Goal: Task Accomplishment & Management: Complete application form

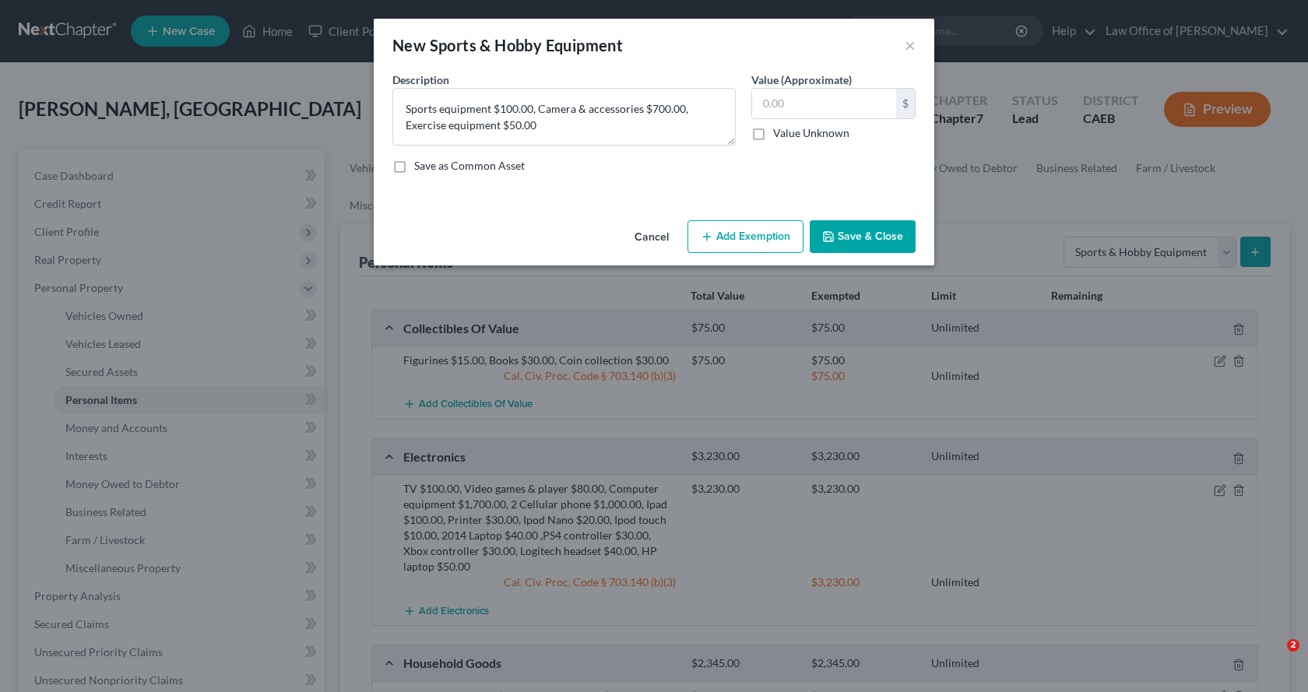
select select "sports_and_hobby_equipment"
click at [544, 127] on textarea "Sports equipment $100.00, Camera & accessories $700.00, Exercise equipment $50.…" at bounding box center [563, 117] width 343 height 58
type textarea "Sports equipment $100.00, Camera & accessories $700.00, Exercise equipment $50.…"
click at [801, 108] on input "text" at bounding box center [824, 104] width 144 height 30
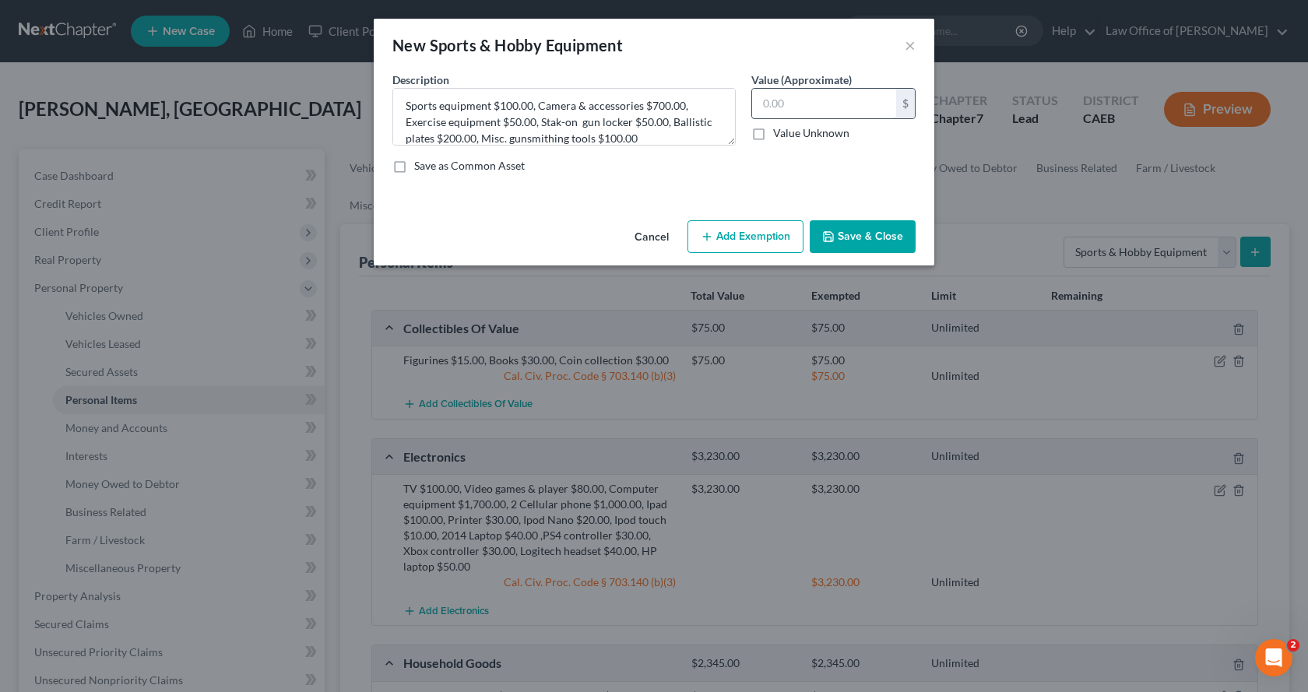
click at [763, 104] on input "text" at bounding box center [824, 104] width 144 height 30
type input "1,200.00"
click at [759, 254] on div "Cancel Add Exemption Save & Close" at bounding box center [654, 239] width 561 height 51
click at [733, 244] on button "Add Exemption" at bounding box center [746, 236] width 116 height 33
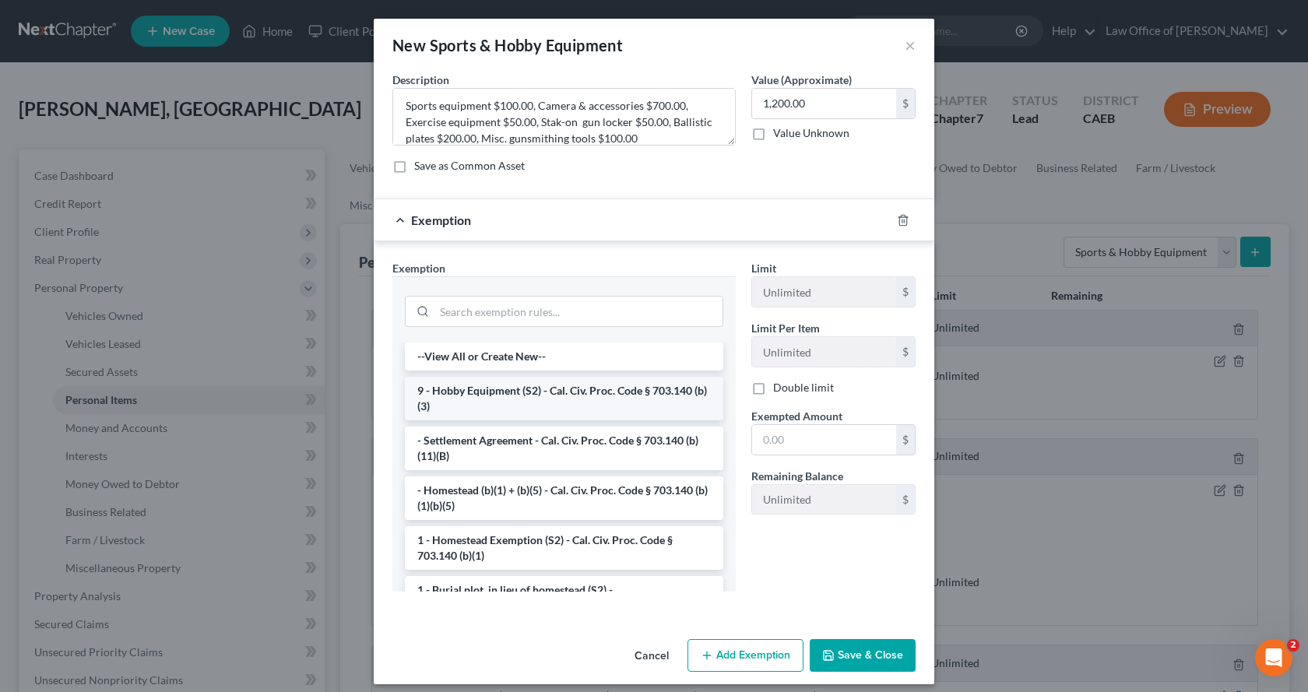
drag, startPoint x: 502, startPoint y: 409, endPoint x: 560, endPoint y: 406, distance: 57.7
click at [501, 409] on li "9 - Hobby Equipment (S2) - Cal. Civ. Proc. Code § 703.140 (b)(3)" at bounding box center [564, 399] width 318 height 44
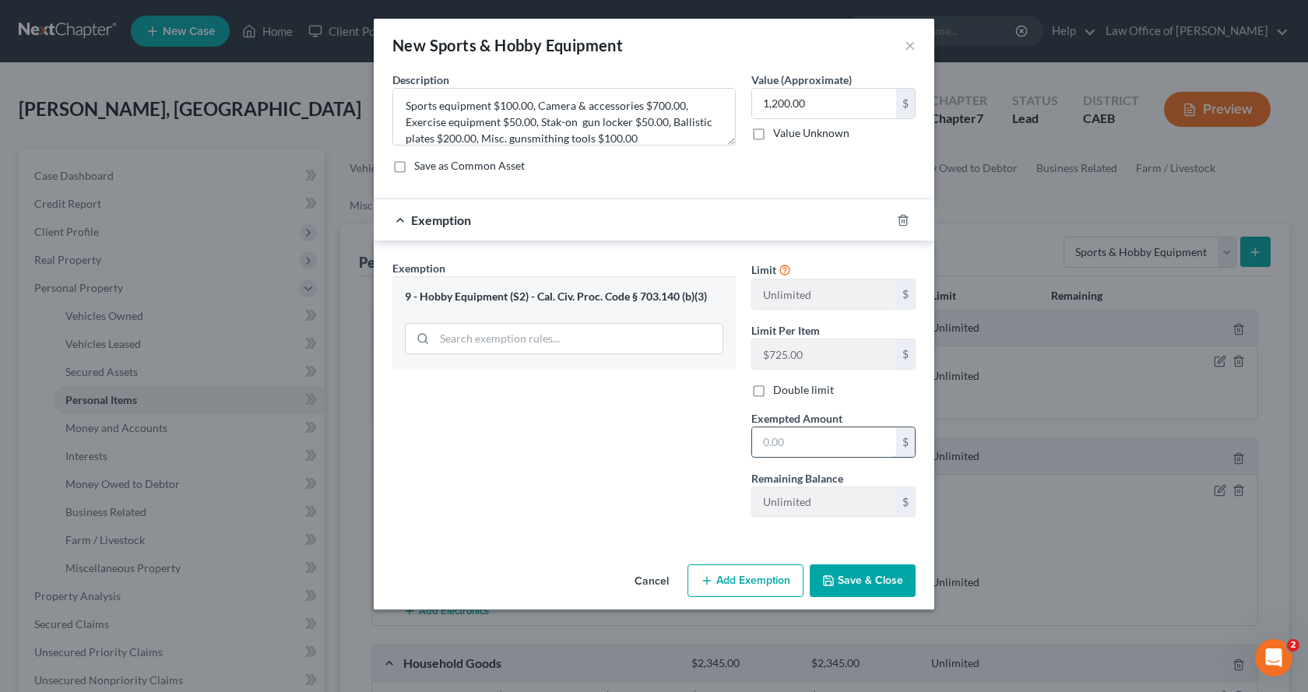
click at [817, 449] on input "text" at bounding box center [824, 442] width 144 height 30
type input "1,200.00"
click at [894, 579] on button "Save & Close" at bounding box center [863, 580] width 106 height 33
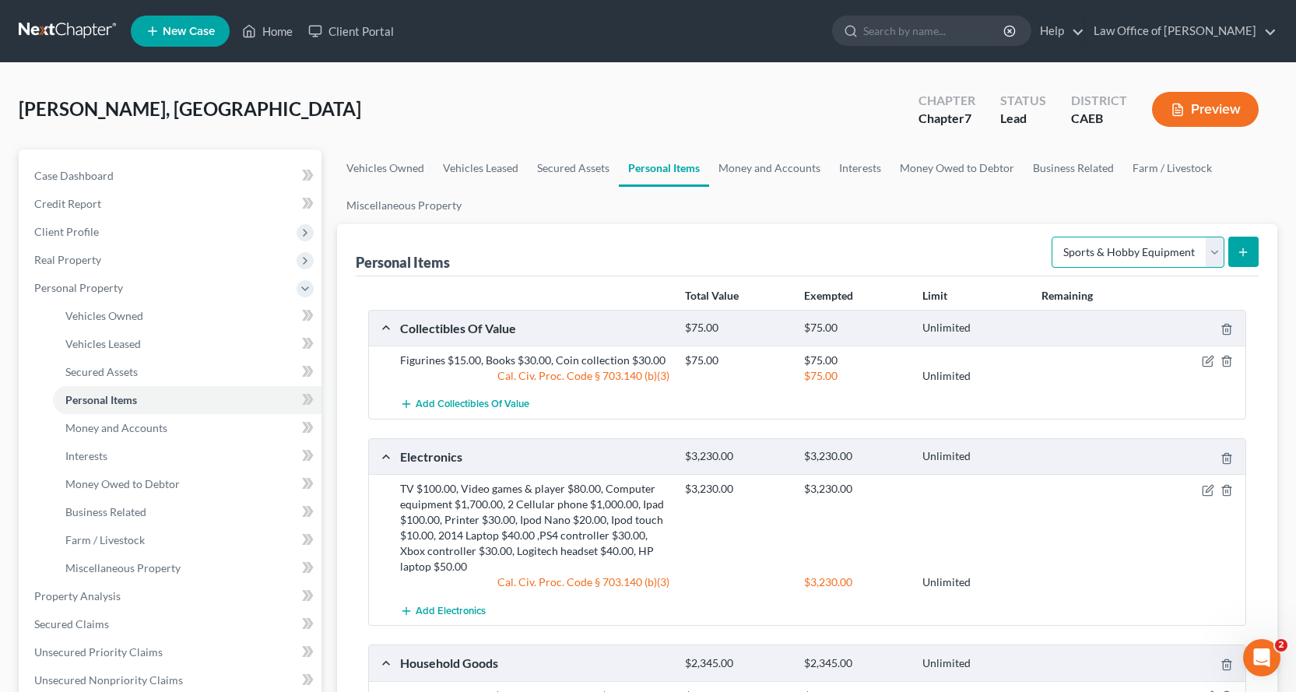
click at [1103, 261] on select "Select Item Type Clothing Collectibles Of Value Electronics Firearms Household …" at bounding box center [1138, 252] width 173 height 31
select select "clothing"
click at [1053, 237] on select "Select Item Type Clothing Collectibles Of Value Electronics Firearms Household …" at bounding box center [1138, 252] width 173 height 31
click at [1235, 250] on button "submit" at bounding box center [1244, 252] width 30 height 30
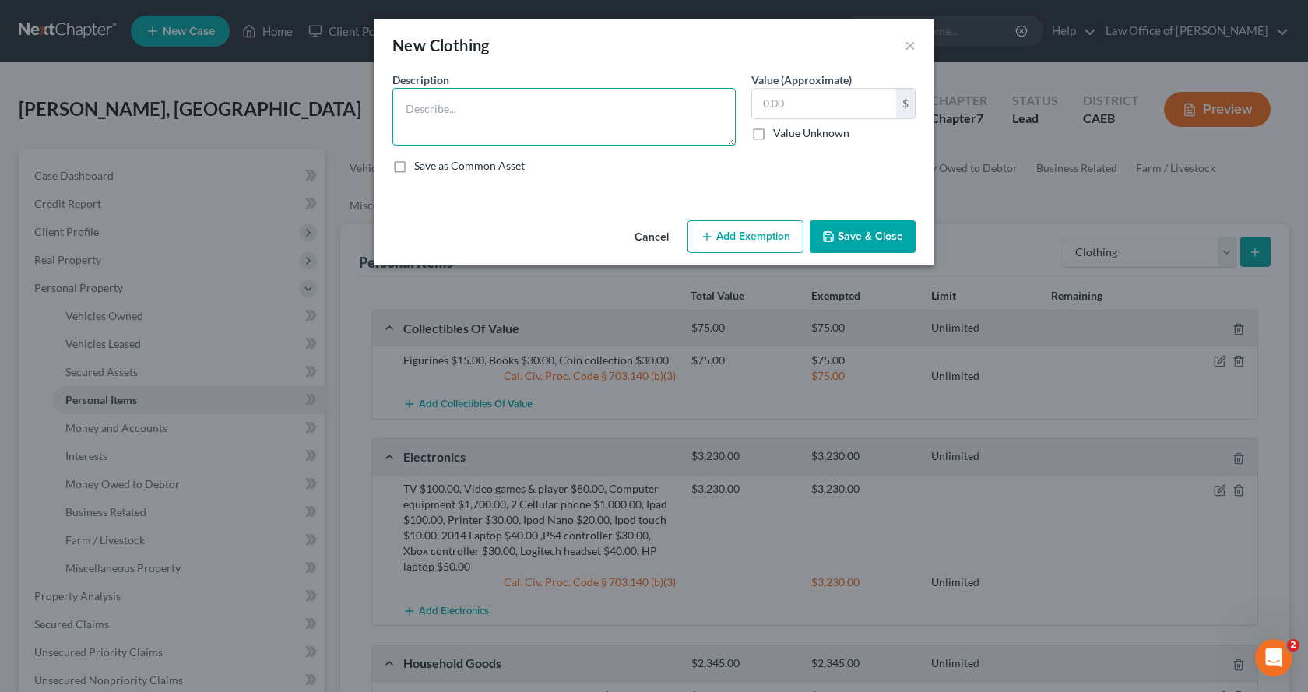
click at [434, 107] on textarea at bounding box center [563, 117] width 343 height 58
type textarea "Clothing"
click at [777, 97] on input "text" at bounding box center [824, 104] width 144 height 30
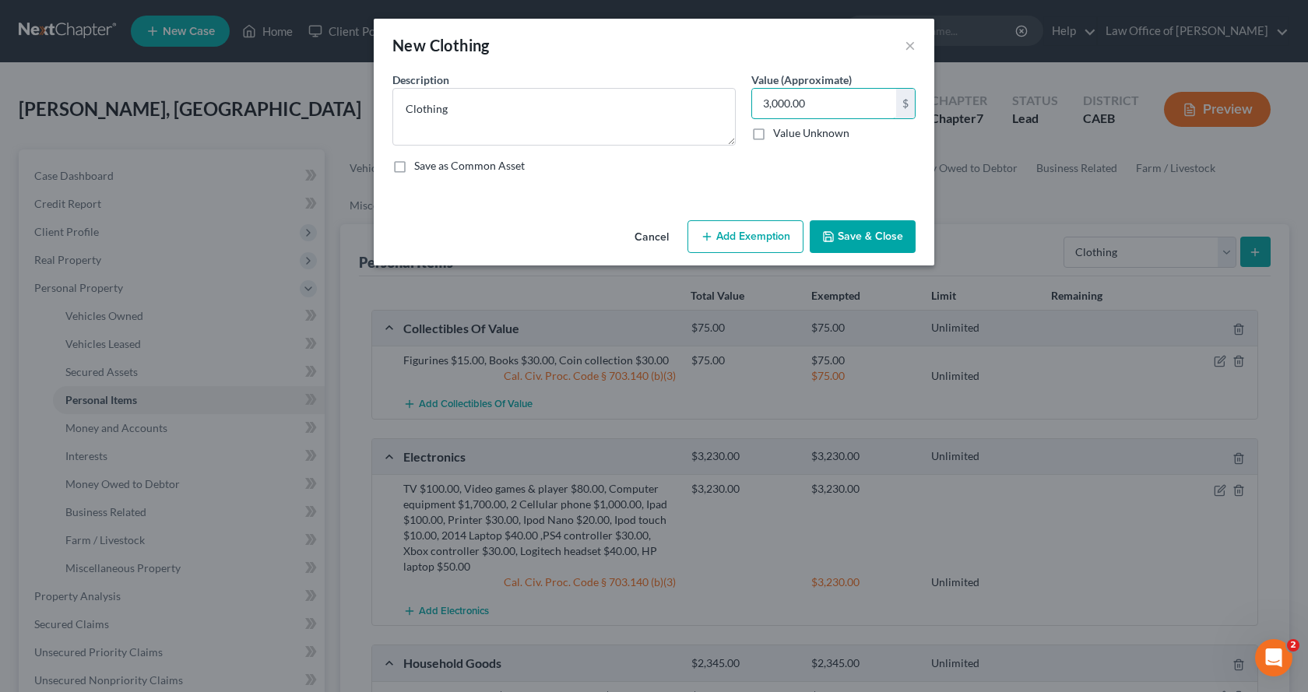
type input "3,000.00"
click at [743, 240] on button "Add Exemption" at bounding box center [746, 236] width 116 height 33
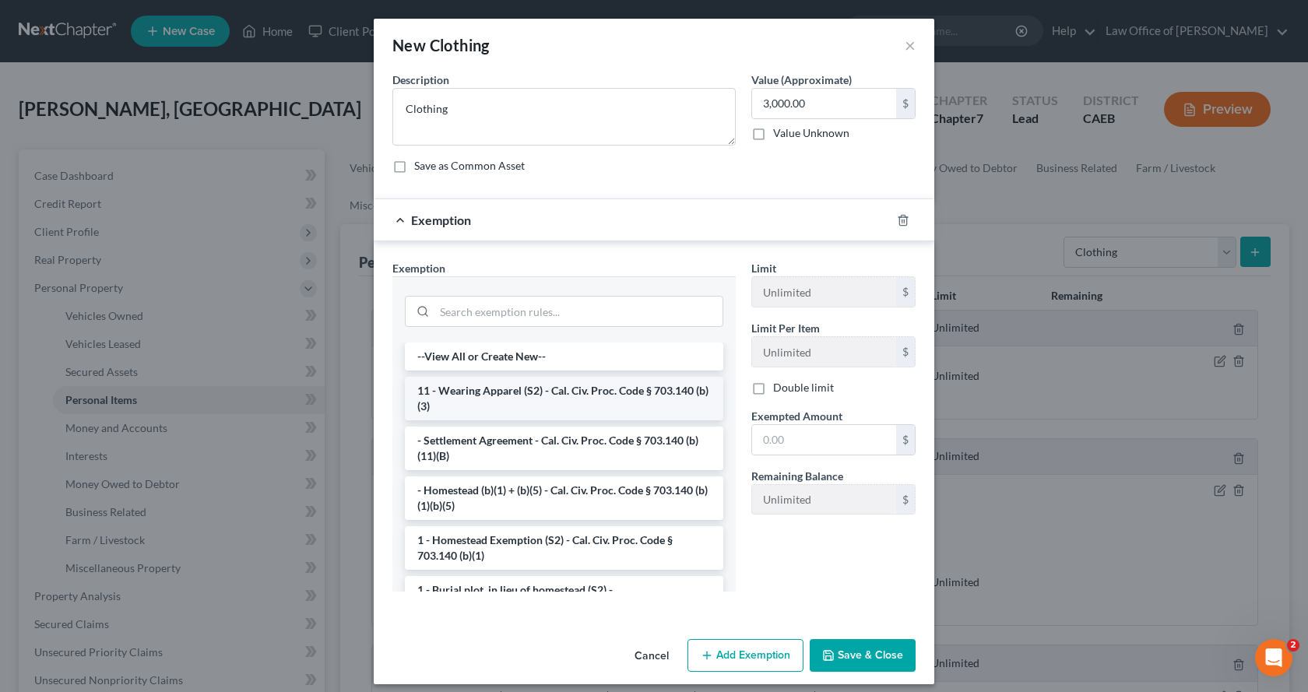
click at [456, 395] on li "11 - Wearing Apparel (S2) - Cal. Civ. Proc. Code § 703.140 (b)(3)" at bounding box center [564, 399] width 318 height 44
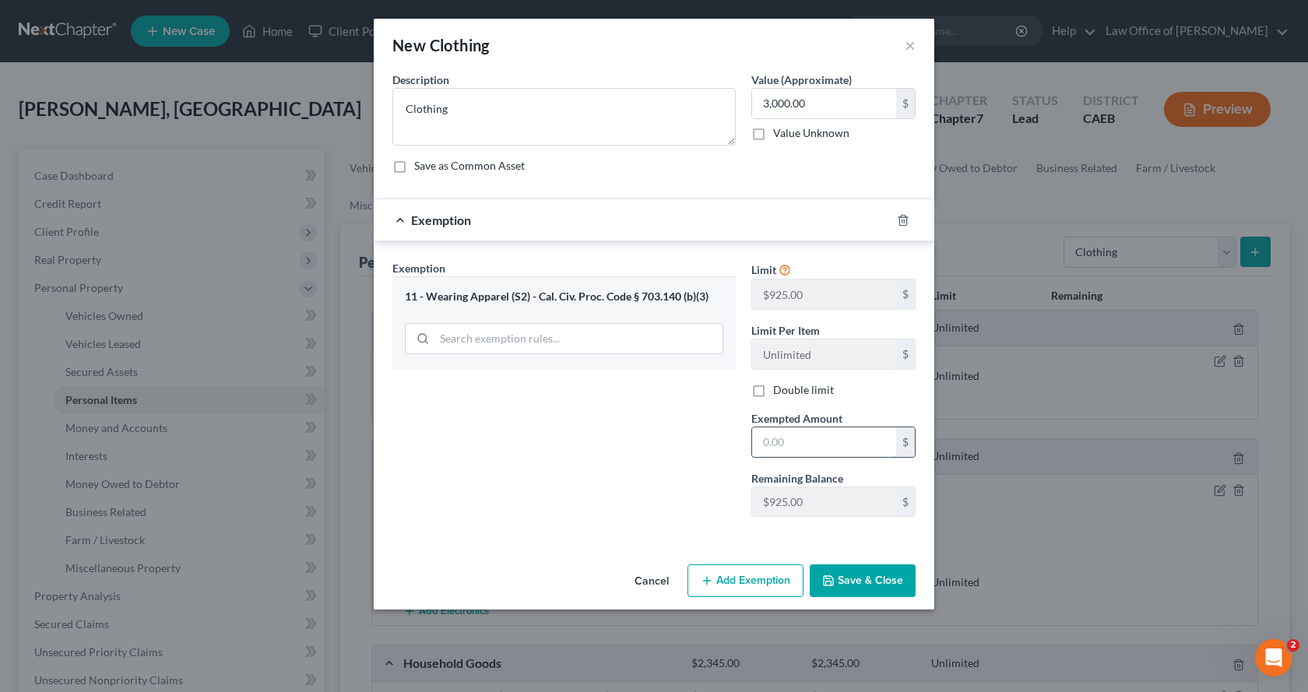
click at [790, 435] on input "text" at bounding box center [824, 442] width 144 height 30
type input "3,000.00"
click at [870, 576] on button "Save & Close" at bounding box center [863, 580] width 106 height 33
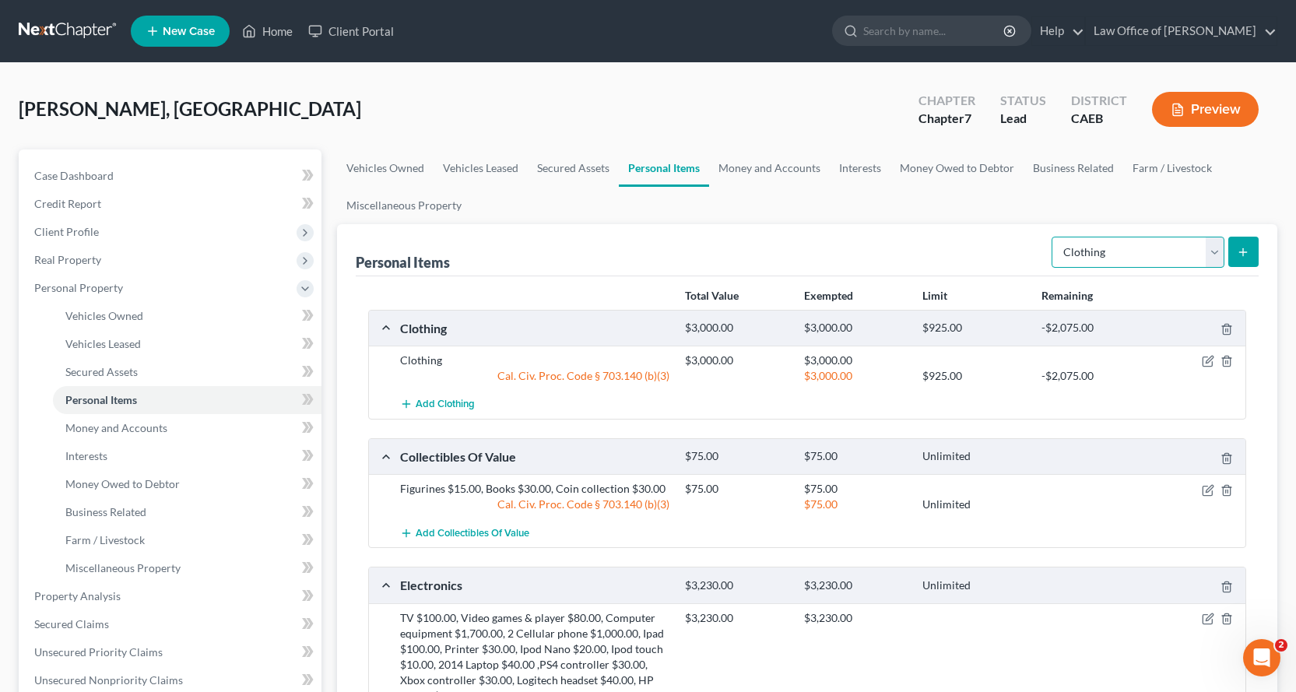
click at [1150, 246] on select "Select Item Type Clothing Collectibles Of Value Electronics Firearms Household …" at bounding box center [1138, 252] width 173 height 31
select select "jewelry"
click at [1053, 237] on select "Select Item Type Clothing Collectibles Of Value Electronics Firearms Household …" at bounding box center [1138, 252] width 173 height 31
click at [1237, 258] on icon "submit" at bounding box center [1243, 252] width 12 height 12
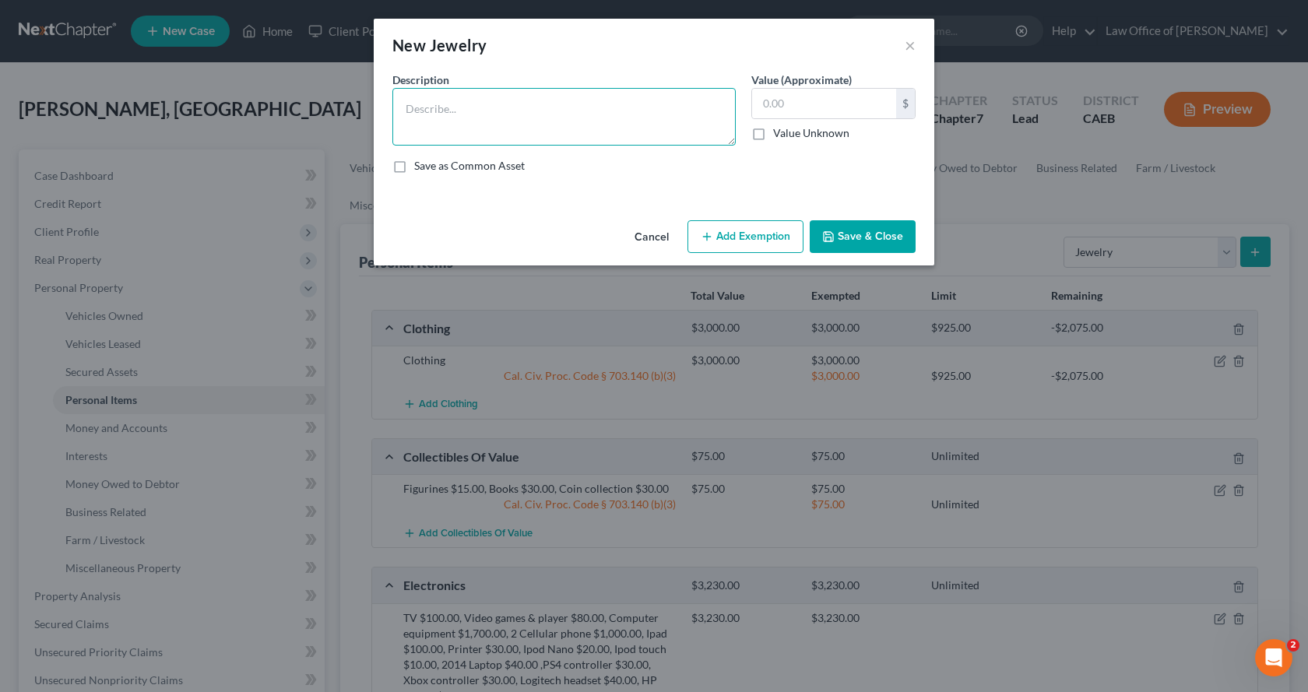
click at [448, 97] on textarea at bounding box center [563, 117] width 343 height 58
drag, startPoint x: 536, startPoint y: 125, endPoint x: 527, endPoint y: 128, distance: 9.6
click at [527, 128] on textarea "Wedding rings $6,160.00, Watch $15.00, 21 K gold necklace $580.00, 14 K Gold ri…" at bounding box center [563, 117] width 343 height 58
type textarea "Wedding rings $6,160.00, Watch $15.00, 21 K gold necklace $580.00, 14 K Gold ri…"
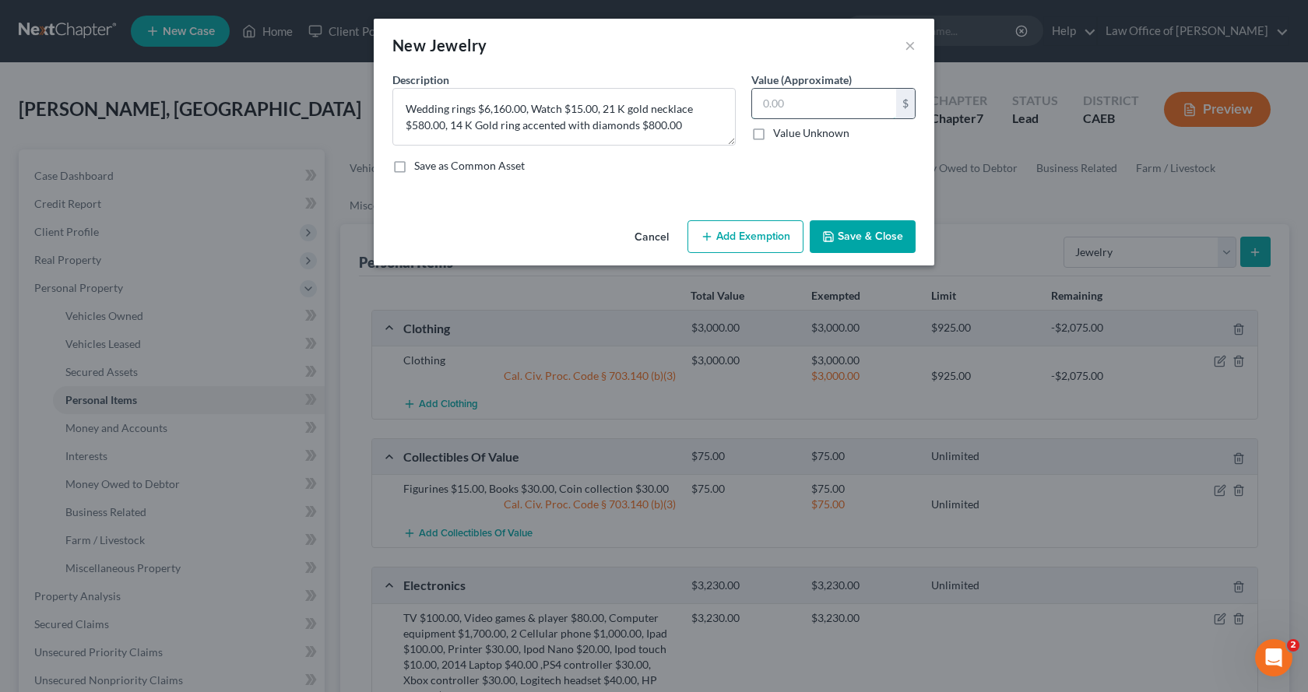
click at [779, 97] on input "text" at bounding box center [824, 104] width 144 height 30
type input "7,555.00"
click at [784, 248] on button "Add Exemption" at bounding box center [746, 236] width 116 height 33
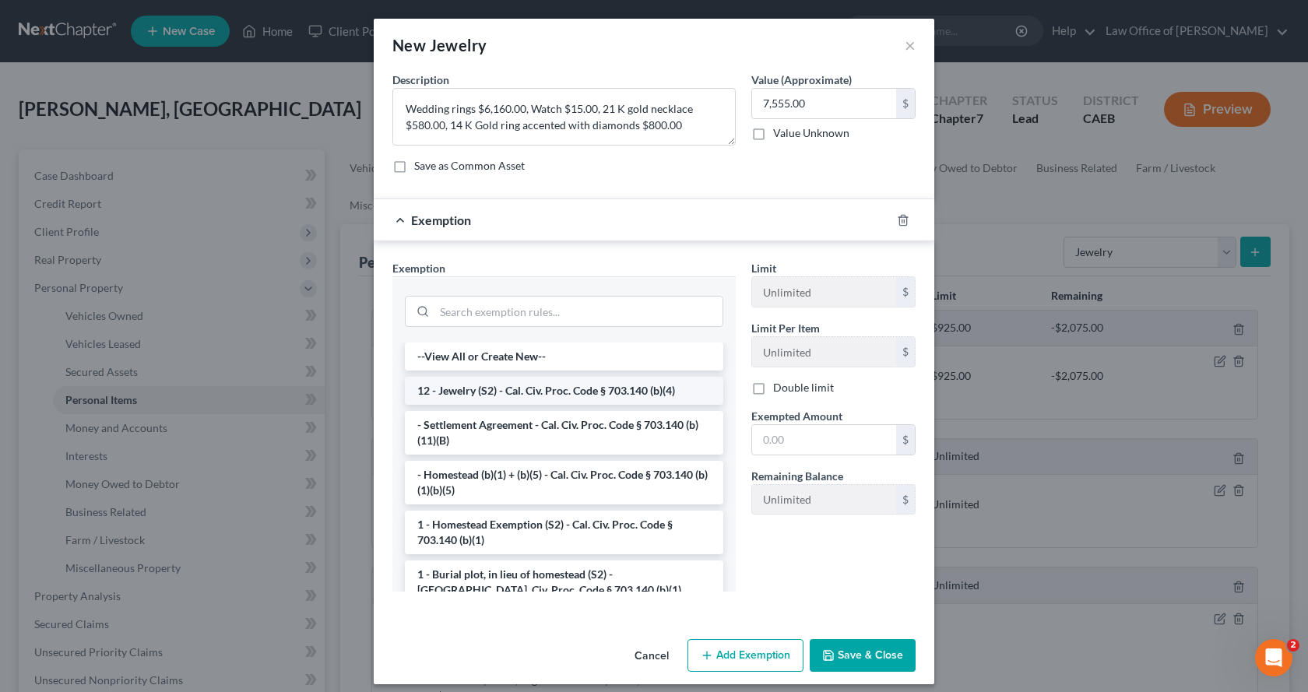
click at [484, 385] on li "12 - Jewelry (S2) - Cal. Civ. Proc. Code § 703.140 (b)(4)" at bounding box center [564, 391] width 318 height 28
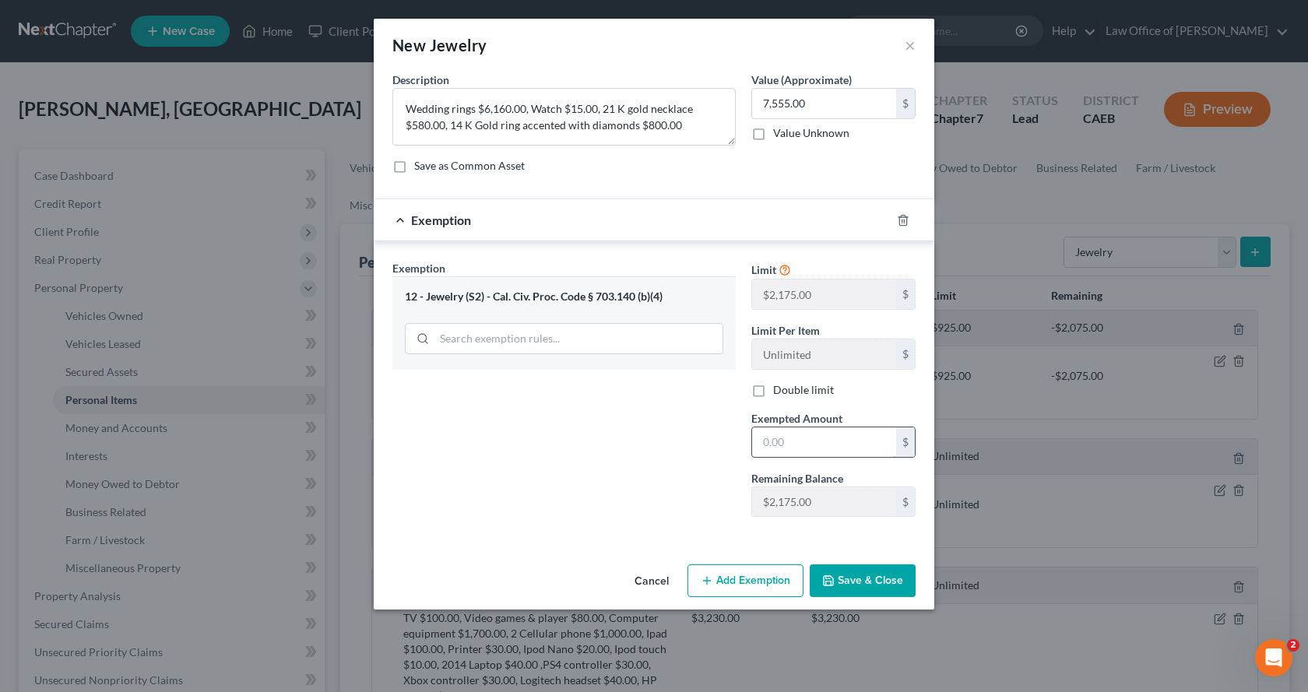
click at [800, 440] on input "text" at bounding box center [824, 442] width 144 height 30
type input "2,175.00"
click at [766, 569] on button "Add Exemption" at bounding box center [746, 580] width 116 height 33
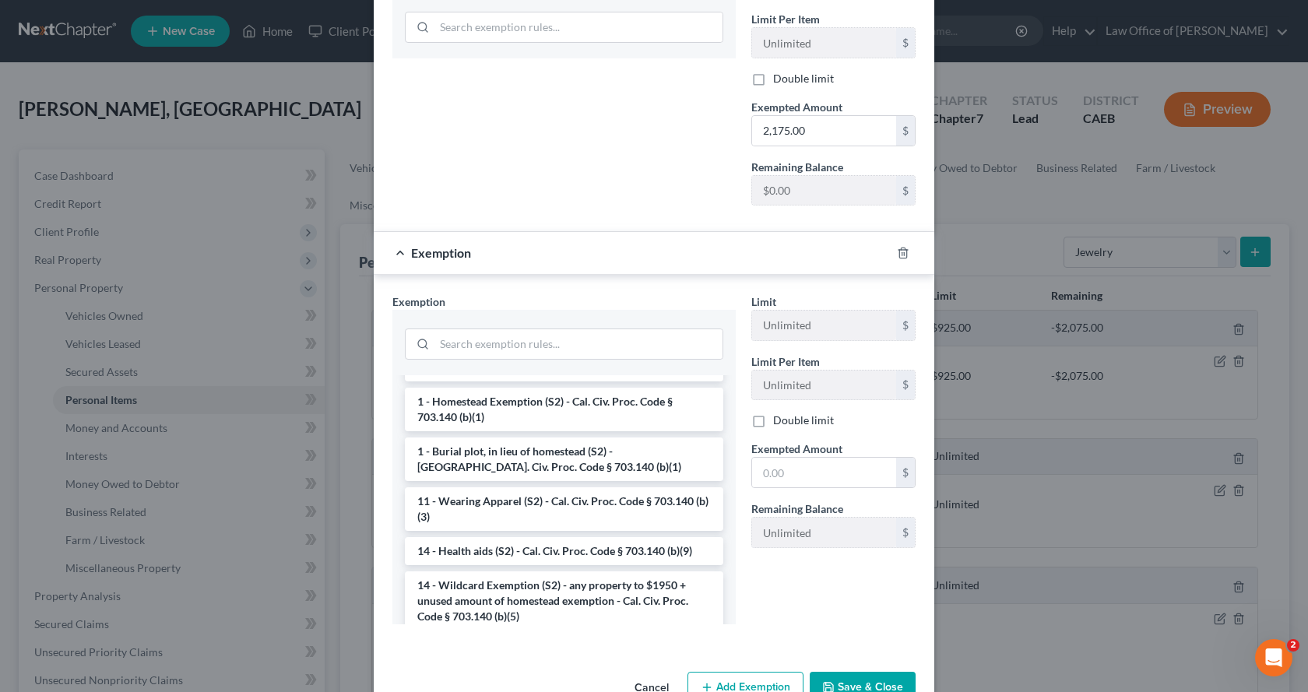
scroll to position [311, 0]
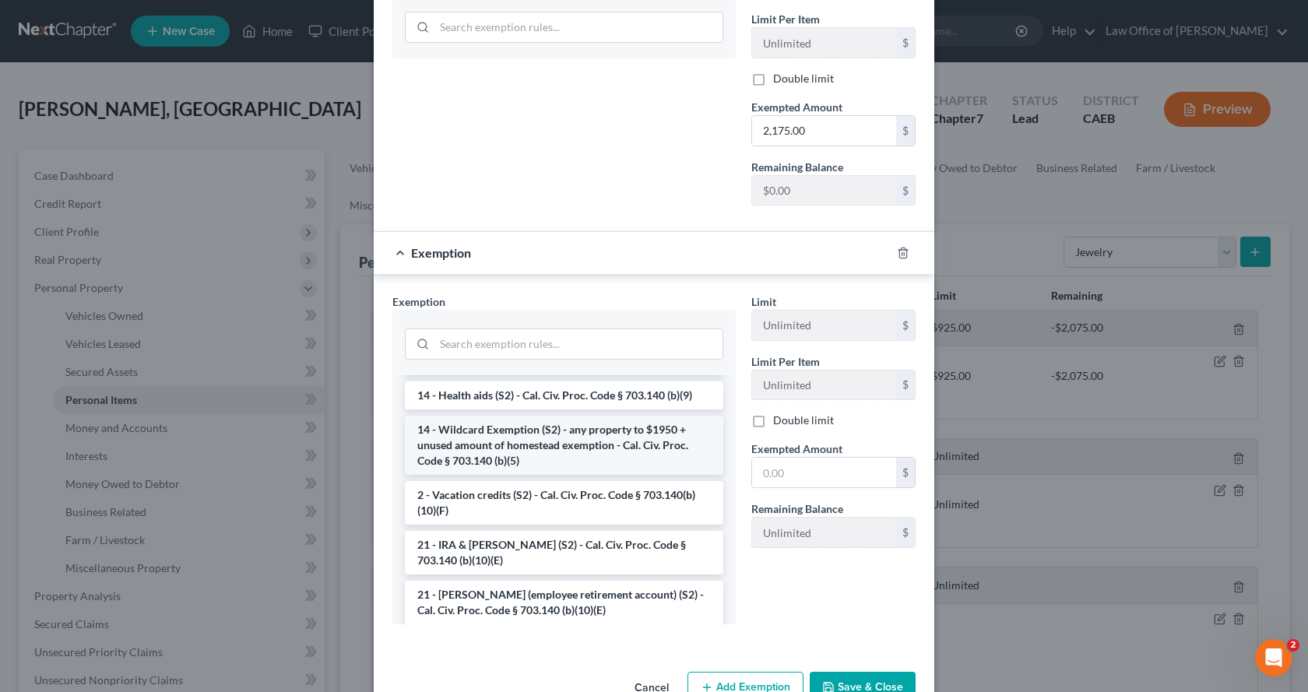
click at [472, 466] on li "14 - Wildcard Exemption (S2) - any property to $1950 + unused amount of homeste…" at bounding box center [564, 445] width 318 height 59
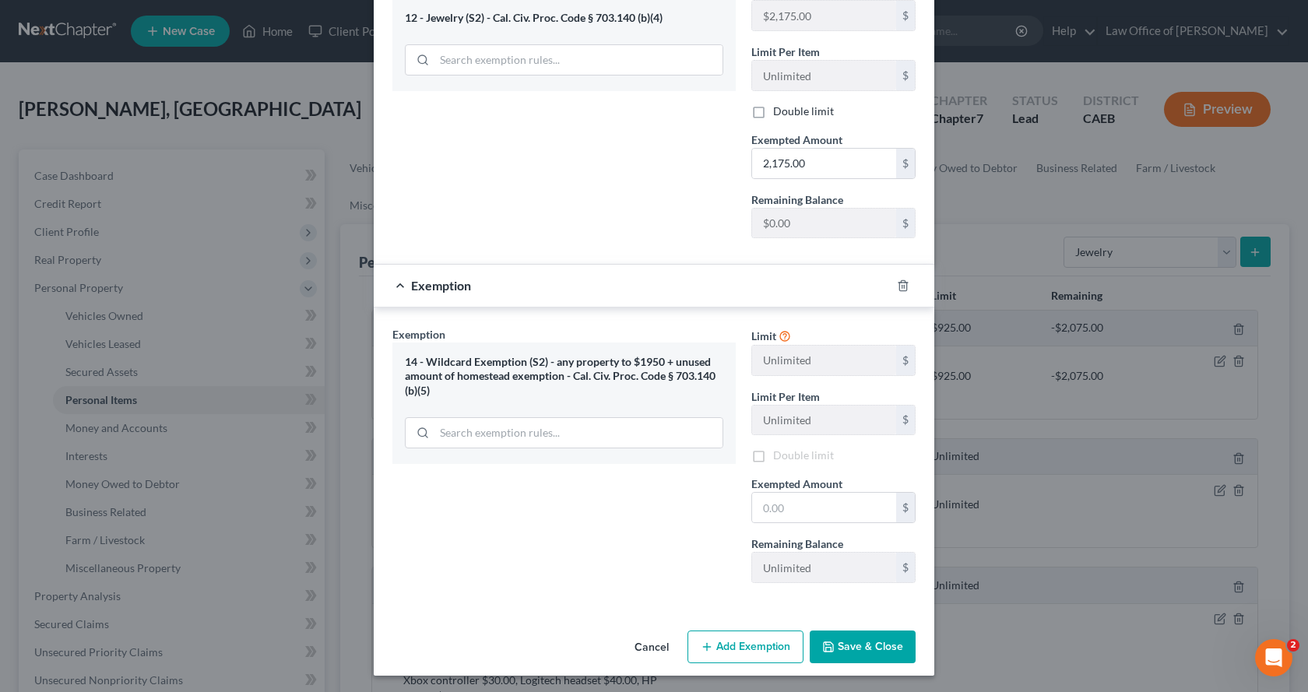
scroll to position [281, 0]
click at [780, 513] on input "text" at bounding box center [824, 506] width 144 height 30
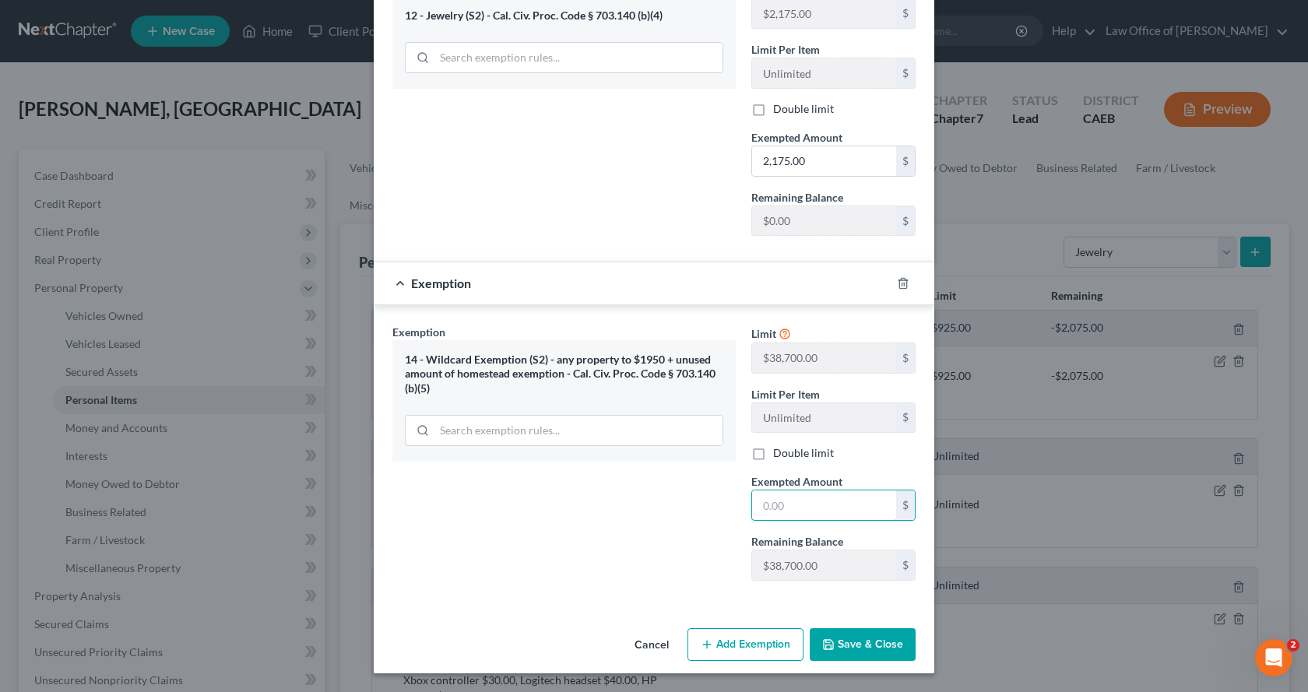
type input "0.00"
click at [883, 642] on button "Save & Close" at bounding box center [863, 644] width 106 height 33
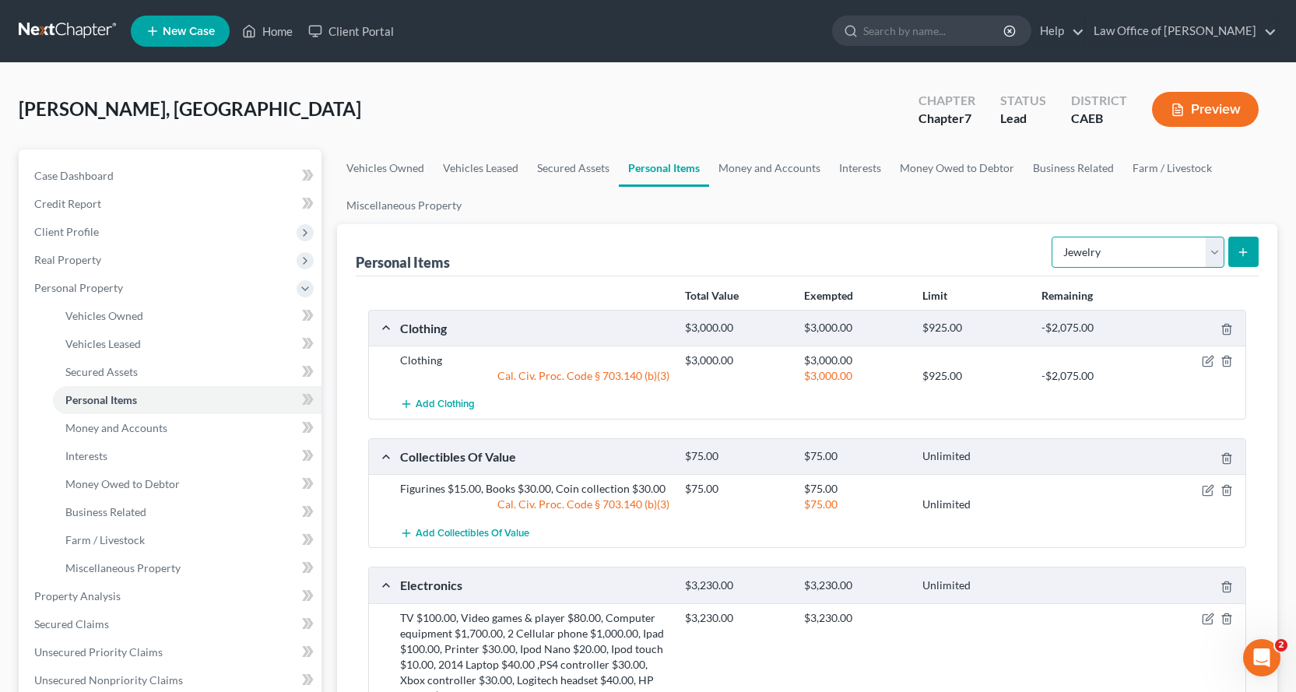
click at [1205, 251] on select "Select Item Type Clothing Collectibles Of Value Electronics Firearms Household …" at bounding box center [1138, 252] width 173 height 31
select select "other"
click at [1053, 237] on select "Select Item Type Clothing Collectibles Of Value Electronics Firearms Household …" at bounding box center [1138, 252] width 173 height 31
click at [1253, 253] on button "submit" at bounding box center [1244, 252] width 30 height 30
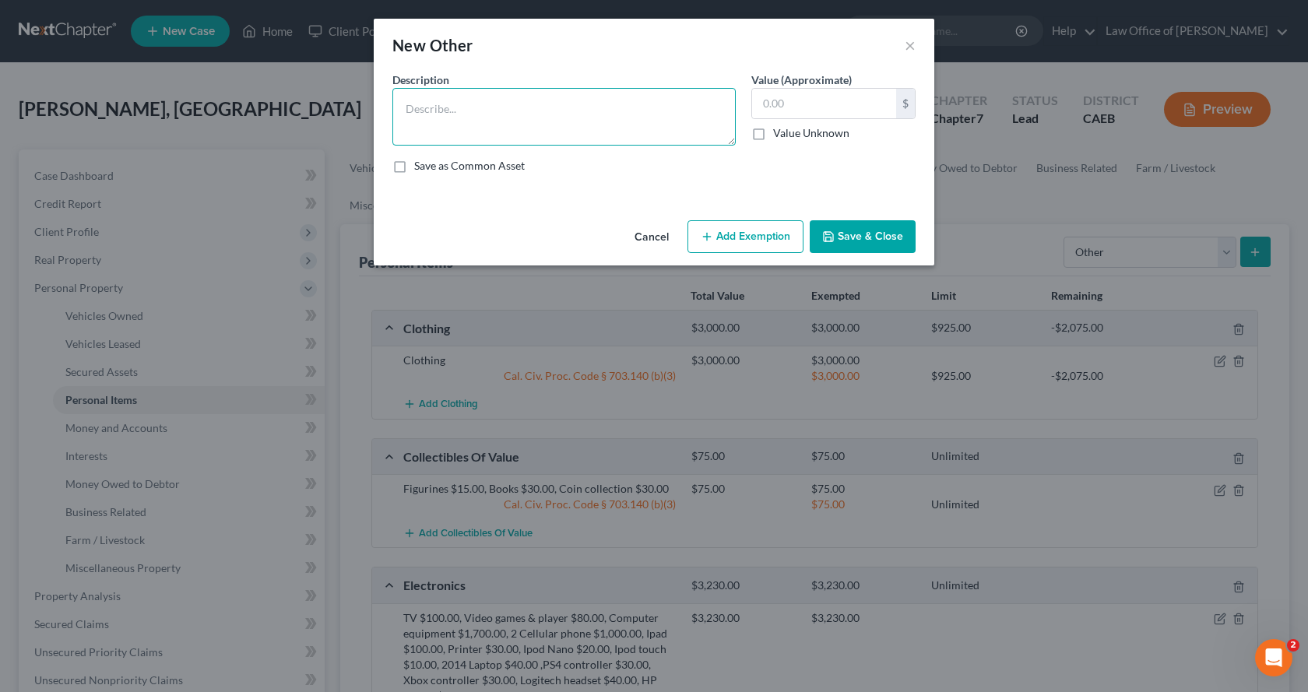
click at [432, 94] on textarea at bounding box center [563, 117] width 343 height 58
type textarea "[MEDICAL_DATA] Machine $600.00, Coach sunglasses $60.00,Portable air conditione…"
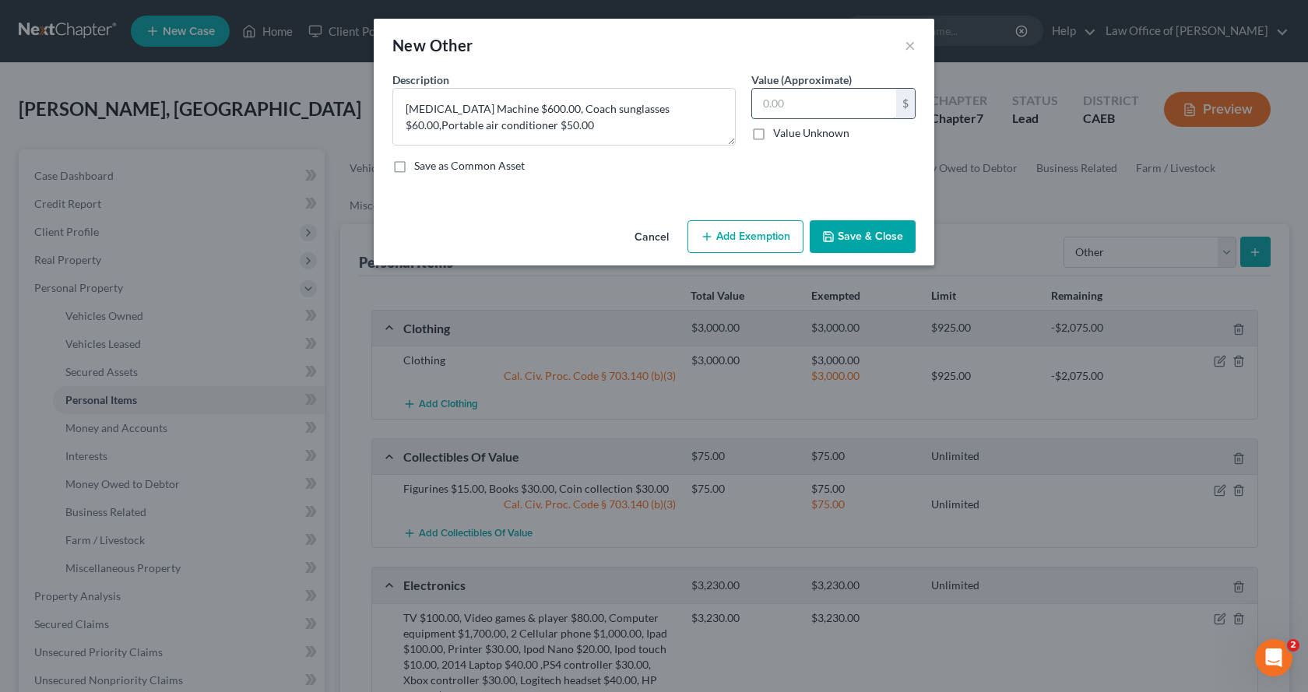
click at [805, 102] on input "text" at bounding box center [824, 104] width 144 height 30
type input "710.00"
click at [752, 244] on button "Add Exemption" at bounding box center [746, 236] width 116 height 33
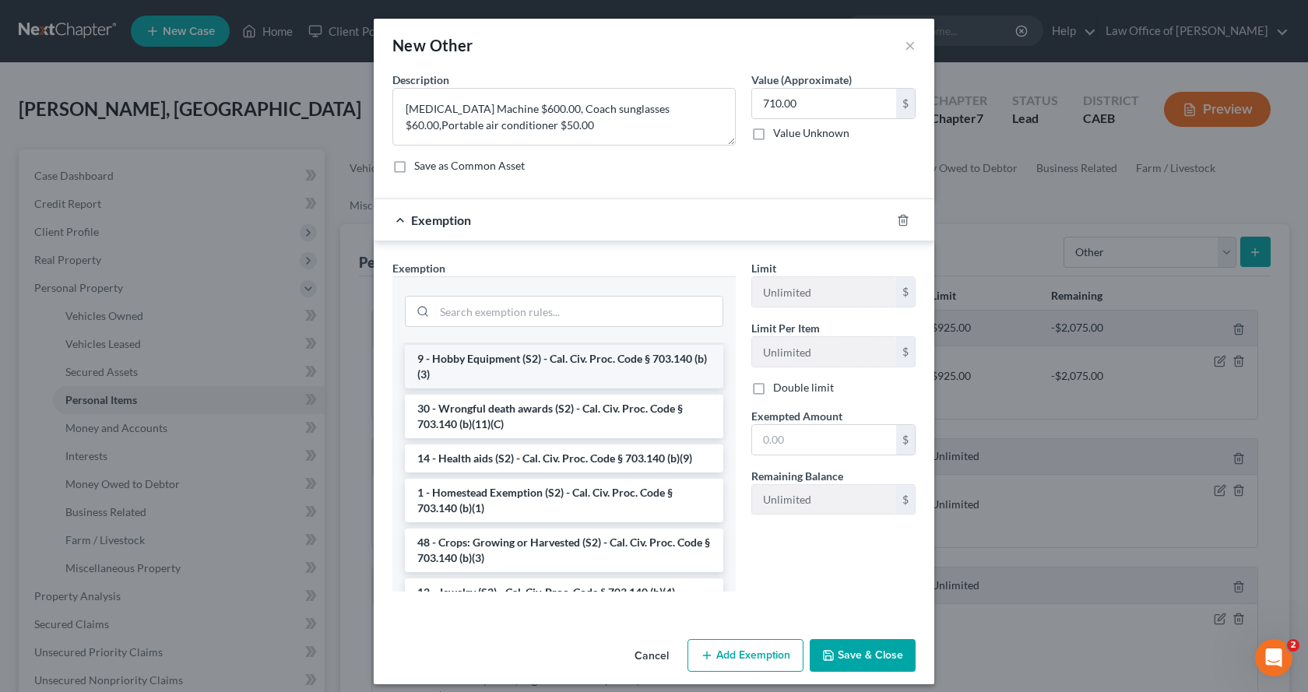
scroll to position [1090, 0]
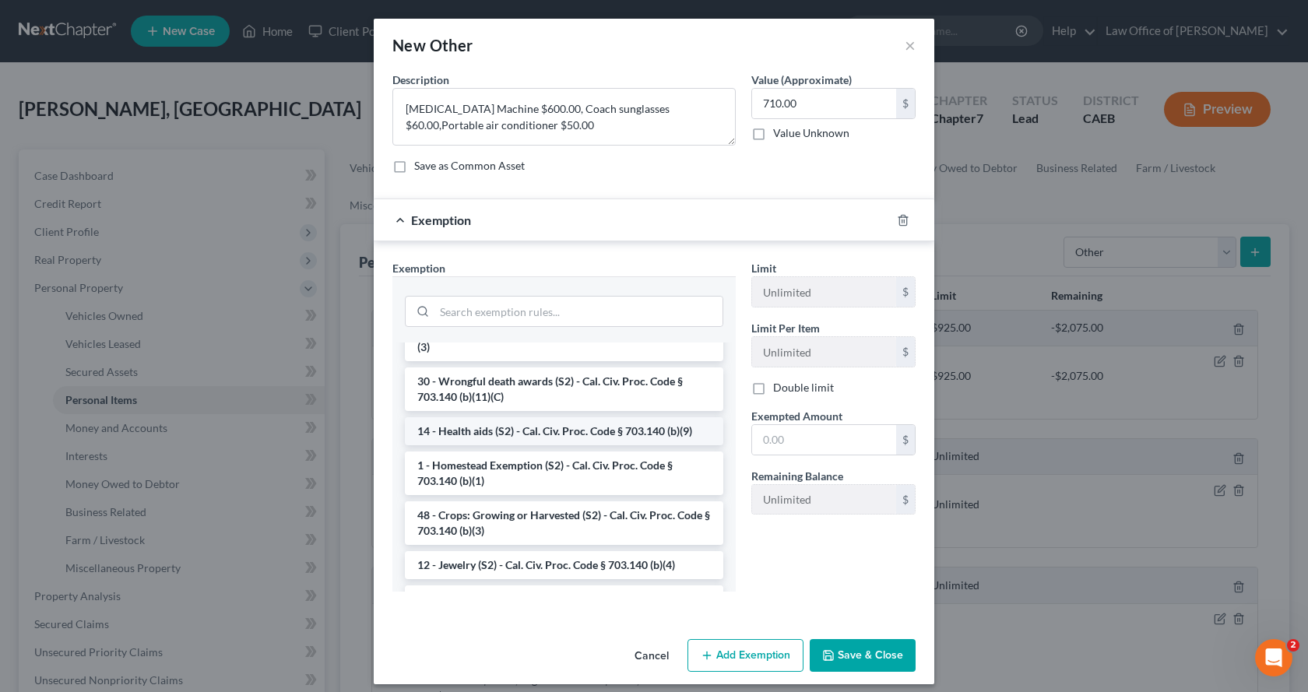
click at [464, 445] on li "14 - Health aids (S2) - Cal. Civ. Proc. Code § 703.140 (b)(9)" at bounding box center [564, 431] width 318 height 28
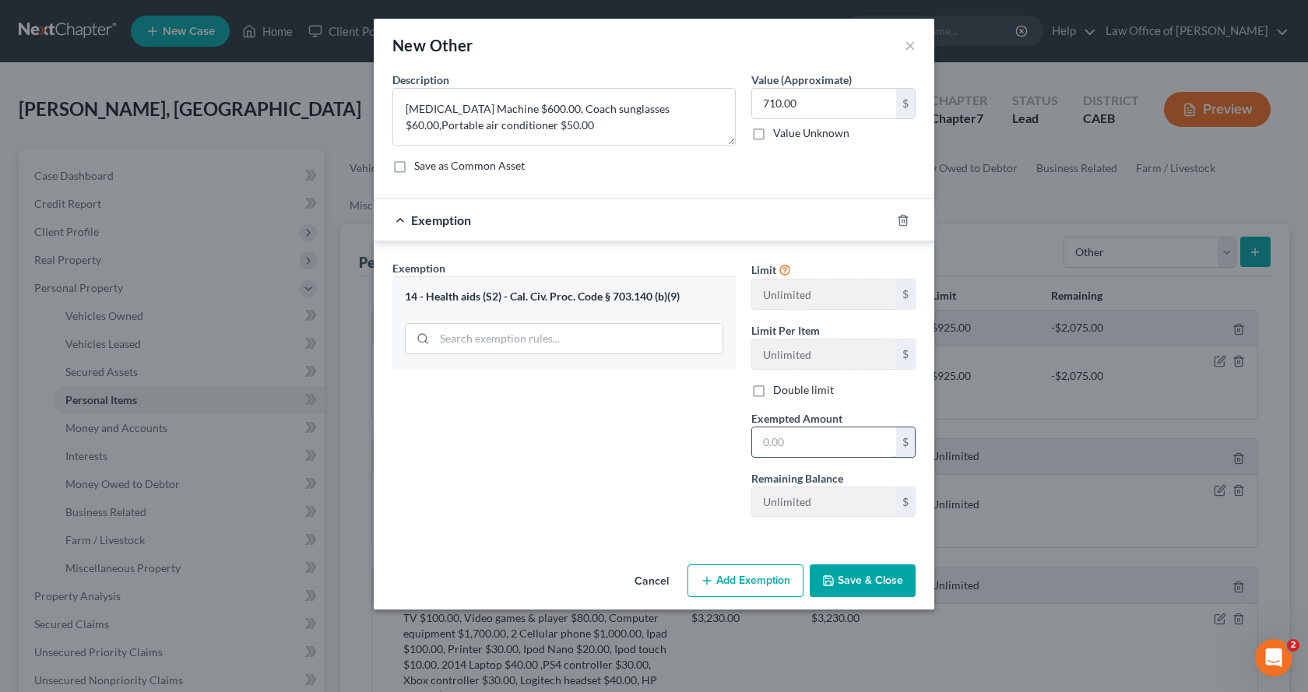
click at [778, 437] on input "text" at bounding box center [824, 442] width 144 height 30
type input "600.00"
click at [746, 590] on button "Add Exemption" at bounding box center [746, 580] width 116 height 33
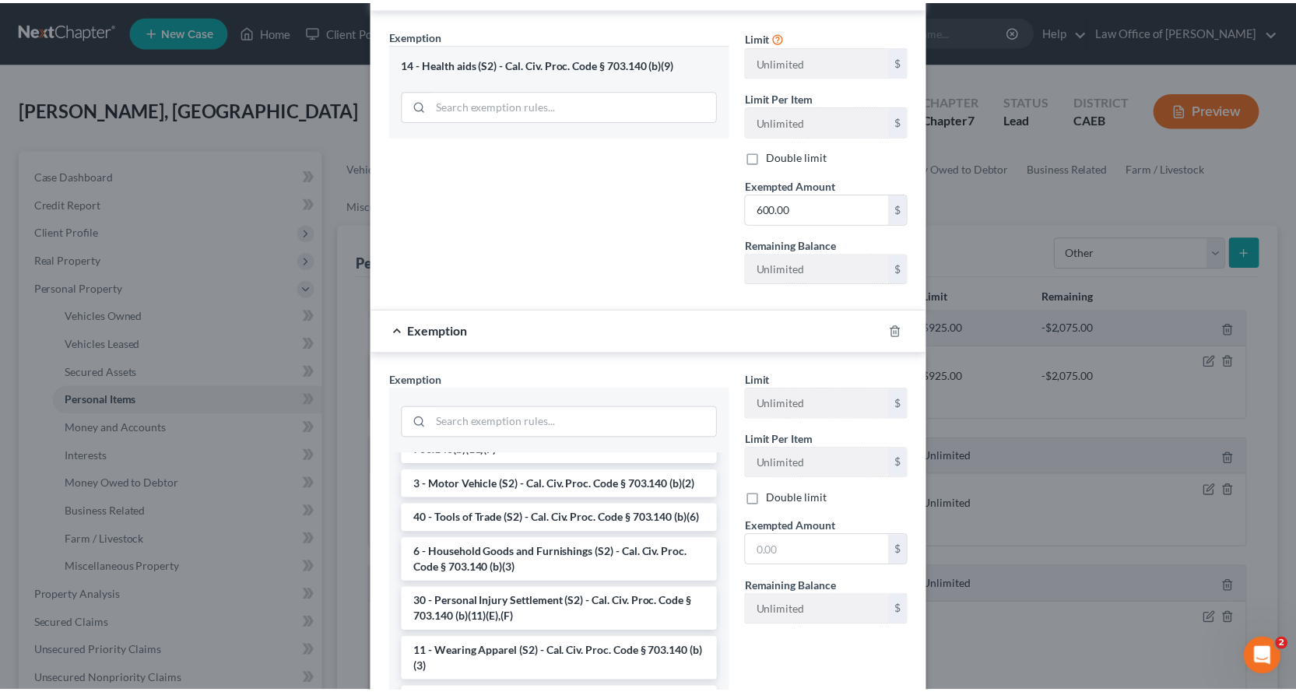
scroll to position [701, 0]
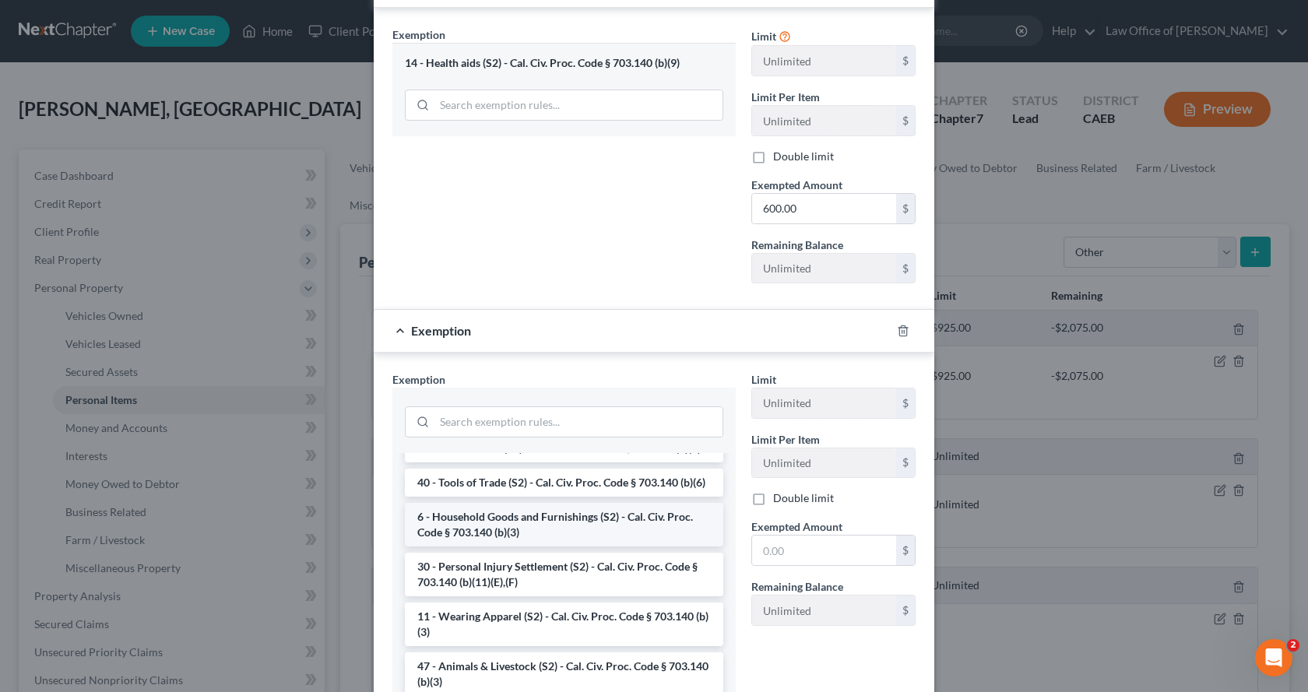
click at [483, 547] on li "6 - Household Goods and Furnishings (S2) - Cal. Civ. Proc. Code § 703.140 (b)(3)" at bounding box center [564, 525] width 318 height 44
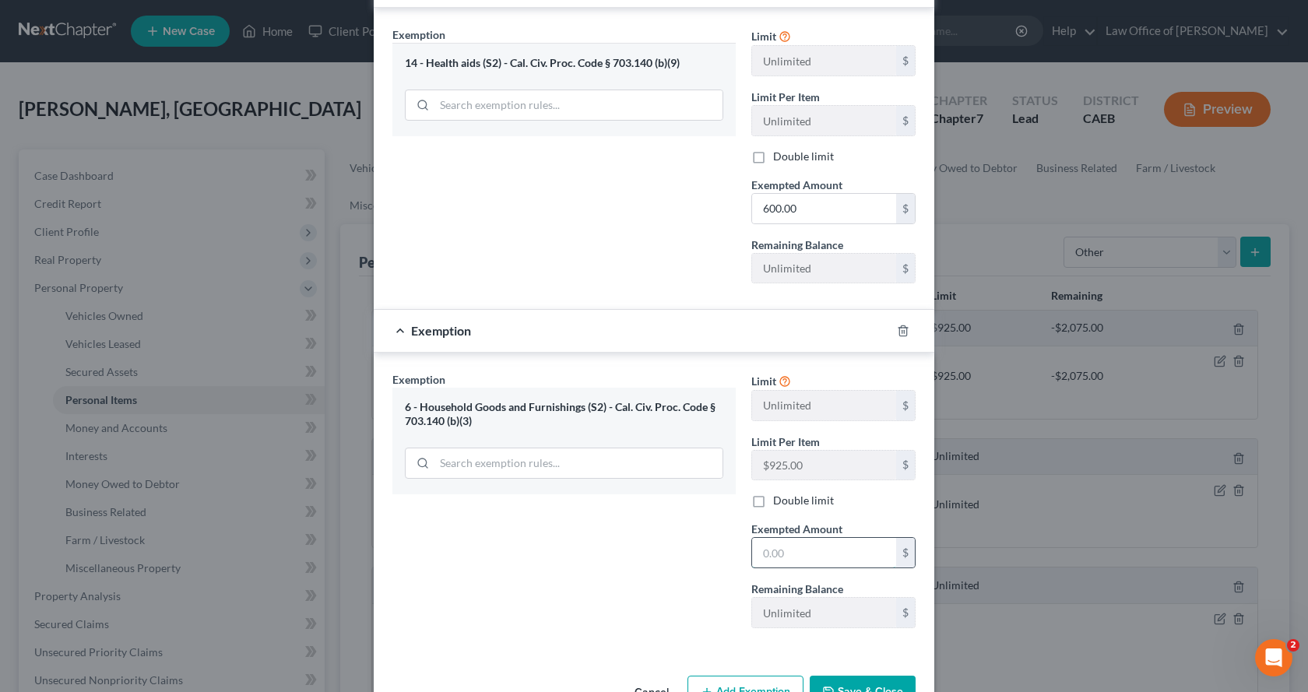
click at [783, 553] on input "text" at bounding box center [824, 553] width 144 height 30
type input "110.00"
click at [825, 686] on icon "button" at bounding box center [828, 692] width 12 height 12
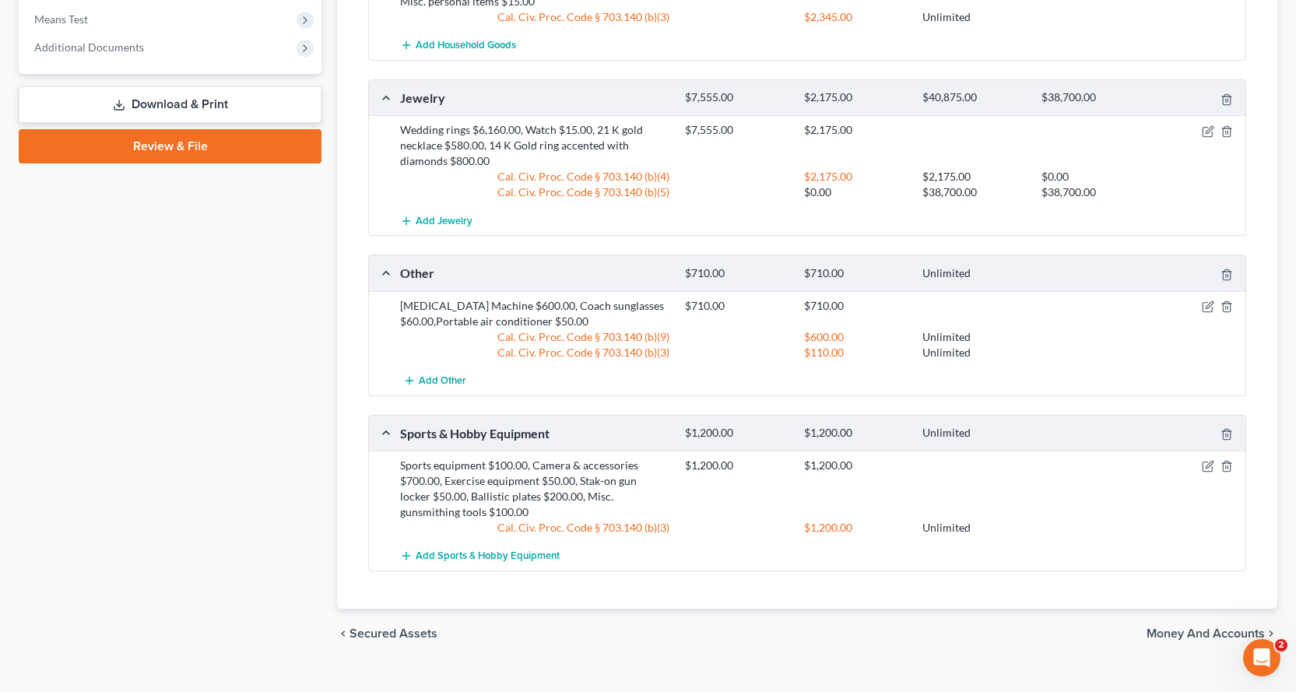
scroll to position [911, 0]
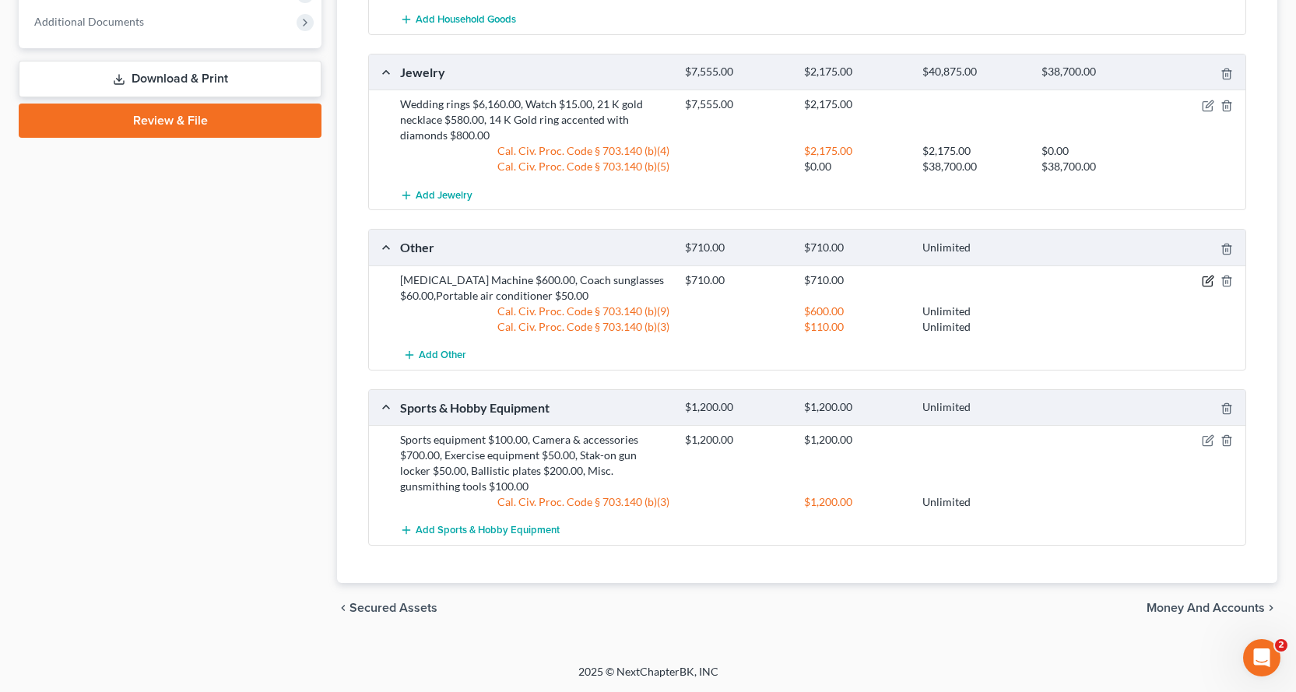
click at [1208, 283] on icon "button" at bounding box center [1209, 279] width 7 height 7
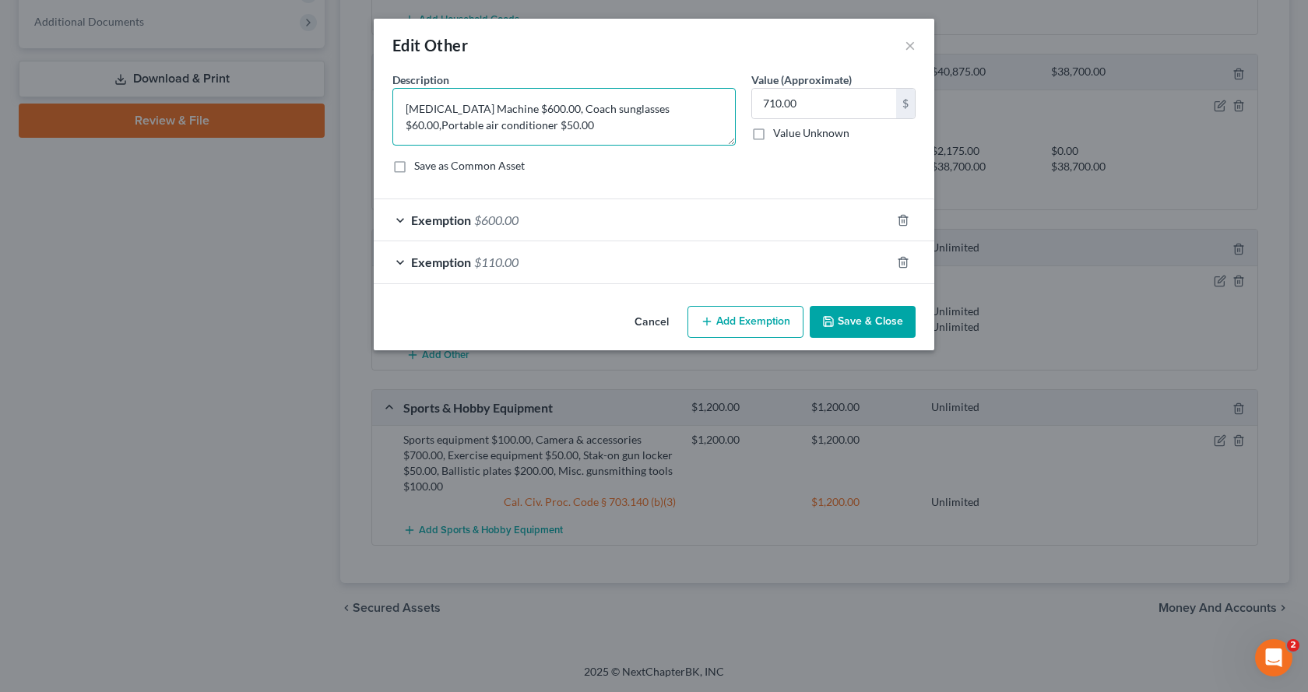
click at [642, 111] on textarea "[MEDICAL_DATA] Machine $600.00, Coach sunglasses $60.00,Portable air conditione…" at bounding box center [563, 117] width 343 height 58
type textarea "[MEDICAL_DATA] Machine $600.00, Coach sunglasses $60.00, Portable air condition…"
click at [864, 331] on button "Save & Close" at bounding box center [863, 322] width 106 height 33
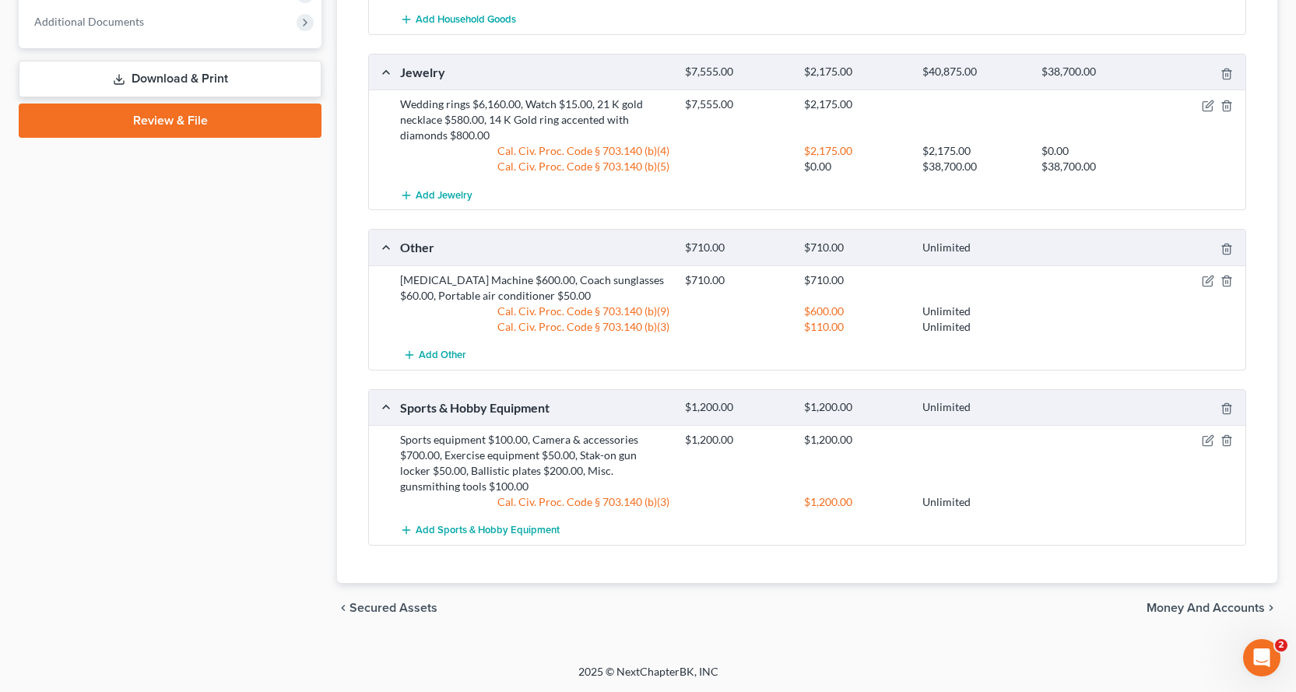
click at [1194, 609] on span "Money and Accounts" at bounding box center [1206, 608] width 118 height 12
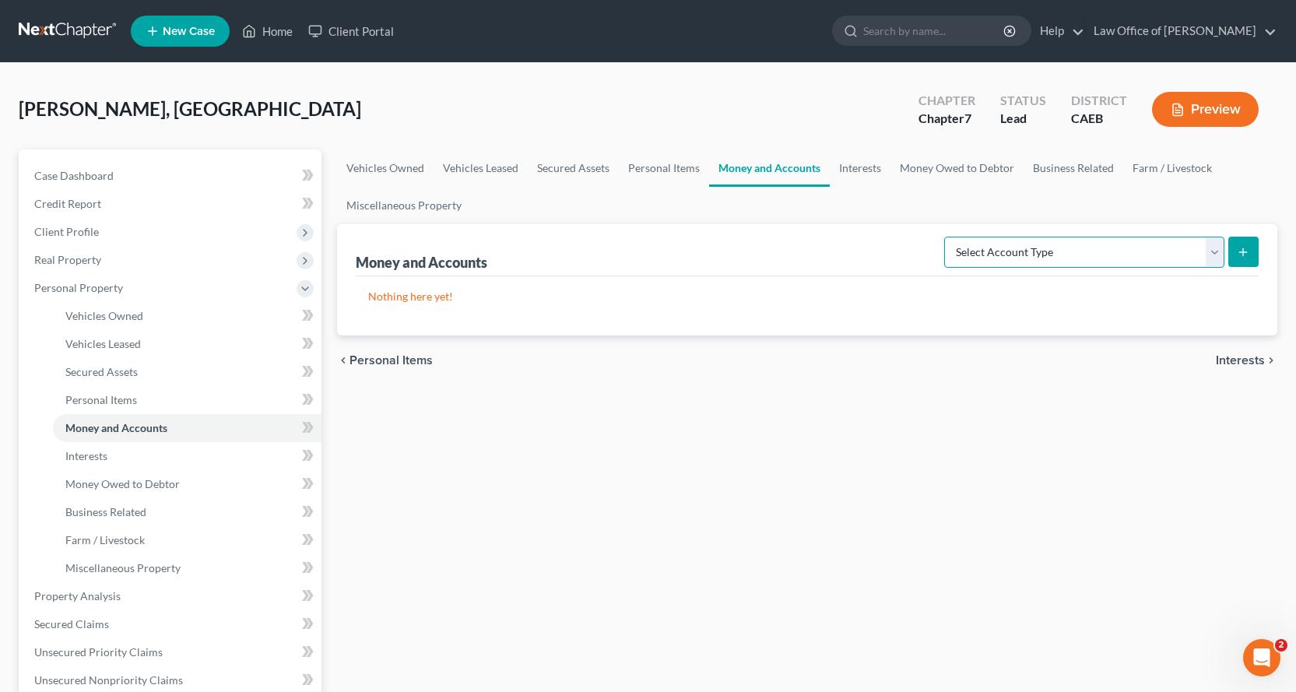
click at [1161, 263] on select "Select Account Type Brokerage Cash on Hand Certificates of Deposit Checking Acc…" at bounding box center [1084, 252] width 280 height 31
select select "cash_on_hand"
click at [948, 237] on select "Select Account Type Brokerage Cash on Hand Certificates of Deposit Checking Acc…" at bounding box center [1084, 252] width 280 height 31
click at [1235, 251] on button "submit" at bounding box center [1244, 252] width 30 height 30
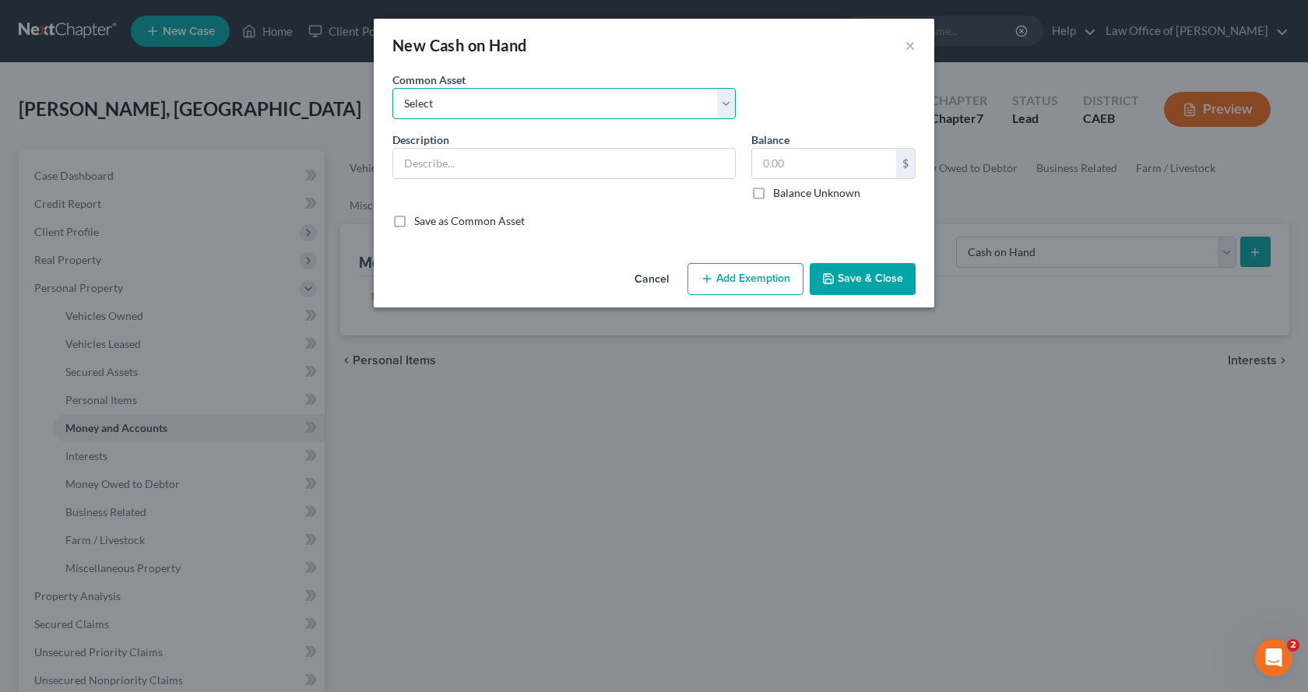
click at [457, 117] on select "Select Cash on Hand" at bounding box center [563, 103] width 343 height 31
select select "0"
click at [392, 88] on select "Select Cash on Hand" at bounding box center [563, 103] width 343 height 31
type input "Cash on Hand"
click at [789, 162] on input "text" at bounding box center [824, 164] width 144 height 30
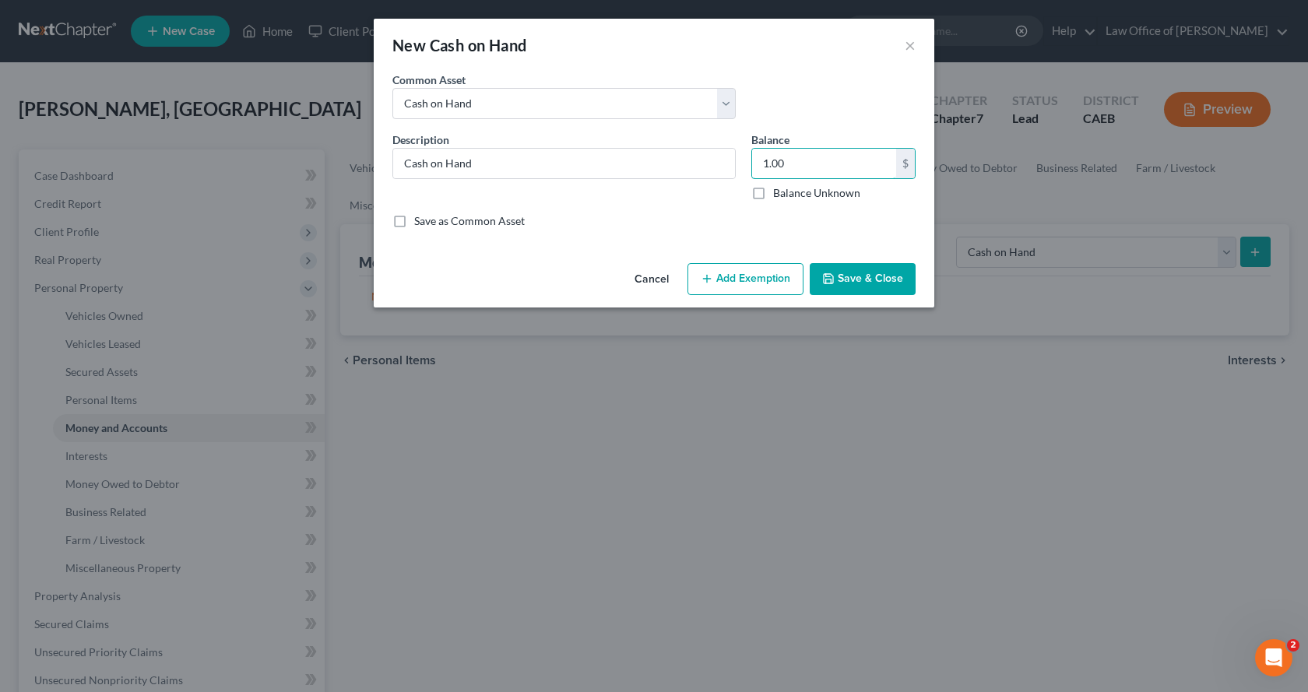
type input "1.00"
click at [764, 280] on button "Add Exemption" at bounding box center [746, 279] width 116 height 33
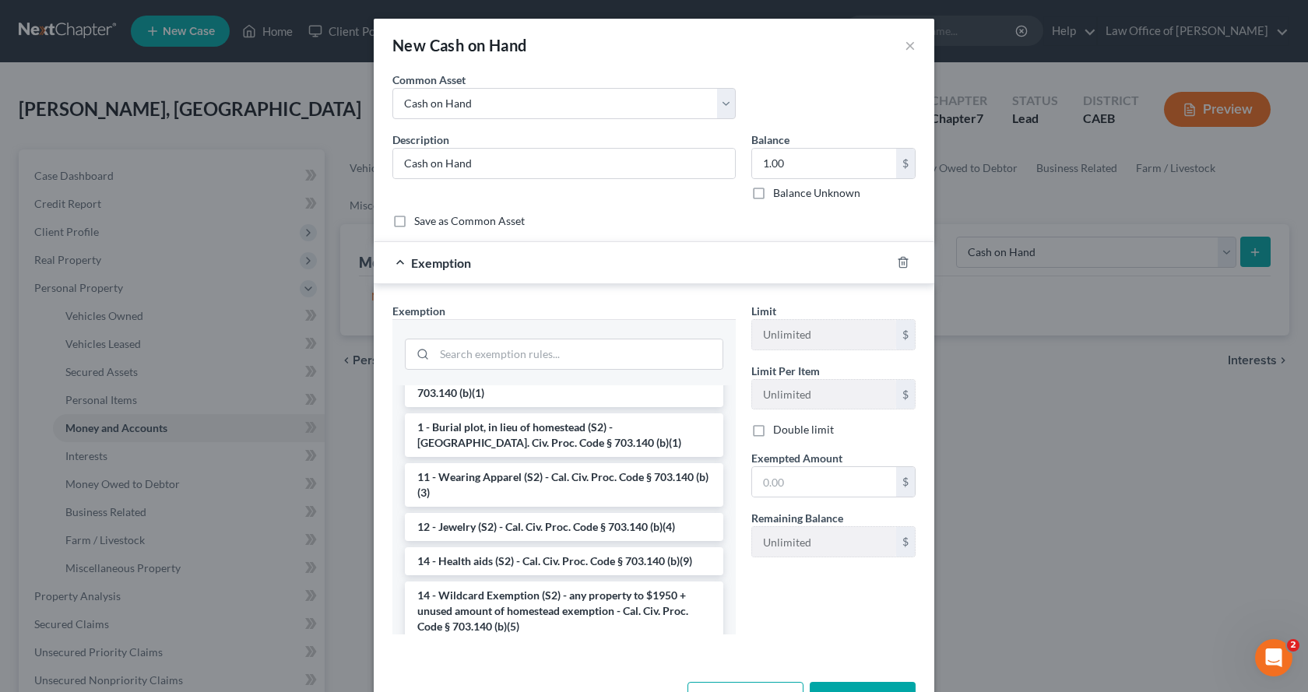
scroll to position [234, 0]
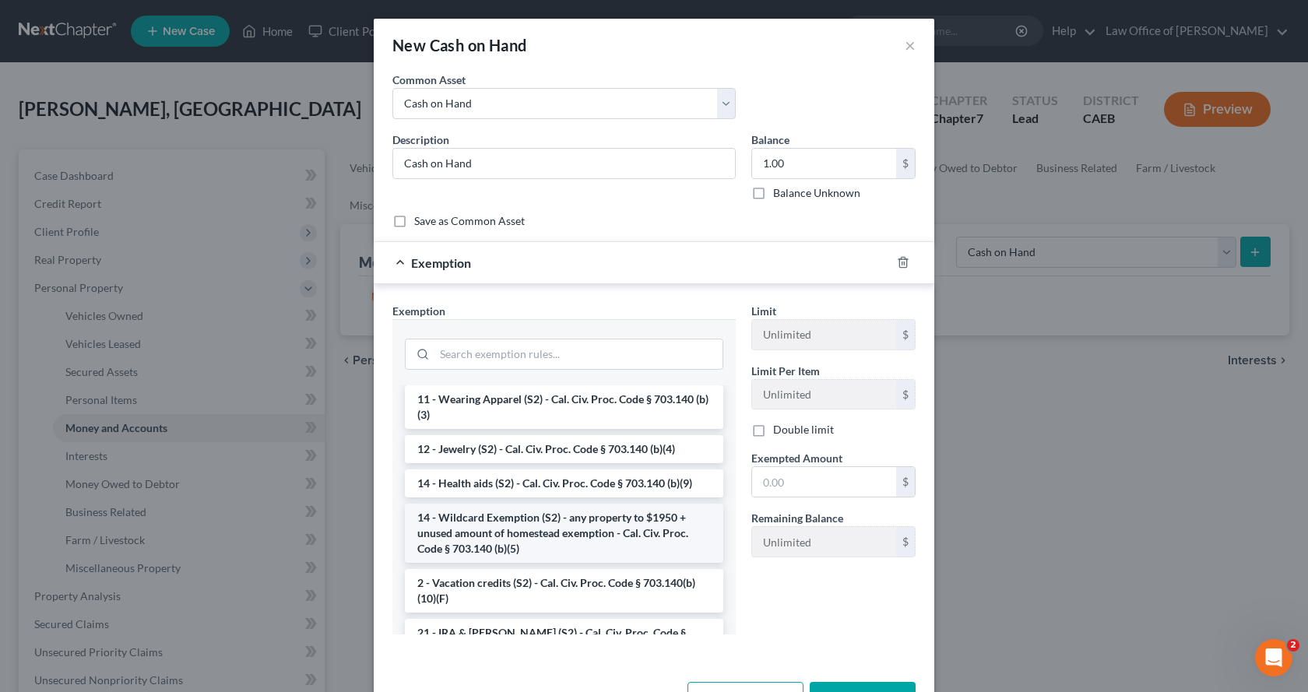
click at [482, 532] on li "14 - Wildcard Exemption (S2) - any property to $1950 + unused amount of homeste…" at bounding box center [564, 533] width 318 height 59
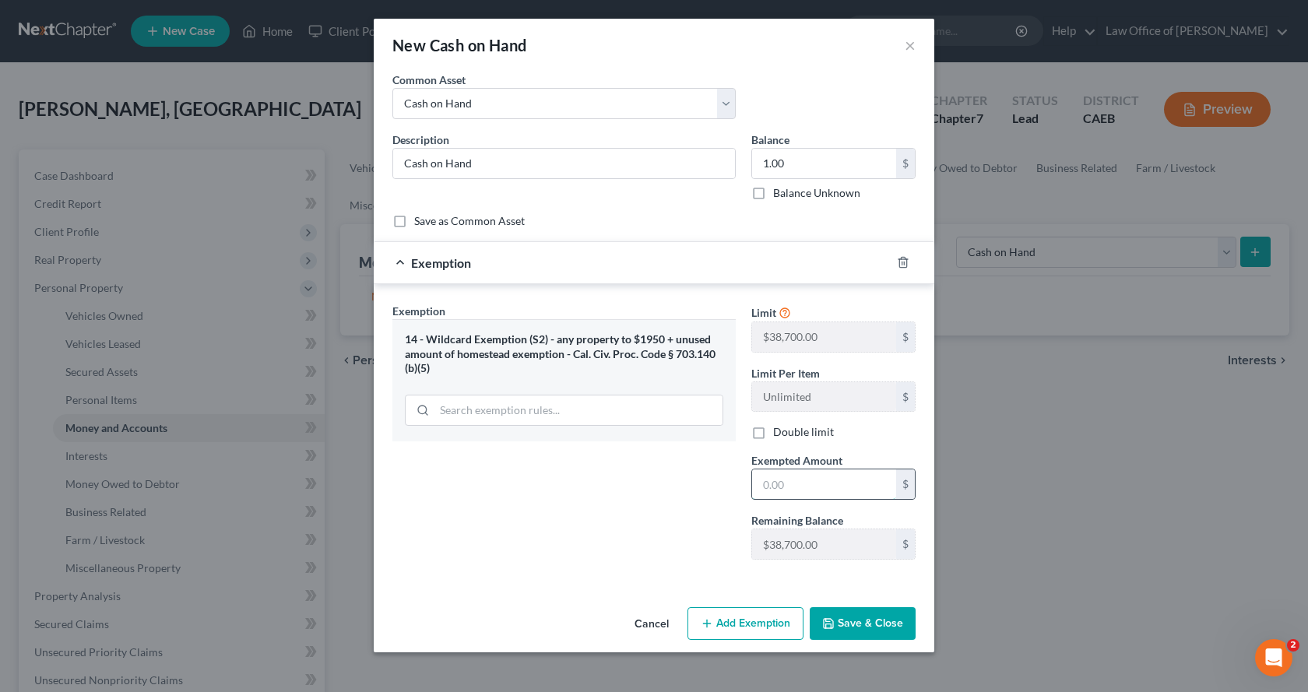
click at [758, 493] on input "text" at bounding box center [824, 484] width 144 height 30
type input "0.00"
click at [871, 625] on button "Save & Close" at bounding box center [863, 623] width 106 height 33
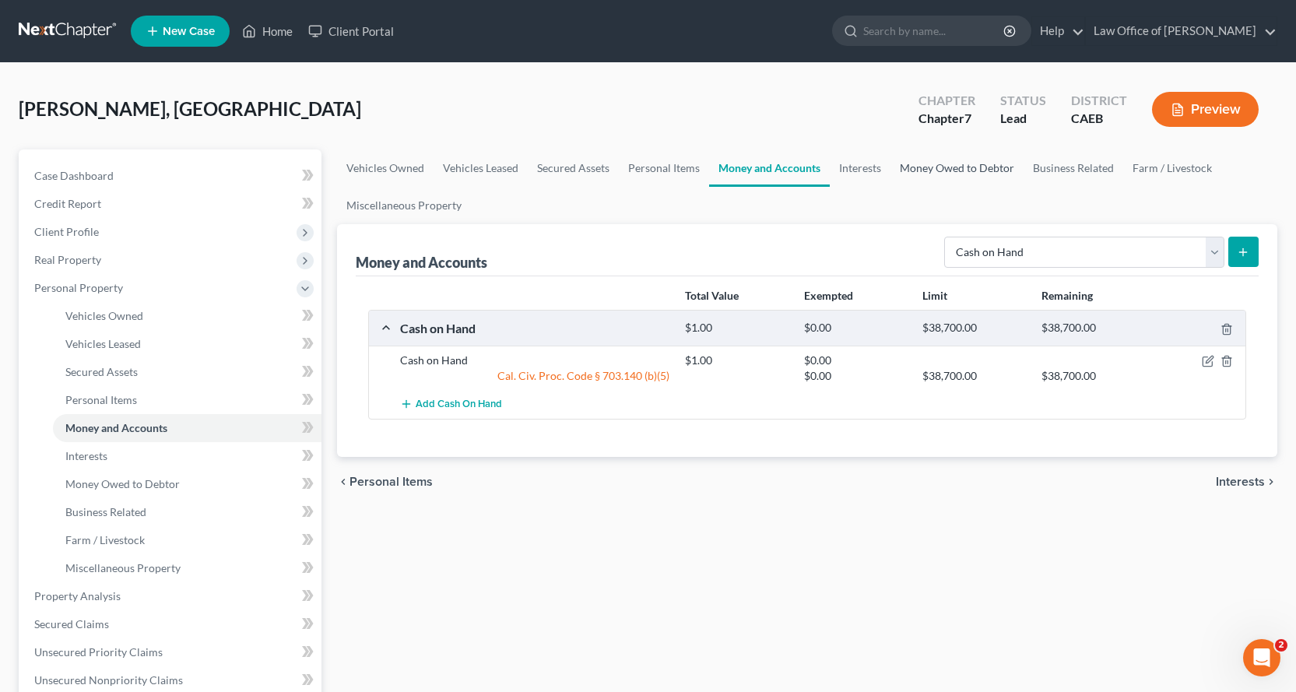
click at [935, 167] on link "Money Owed to Debtor" at bounding box center [957, 167] width 133 height 37
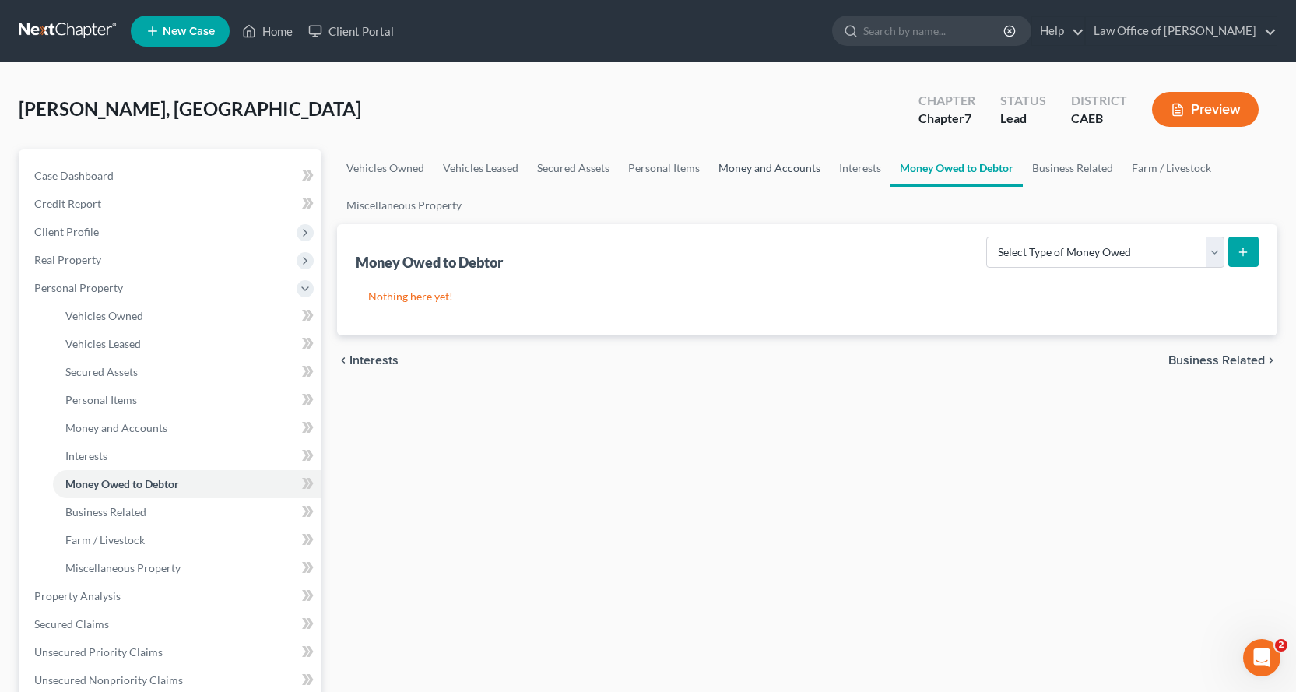
click at [800, 163] on link "Money and Accounts" at bounding box center [769, 167] width 121 height 37
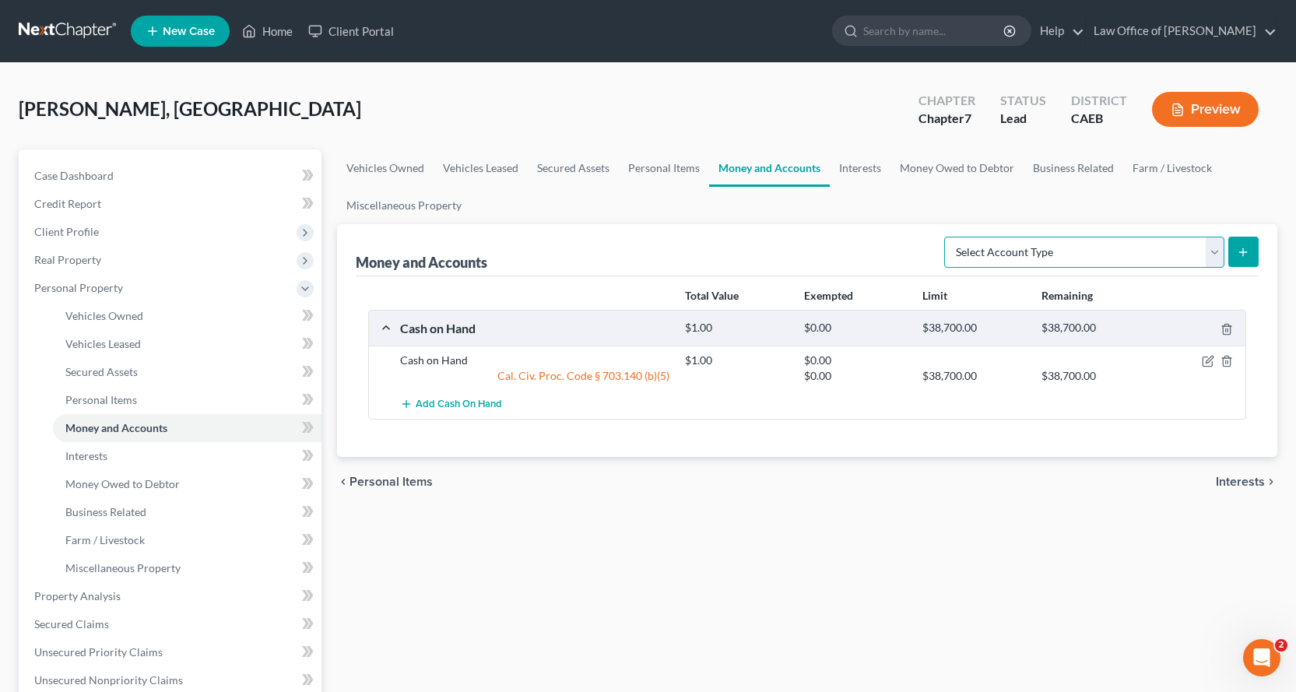
click at [1187, 254] on select "Select Account Type Brokerage Cash on Hand Certificates of Deposit Checking Acc…" at bounding box center [1084, 252] width 280 height 31
select select "checking"
click at [948, 237] on select "Select Account Type Brokerage Cash on Hand Certificates of Deposit Checking Acc…" at bounding box center [1084, 252] width 280 height 31
click at [1240, 253] on icon "submit" at bounding box center [1243, 252] width 12 height 12
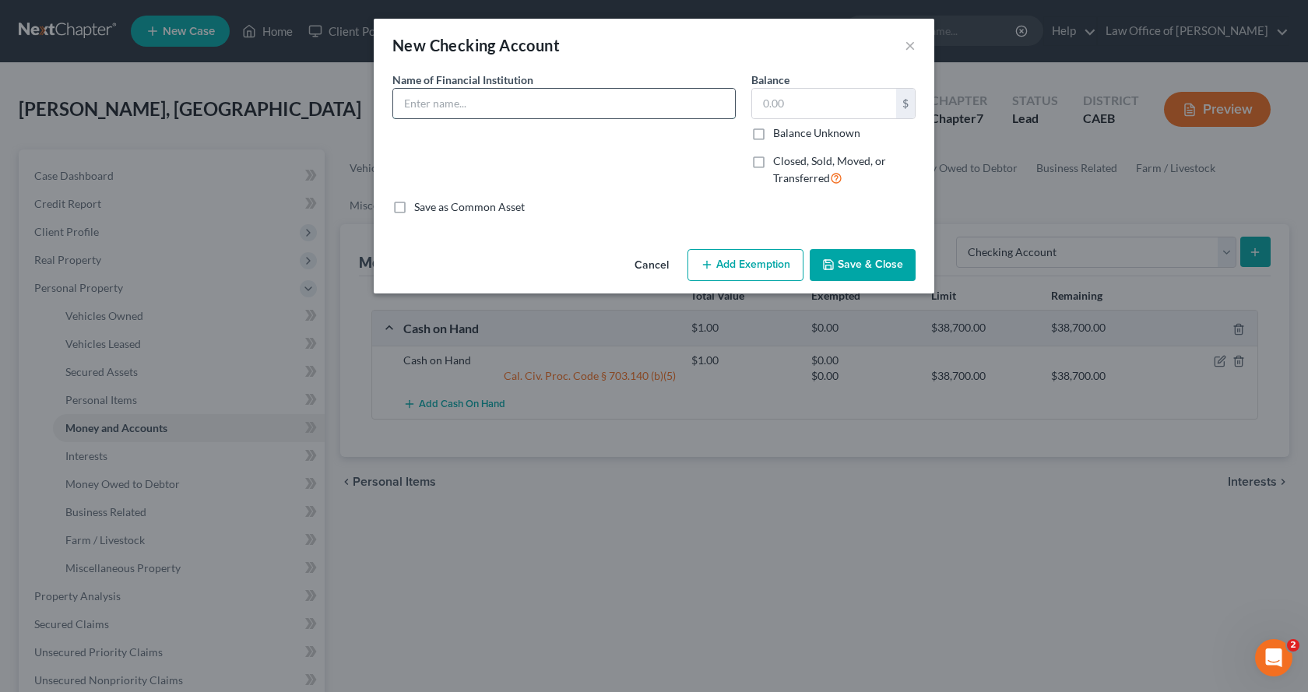
click at [508, 108] on input "text" at bounding box center [564, 104] width 342 height 30
click at [497, 106] on input "Bank of America CHecking" at bounding box center [564, 104] width 342 height 30
click at [539, 103] on input "Bank of America Checking" at bounding box center [564, 104] width 342 height 30
type input "Bank of America Checking 1555"
click at [754, 266] on button "Add Exemption" at bounding box center [746, 265] width 116 height 33
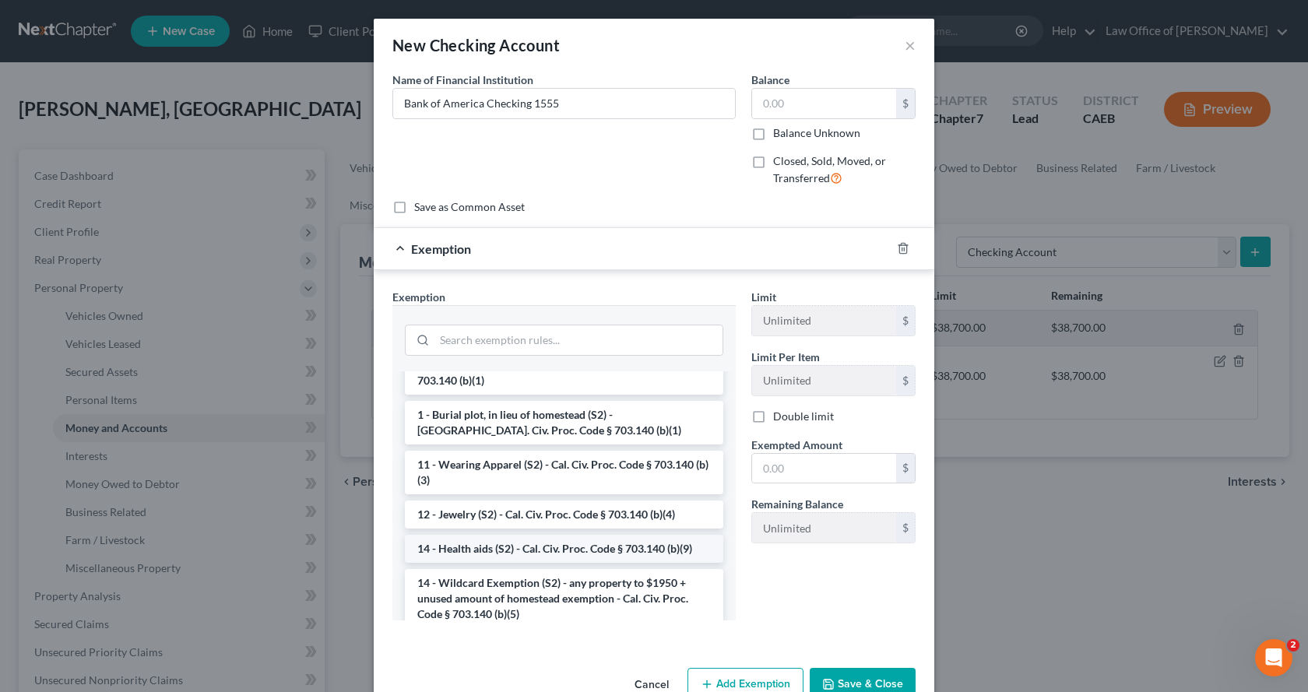
scroll to position [156, 0]
click at [476, 587] on li "14 - Wildcard Exemption (S2) - any property to $1950 + unused amount of homeste…" at bounding box center [564, 597] width 318 height 59
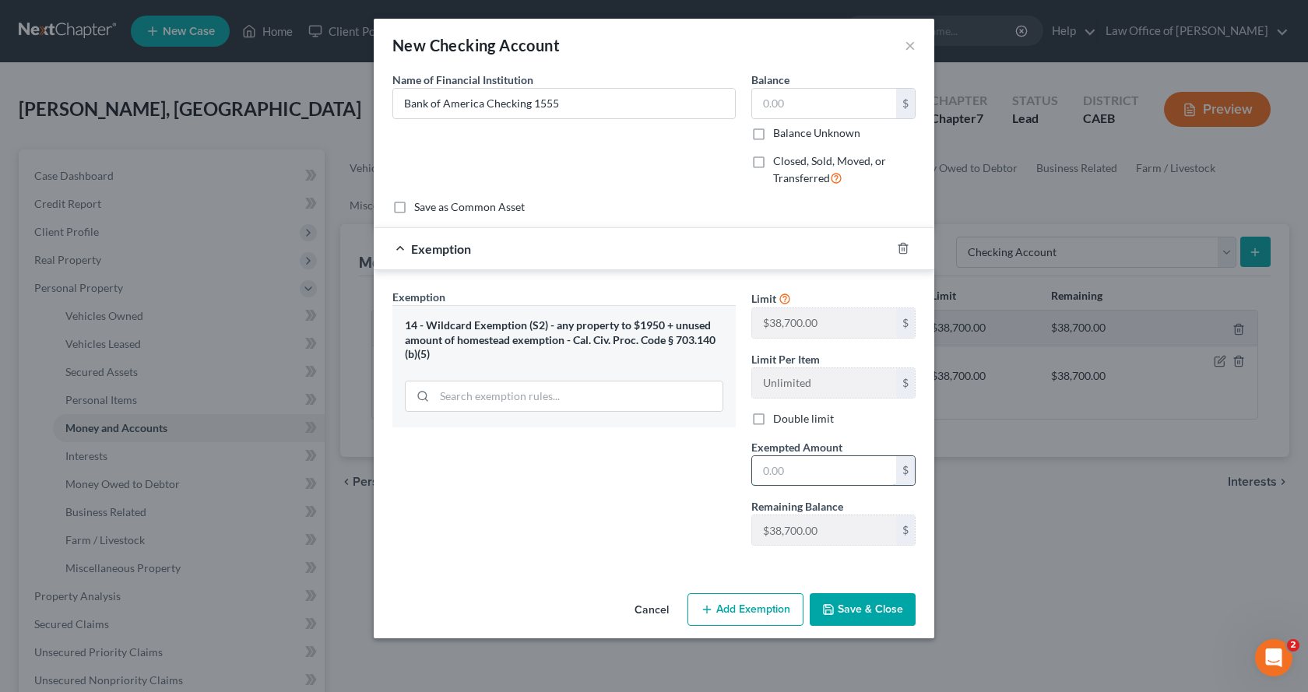
click at [784, 477] on input "text" at bounding box center [824, 471] width 144 height 30
type input "0.00"
click at [832, 607] on icon "button" at bounding box center [828, 609] width 12 height 12
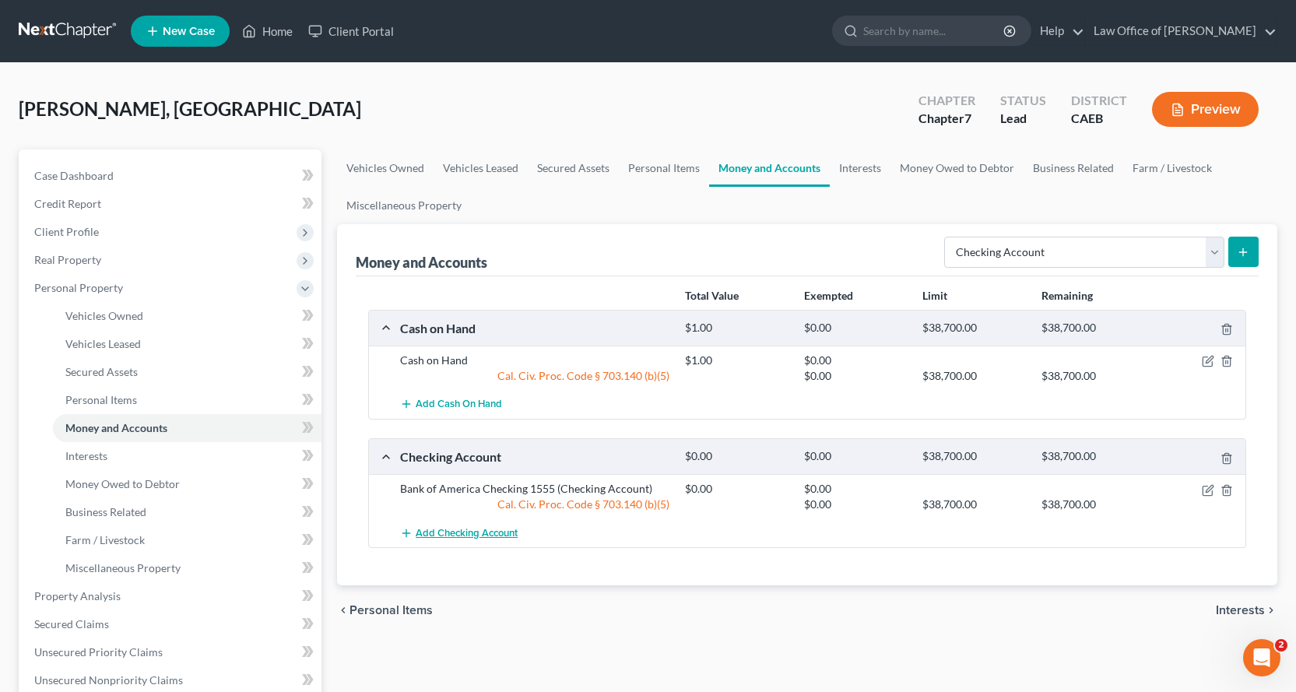
click at [486, 526] on button "Add Checking Account" at bounding box center [459, 533] width 118 height 29
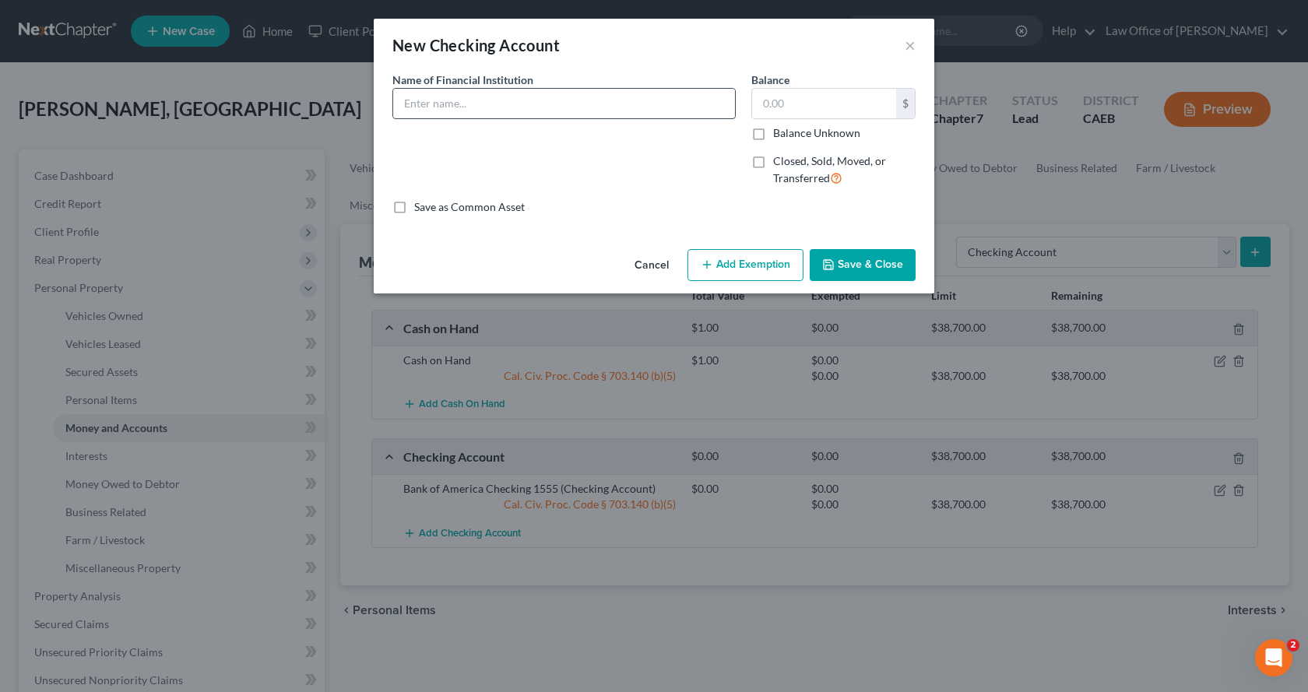
click at [416, 89] on input "text" at bounding box center [564, 104] width 342 height 30
type input "Bank of America Checking 6653"
click at [744, 251] on button "Add Exemption" at bounding box center [746, 265] width 116 height 33
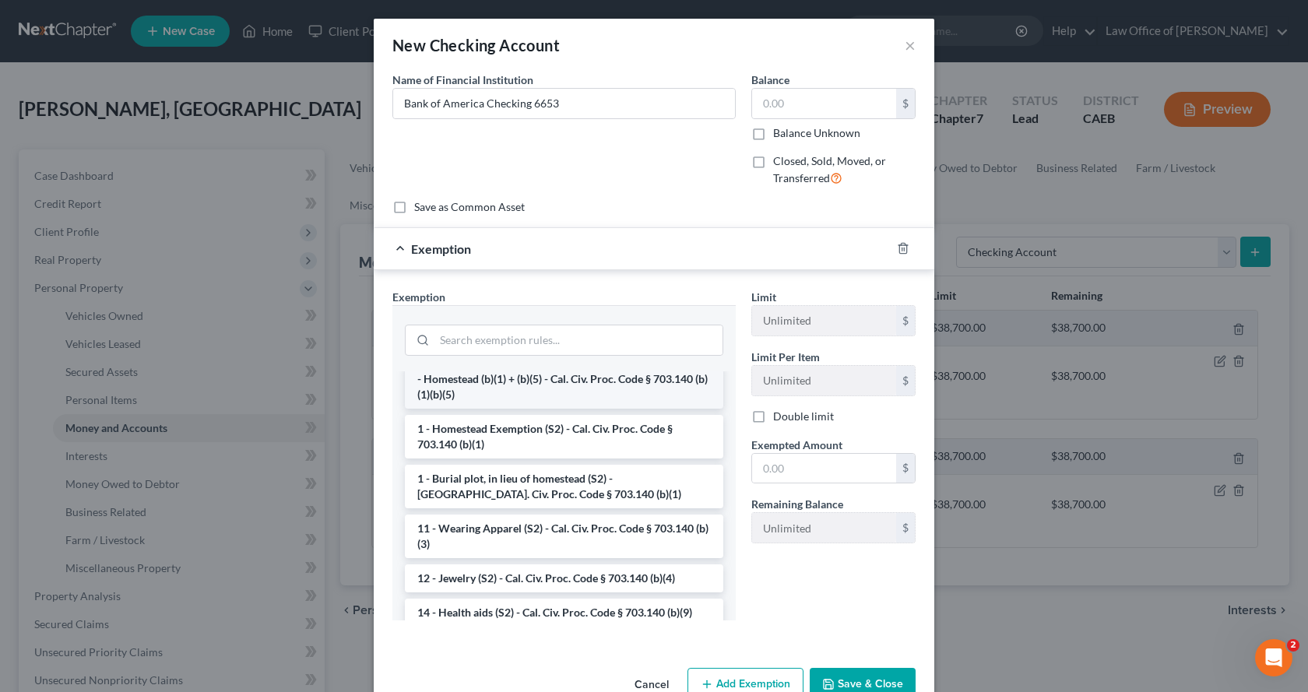
scroll to position [234, 0]
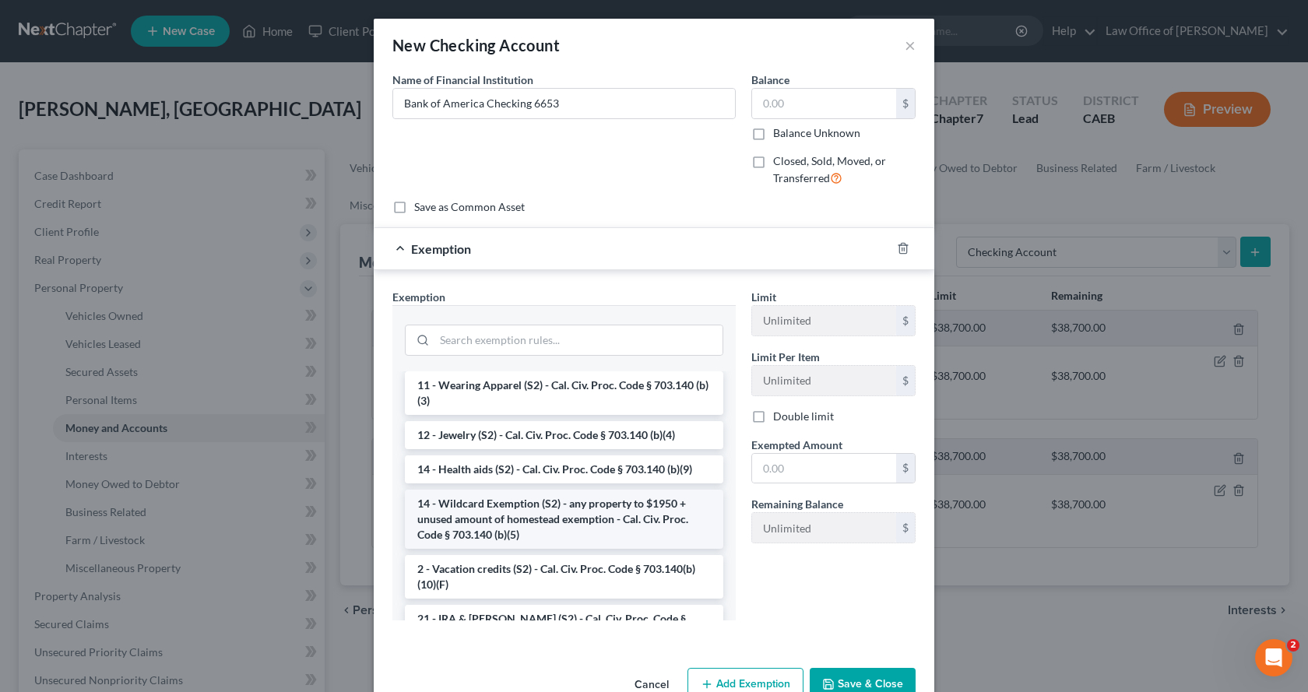
click at [453, 522] on li "14 - Wildcard Exemption (S2) - any property to $1950 + unused amount of homeste…" at bounding box center [564, 519] width 318 height 59
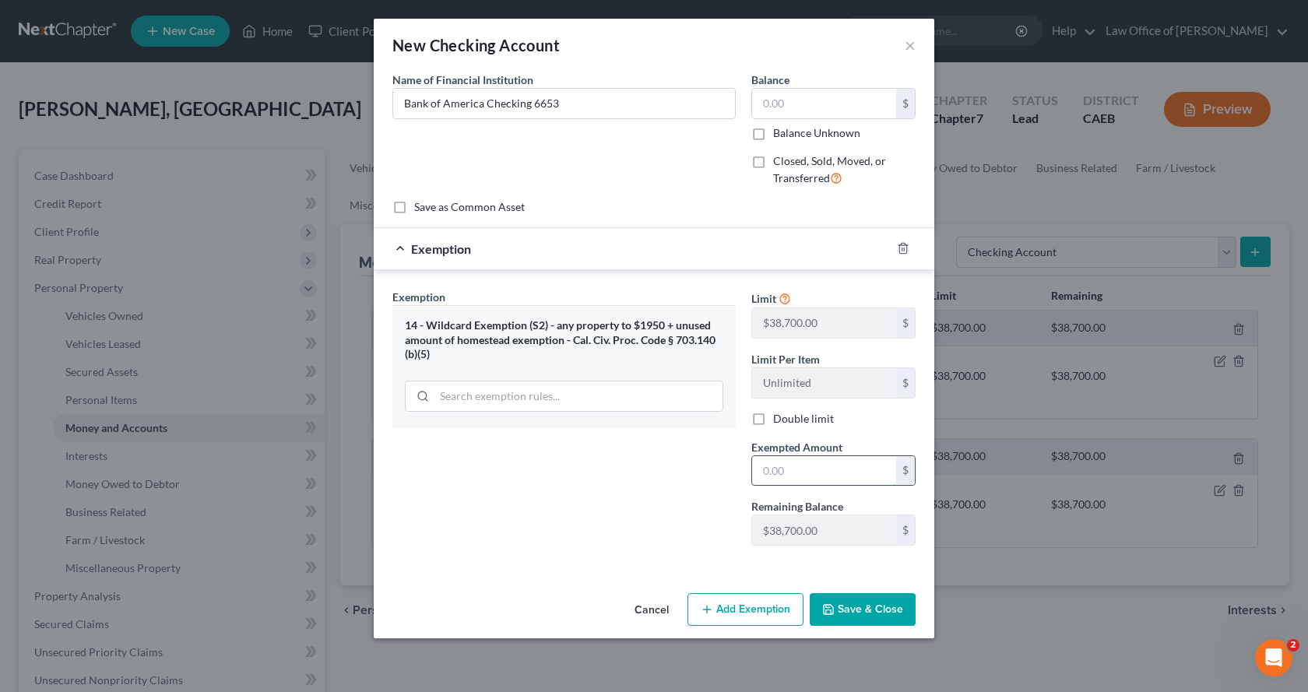
click at [849, 462] on input "text" at bounding box center [824, 471] width 144 height 30
type input "0.00"
click at [858, 607] on button "Save & Close" at bounding box center [863, 609] width 106 height 33
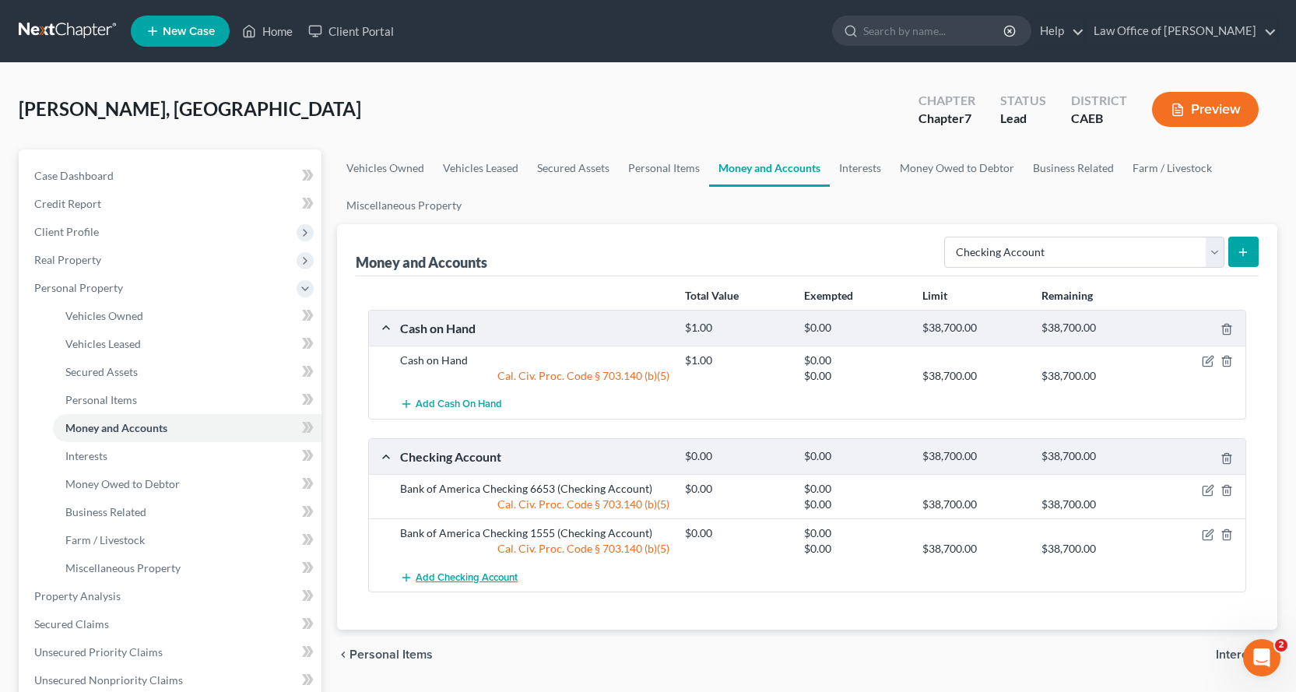
click at [473, 573] on span "Add Checking Account" at bounding box center [467, 577] width 102 height 12
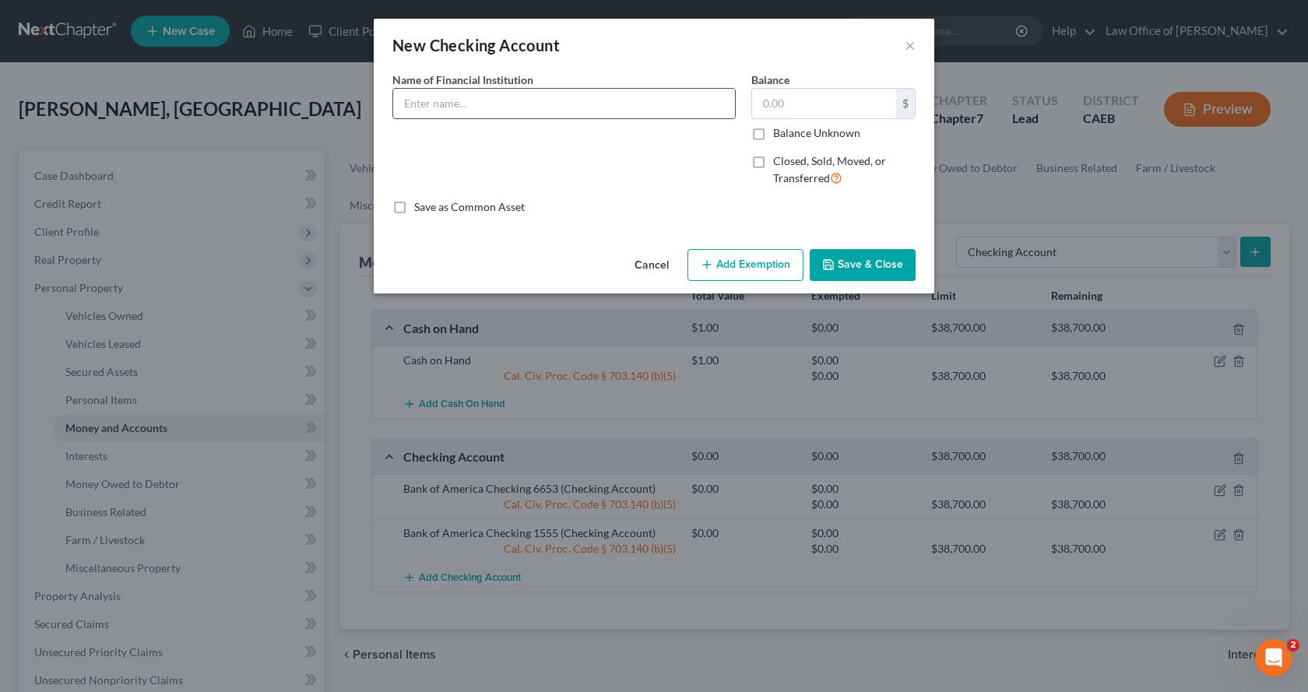
click at [437, 111] on input "text" at bounding box center [564, 104] width 342 height 30
click at [420, 105] on input "[PERSON_NAME]" at bounding box center [564, 104] width 342 height 30
click at [434, 109] on input "SoFi CHecking" at bounding box center [564, 104] width 342 height 30
click at [484, 108] on input "SoFi Checking" at bounding box center [564, 104] width 342 height 30
type input "SoFi Checking 9328"
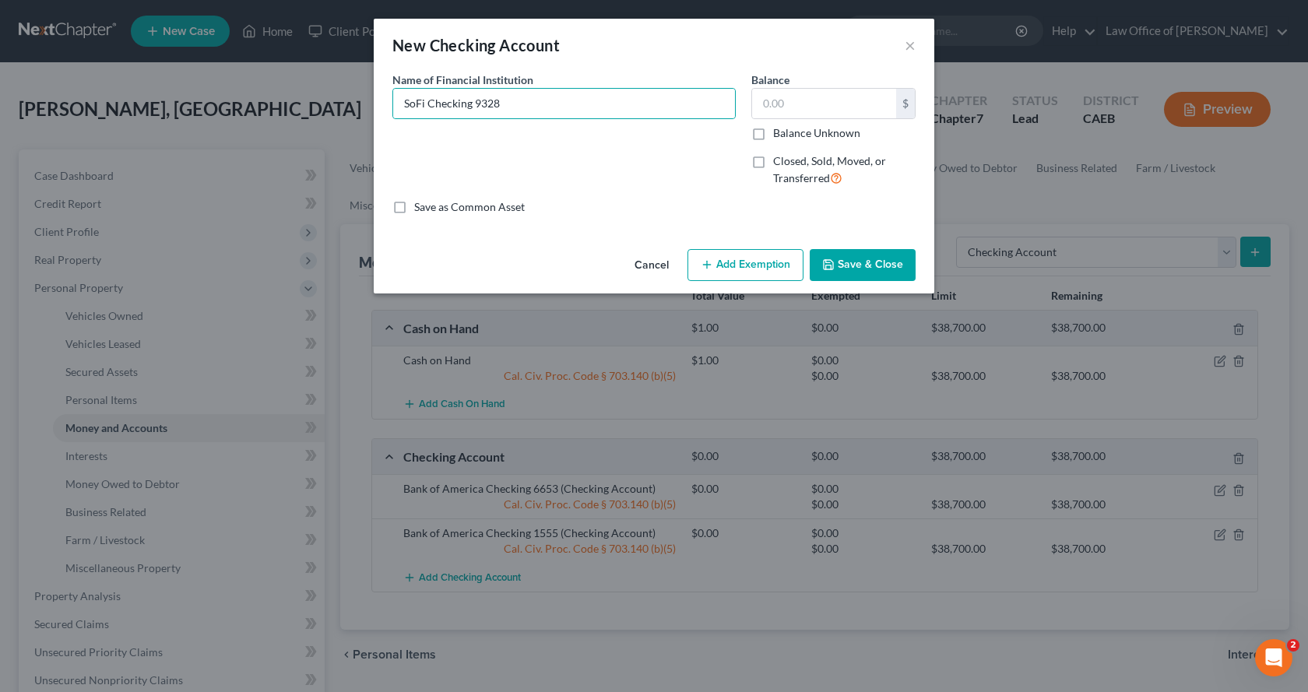
click at [770, 274] on button "Add Exemption" at bounding box center [746, 265] width 116 height 33
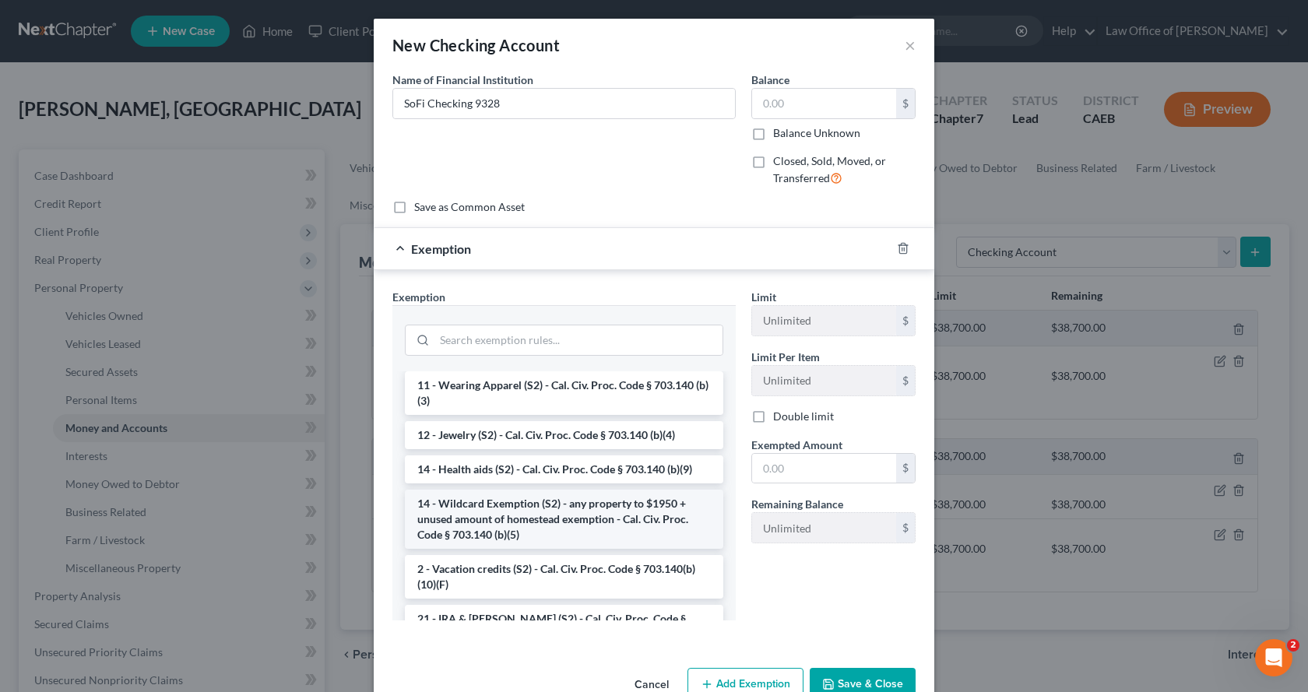
click at [461, 515] on li "14 - Wildcard Exemption (S2) - any property to $1950 + unused amount of homeste…" at bounding box center [564, 519] width 318 height 59
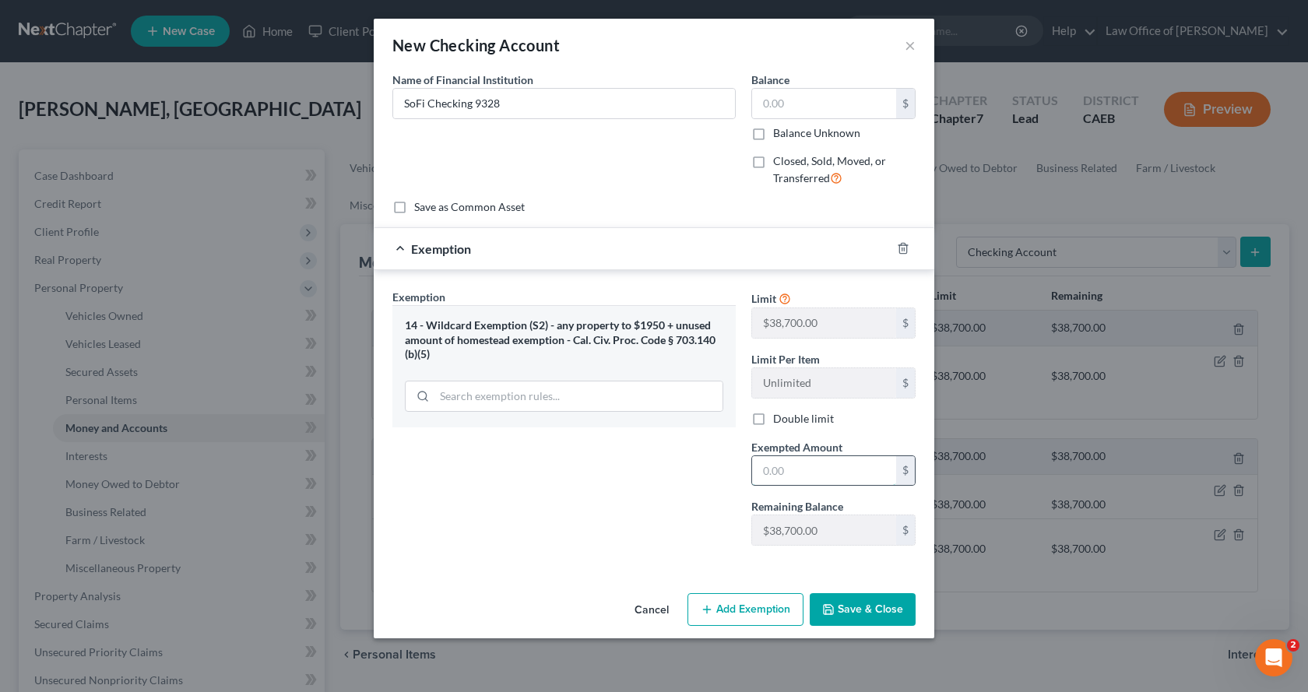
drag, startPoint x: 798, startPoint y: 475, endPoint x: 806, endPoint y: 486, distance: 13.4
click at [798, 475] on input "text" at bounding box center [824, 471] width 144 height 30
type input "0.00"
click at [864, 620] on button "Save & Close" at bounding box center [863, 609] width 106 height 33
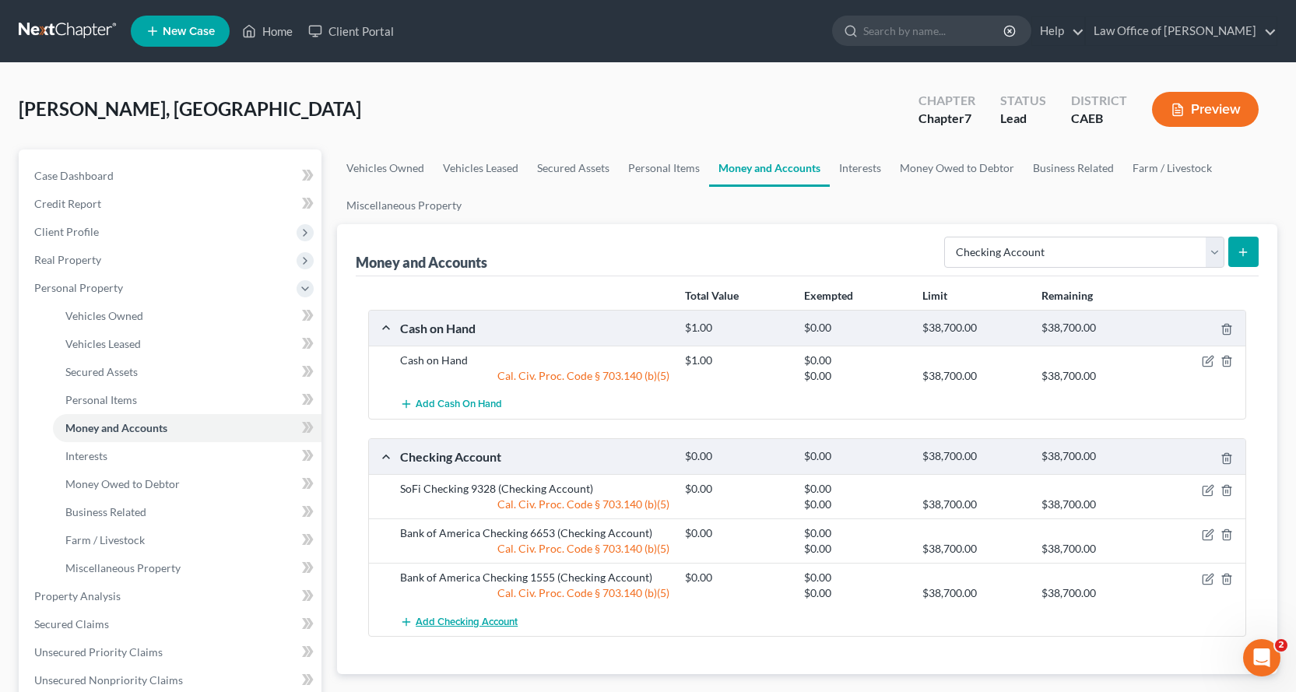
click at [462, 617] on span "Add Checking Account" at bounding box center [467, 622] width 102 height 12
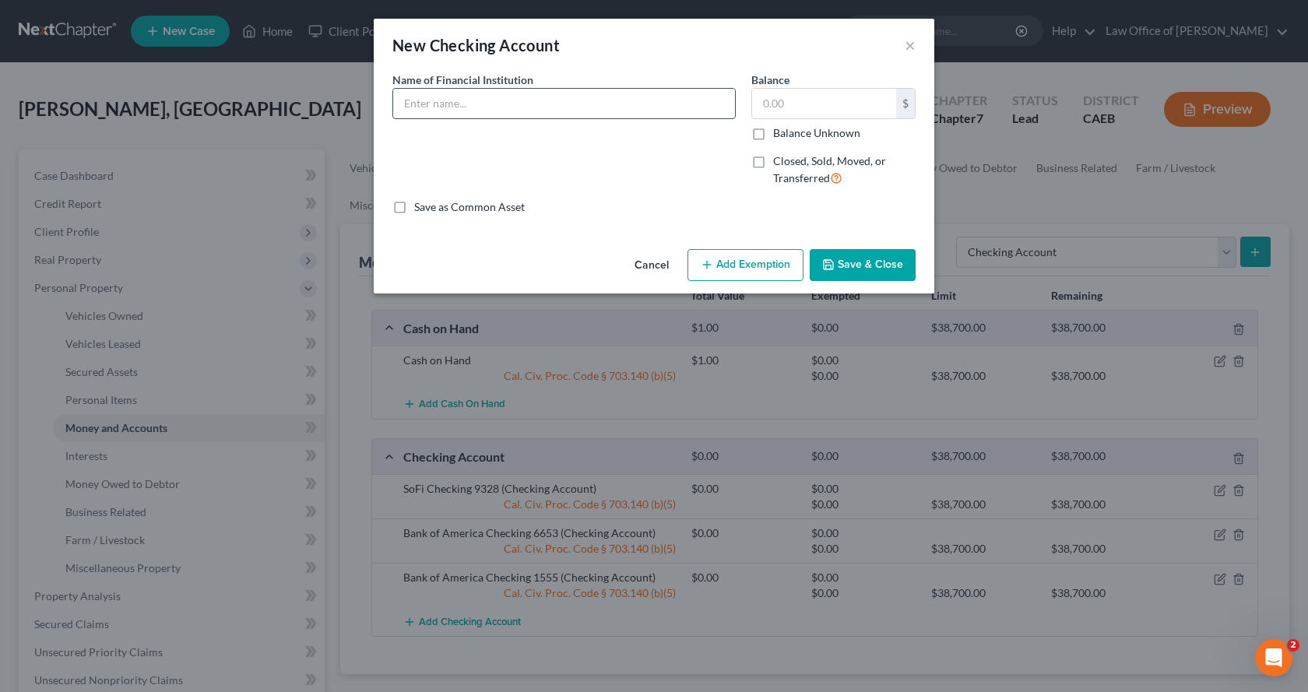
click at [469, 108] on input "text" at bounding box center [564, 104] width 342 height 30
type input "Bank Mobile Checking 6285"
click at [797, 266] on button "Add Exemption" at bounding box center [746, 265] width 116 height 33
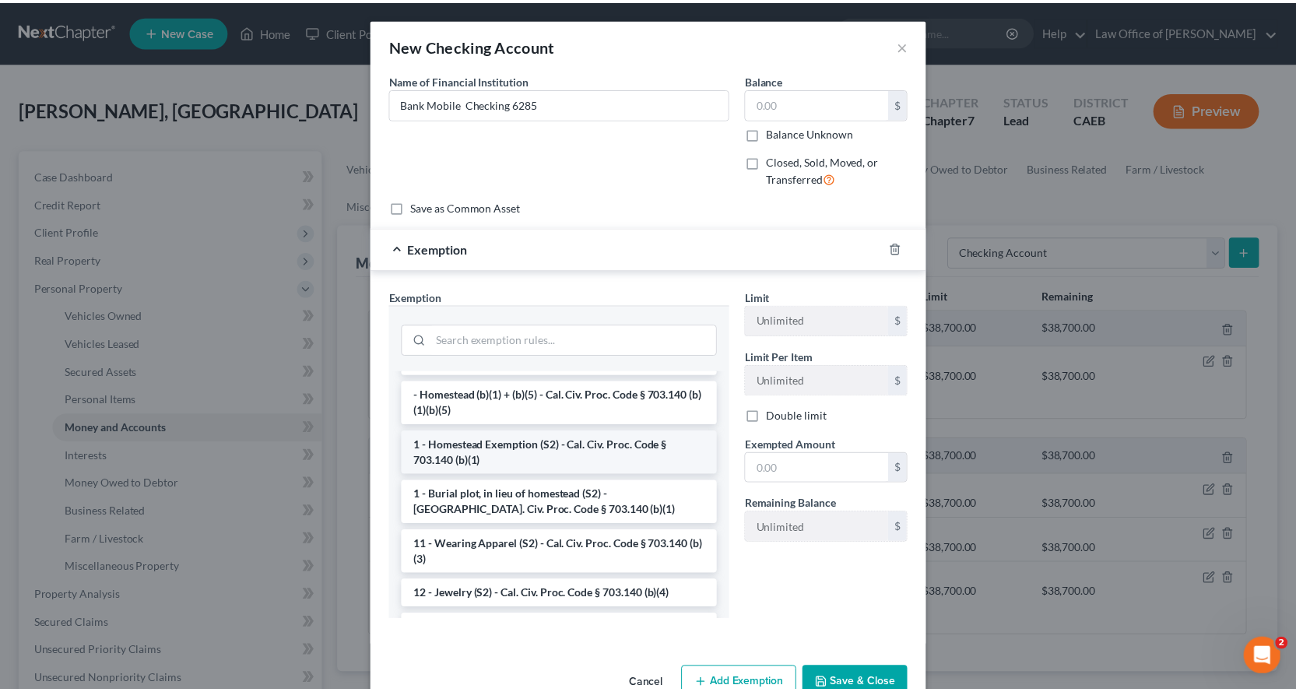
scroll to position [156, 0]
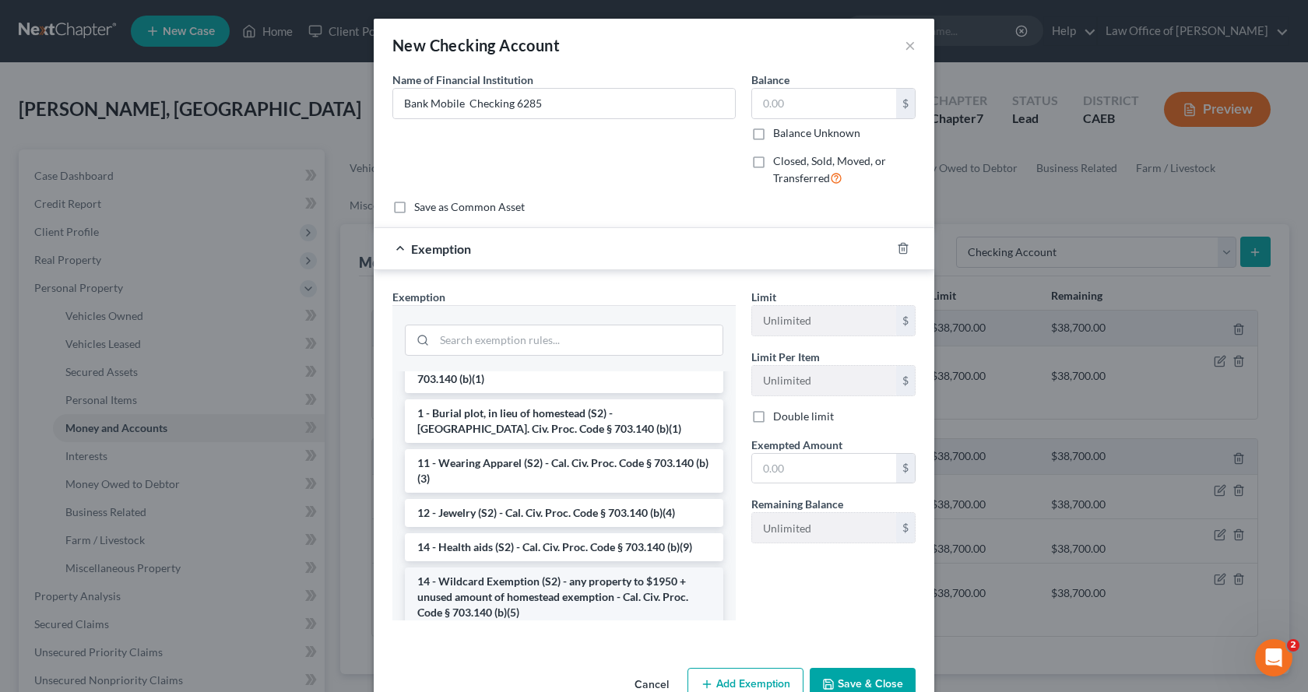
click at [475, 583] on li "14 - Wildcard Exemption (S2) - any property to $1950 + unused amount of homeste…" at bounding box center [564, 597] width 318 height 59
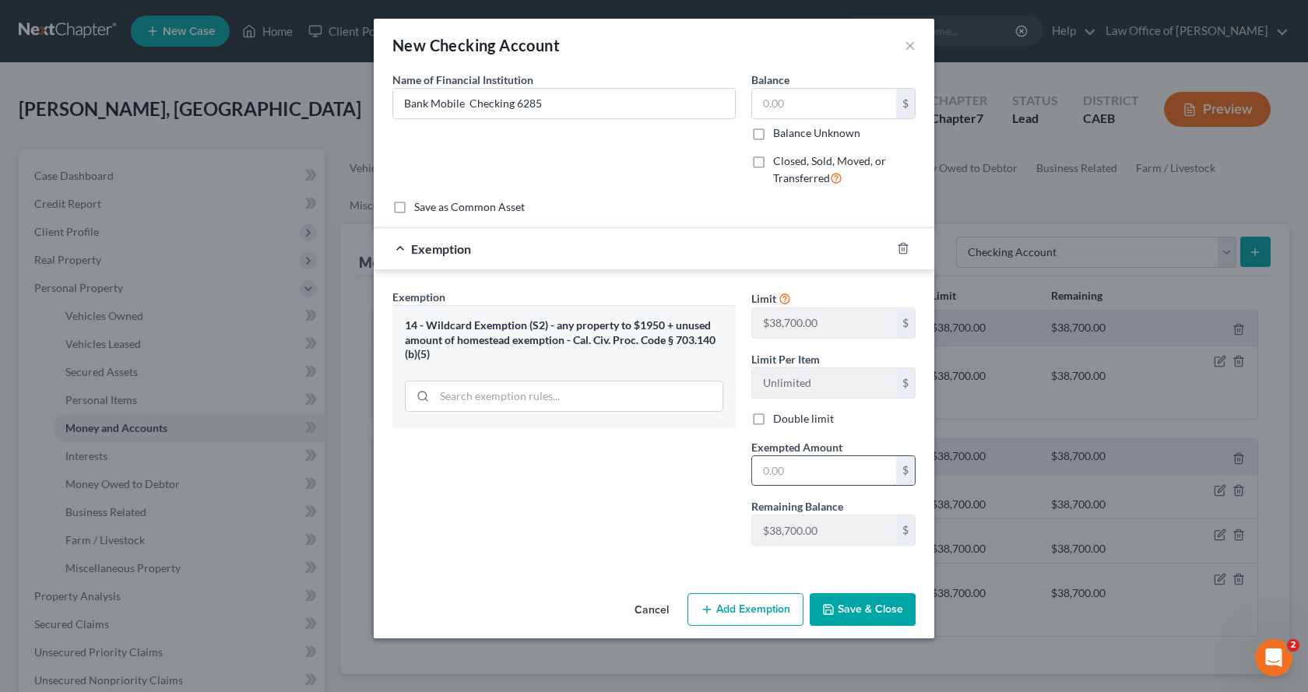
click at [770, 459] on input "text" at bounding box center [824, 471] width 144 height 30
type input "0.00"
click at [885, 620] on button "Save & Close" at bounding box center [863, 609] width 106 height 33
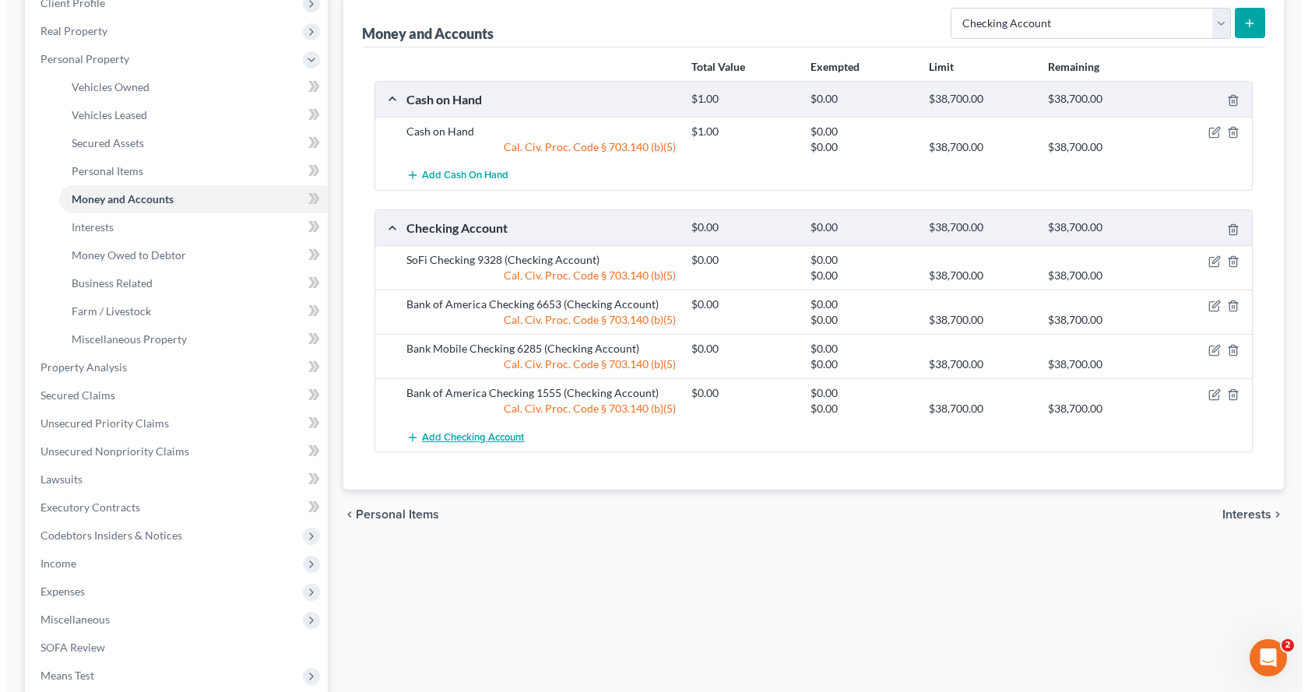
scroll to position [234, 0]
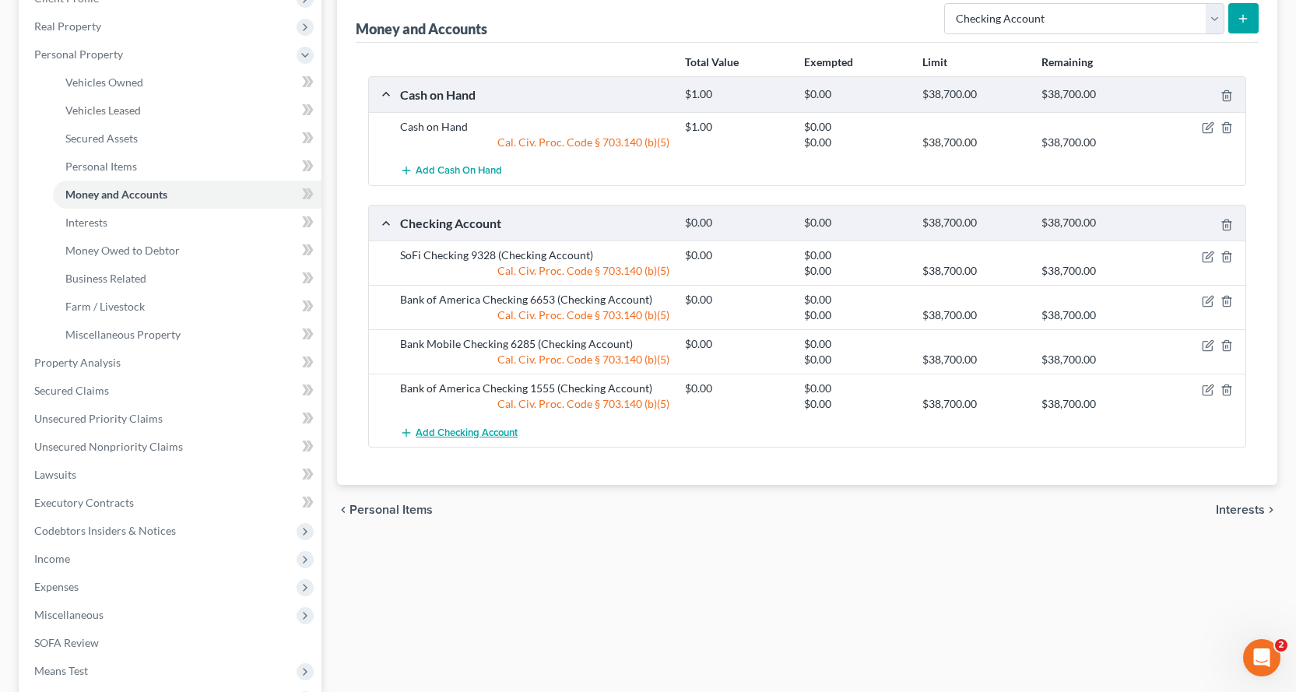
click at [459, 439] on span "Add Checking Account" at bounding box center [467, 433] width 102 height 12
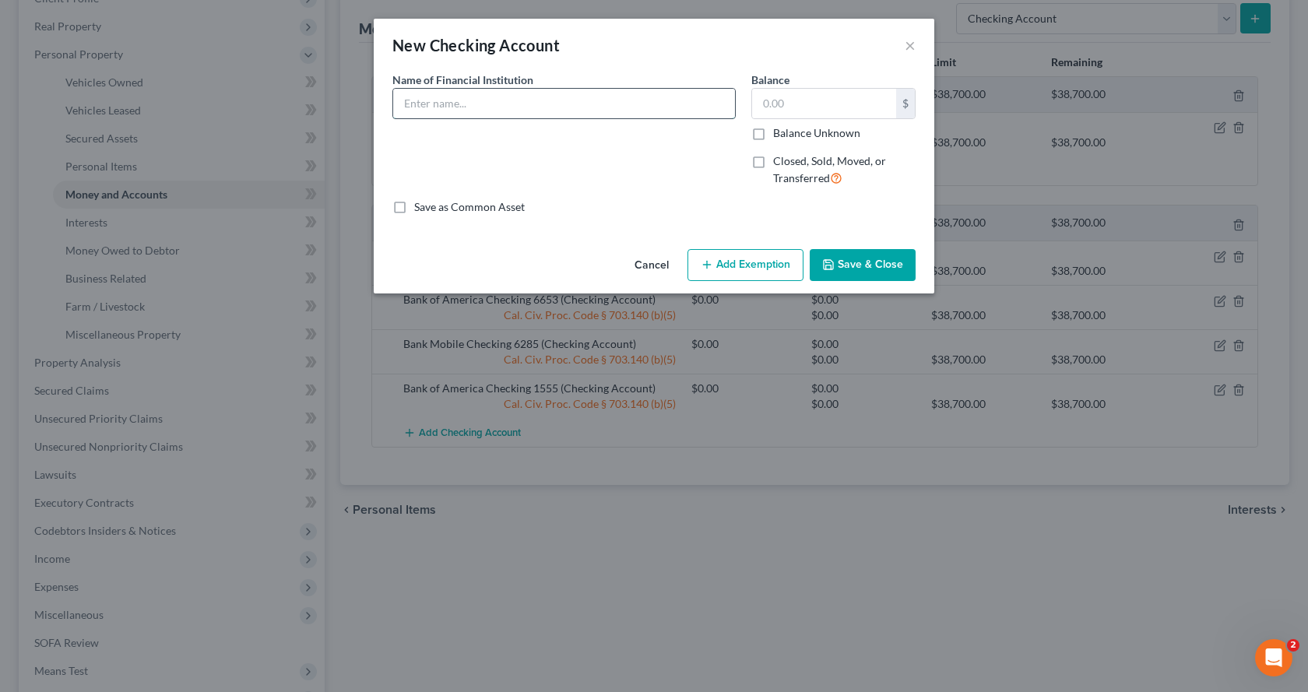
click at [441, 108] on input "text" at bounding box center [564, 104] width 342 height 30
click at [473, 104] on input "Capital One CHecking 8563" at bounding box center [564, 104] width 342 height 30
type input "Capital One Checking 8563"
click at [772, 269] on button "Add Exemption" at bounding box center [746, 265] width 116 height 33
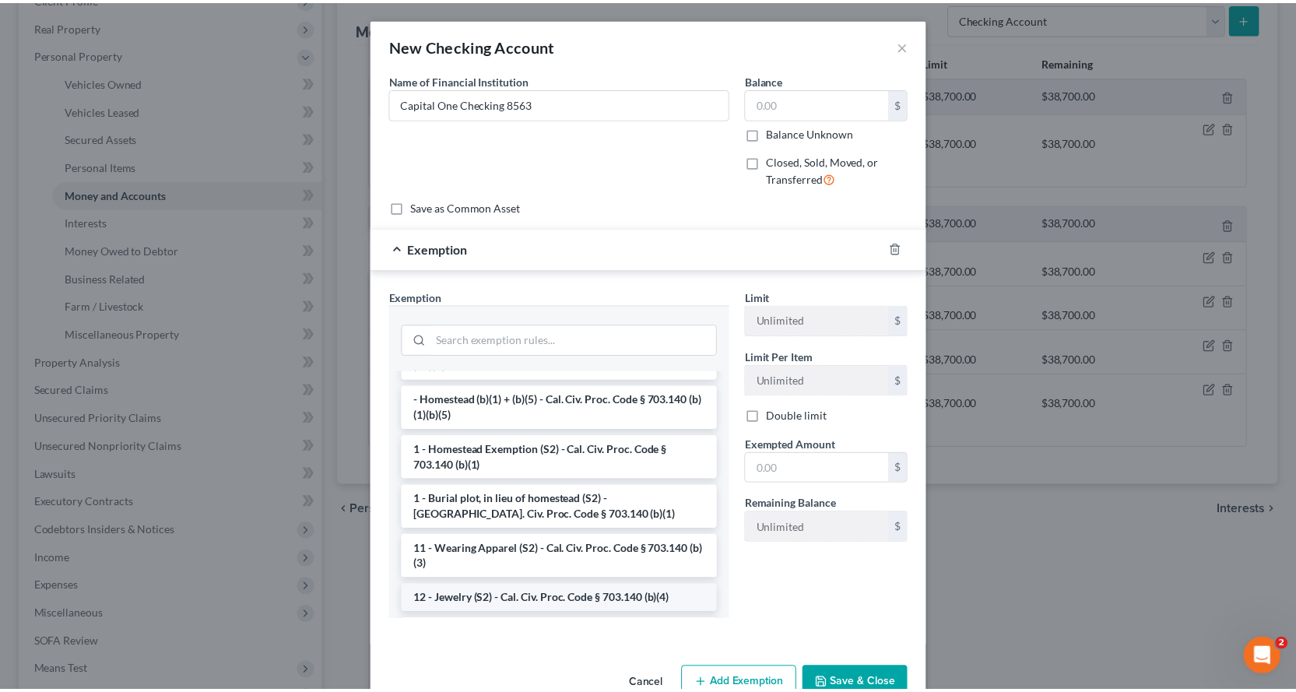
scroll to position [156, 0]
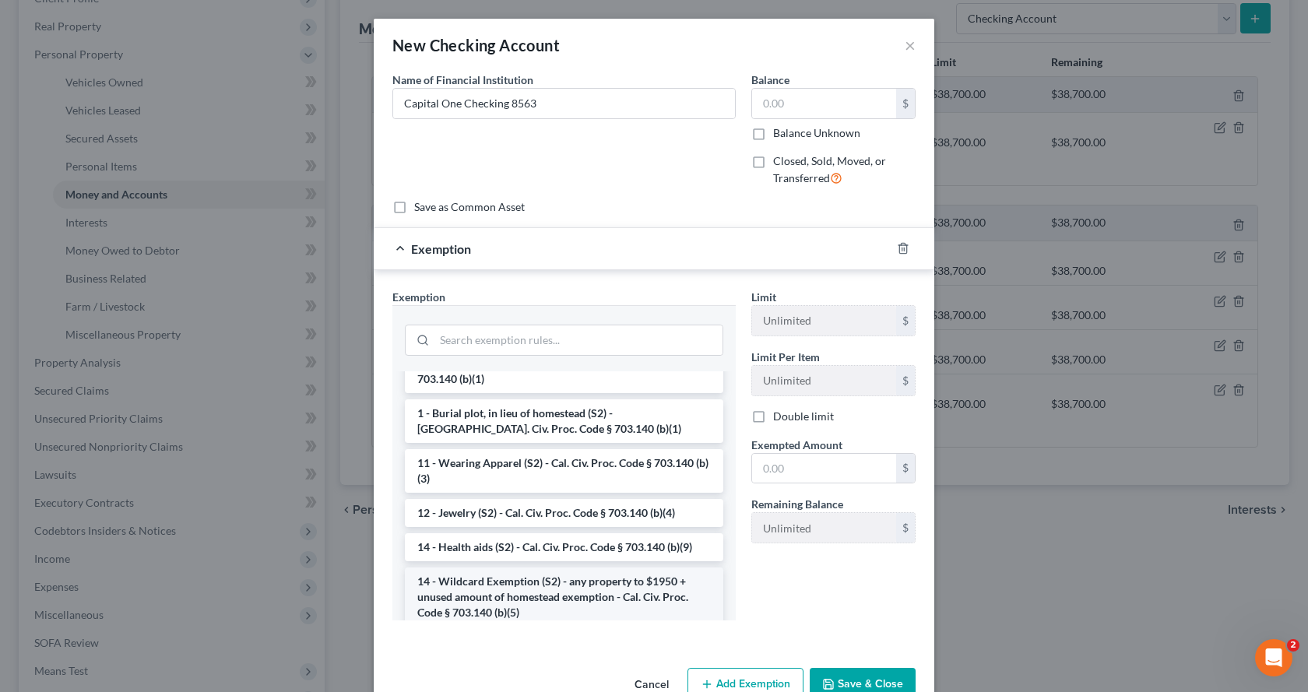
click at [470, 598] on li "14 - Wildcard Exemption (S2) - any property to $1950 + unused amount of homeste…" at bounding box center [564, 597] width 318 height 59
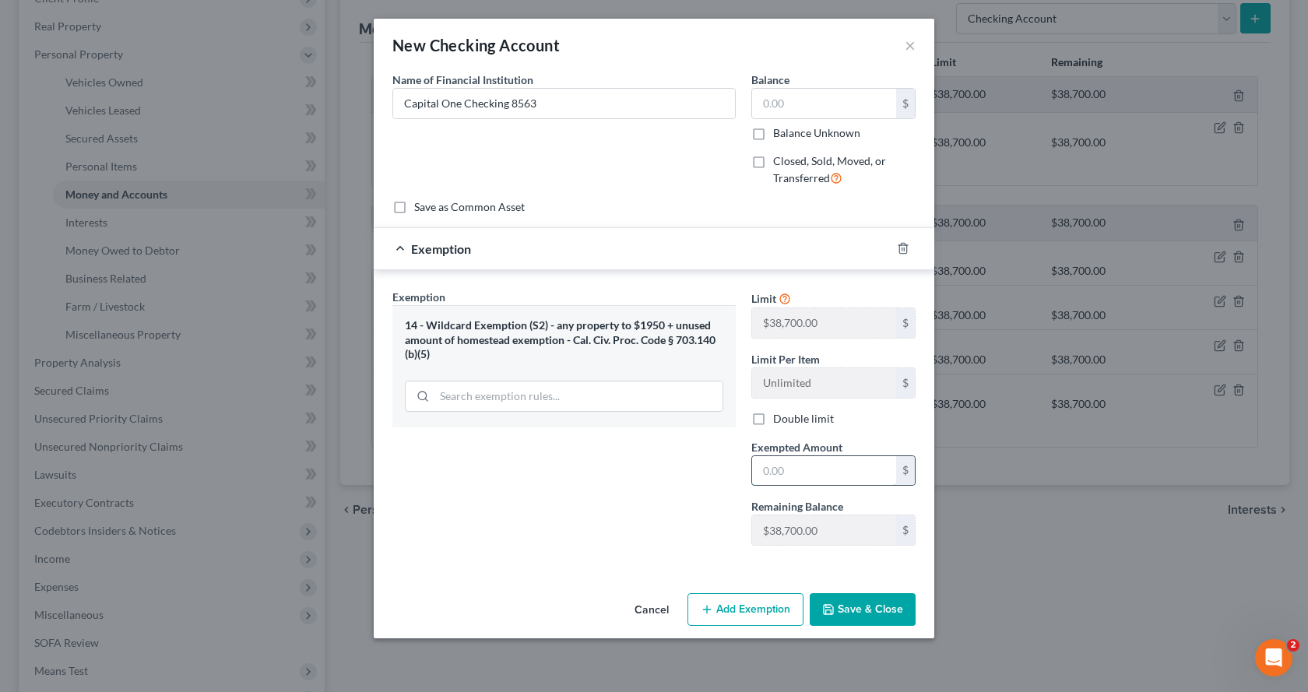
click at [779, 476] on input "text" at bounding box center [824, 471] width 144 height 30
type input "0.00"
click at [872, 615] on button "Save & Close" at bounding box center [863, 609] width 106 height 33
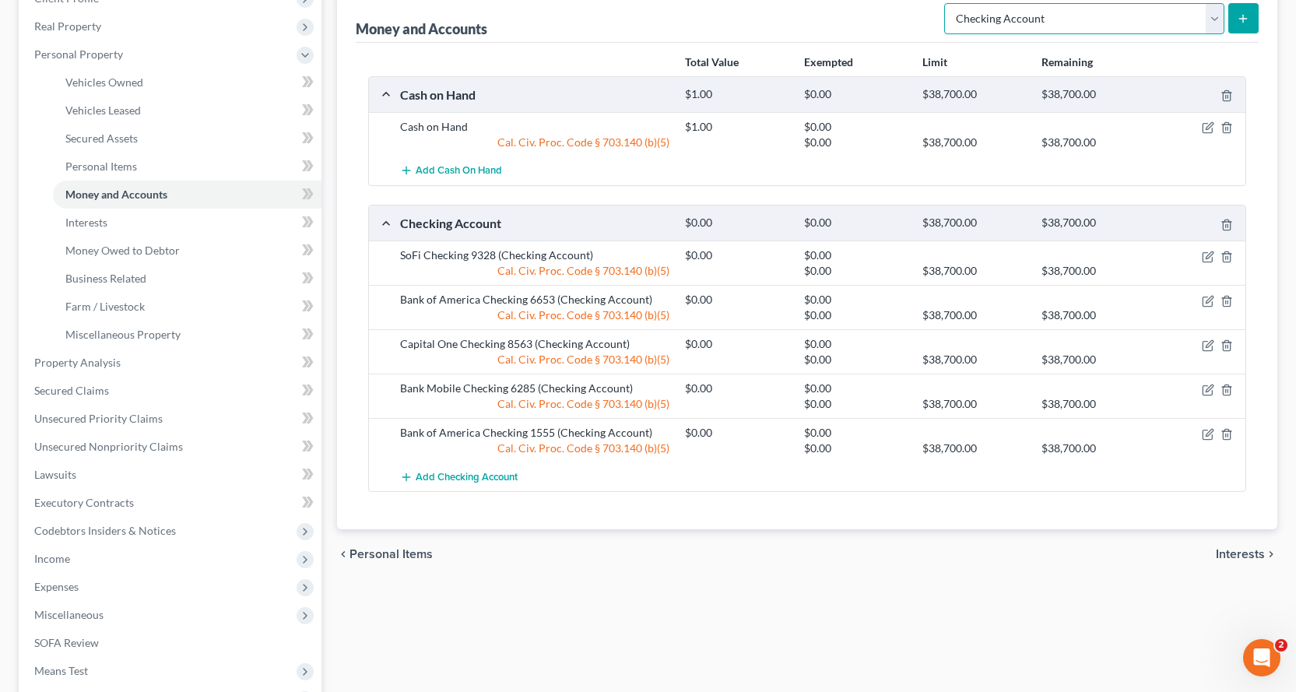
click at [1194, 27] on select "Select Account Type Brokerage Cash on Hand Certificates of Deposit Checking Acc…" at bounding box center [1084, 18] width 280 height 31
select select "other"
click at [948, 3] on select "Select Account Type Brokerage Cash on Hand Certificates of Deposit Checking Acc…" at bounding box center [1084, 18] width 280 height 31
click at [1242, 26] on button "submit" at bounding box center [1244, 18] width 30 height 30
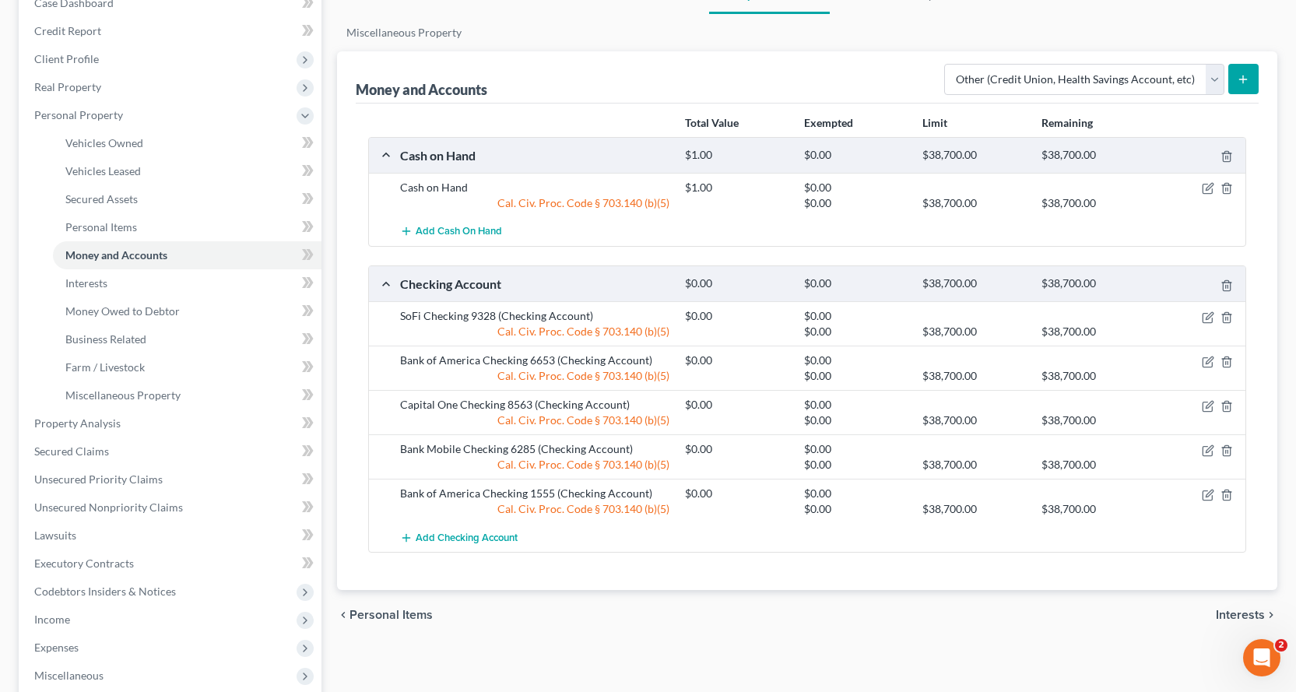
scroll to position [12, 0]
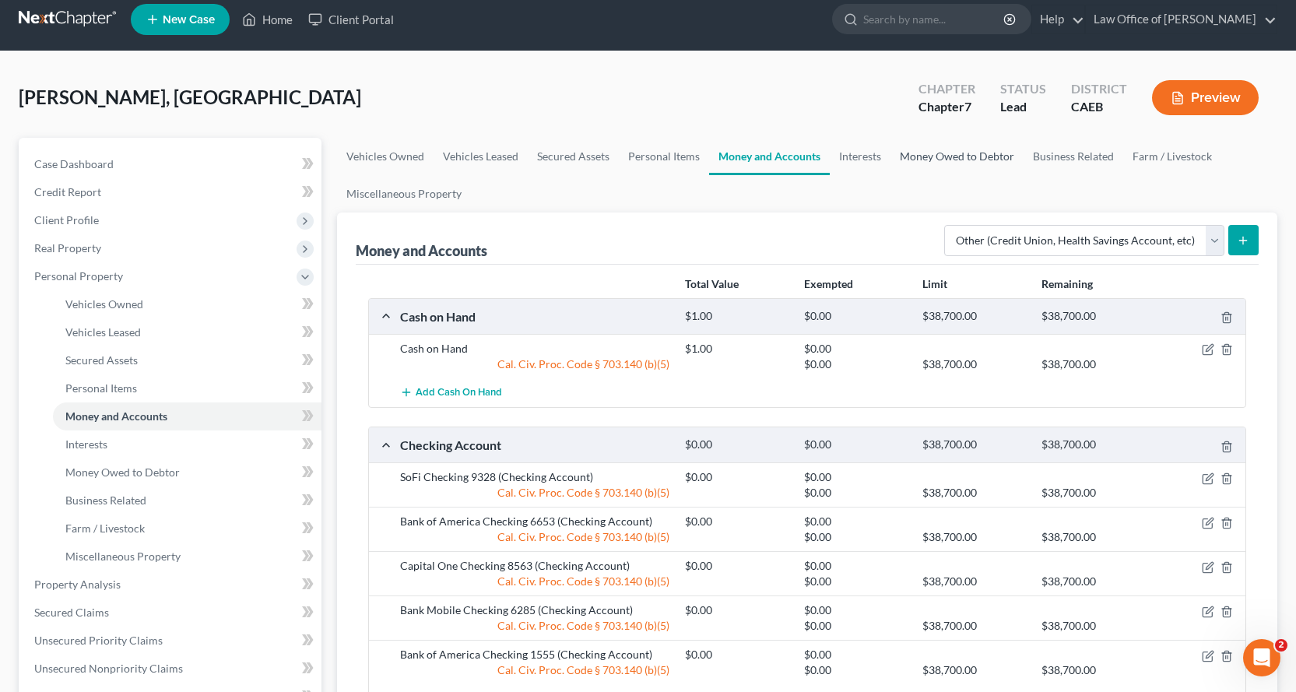
click at [930, 146] on link "Money Owed to Debtor" at bounding box center [957, 156] width 133 height 37
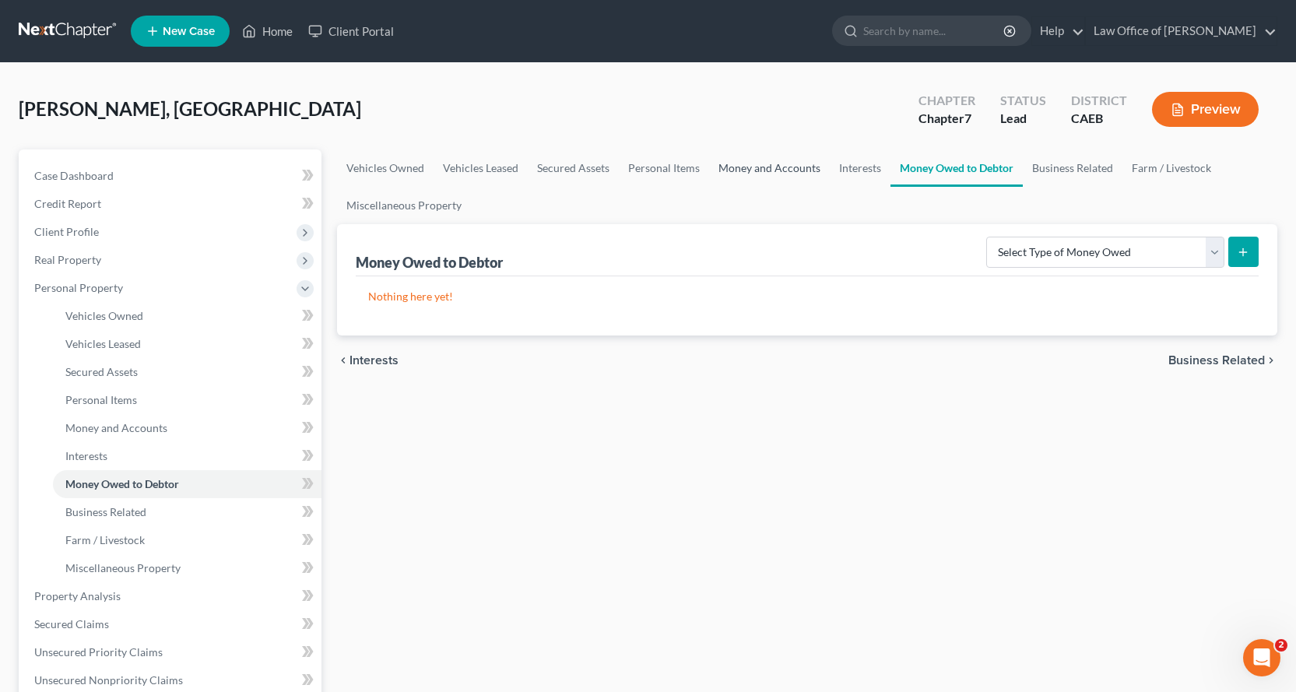
click at [779, 162] on link "Money and Accounts" at bounding box center [769, 167] width 121 height 37
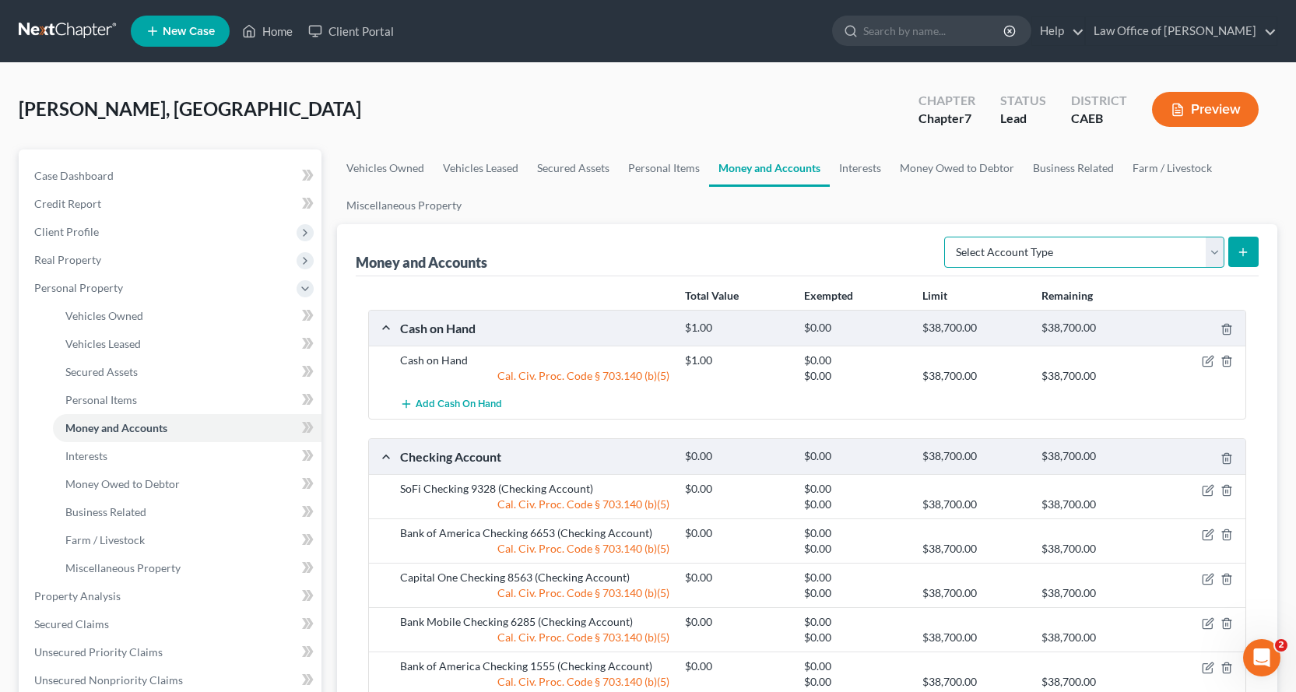
click at [1027, 247] on select "Select Account Type Brokerage Cash on Hand Certificates of Deposit Checking Acc…" at bounding box center [1084, 252] width 280 height 31
select select "other"
click at [948, 237] on select "Select Account Type Brokerage Cash on Hand Certificates of Deposit Checking Acc…" at bounding box center [1084, 252] width 280 height 31
click at [1241, 256] on icon "submit" at bounding box center [1243, 252] width 12 height 12
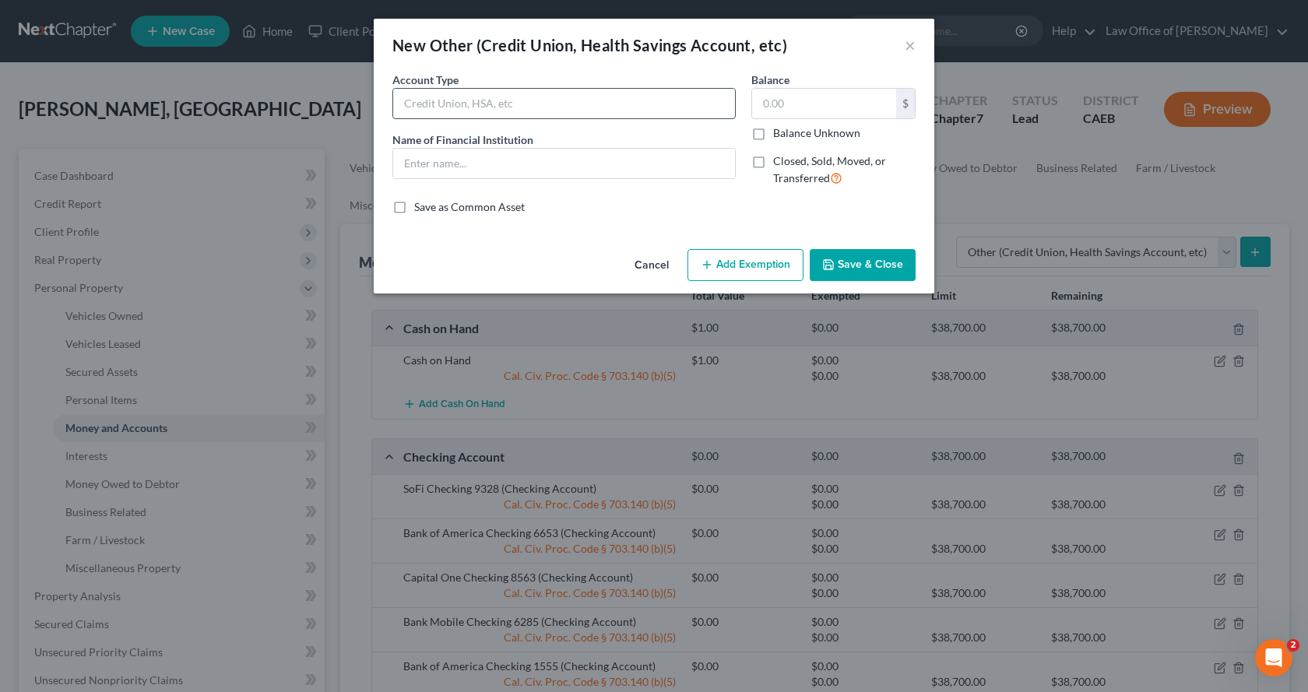
click at [424, 107] on input "text" at bounding box center [564, 104] width 342 height 30
type input "Cash App"
click at [406, 168] on input "text" at bounding box center [564, 164] width 342 height 30
type input "Cash App"
click at [765, 273] on button "Add Exemption" at bounding box center [746, 265] width 116 height 33
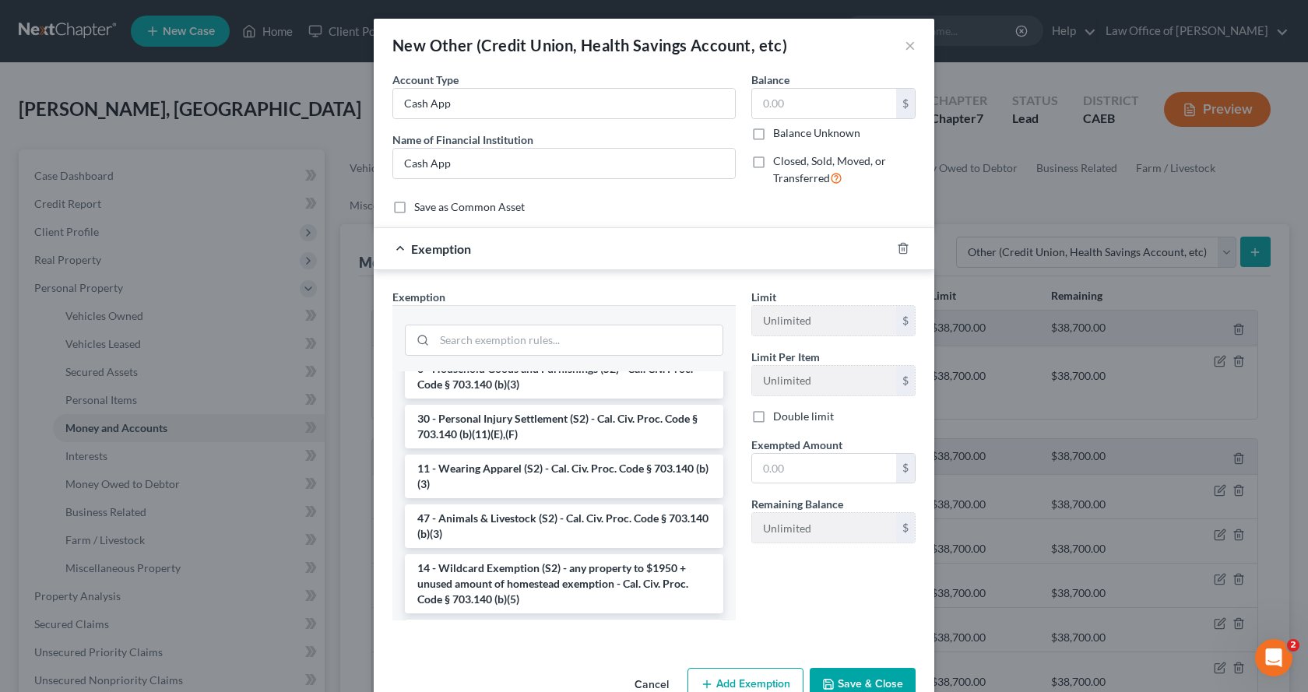
scroll to position [779, 0]
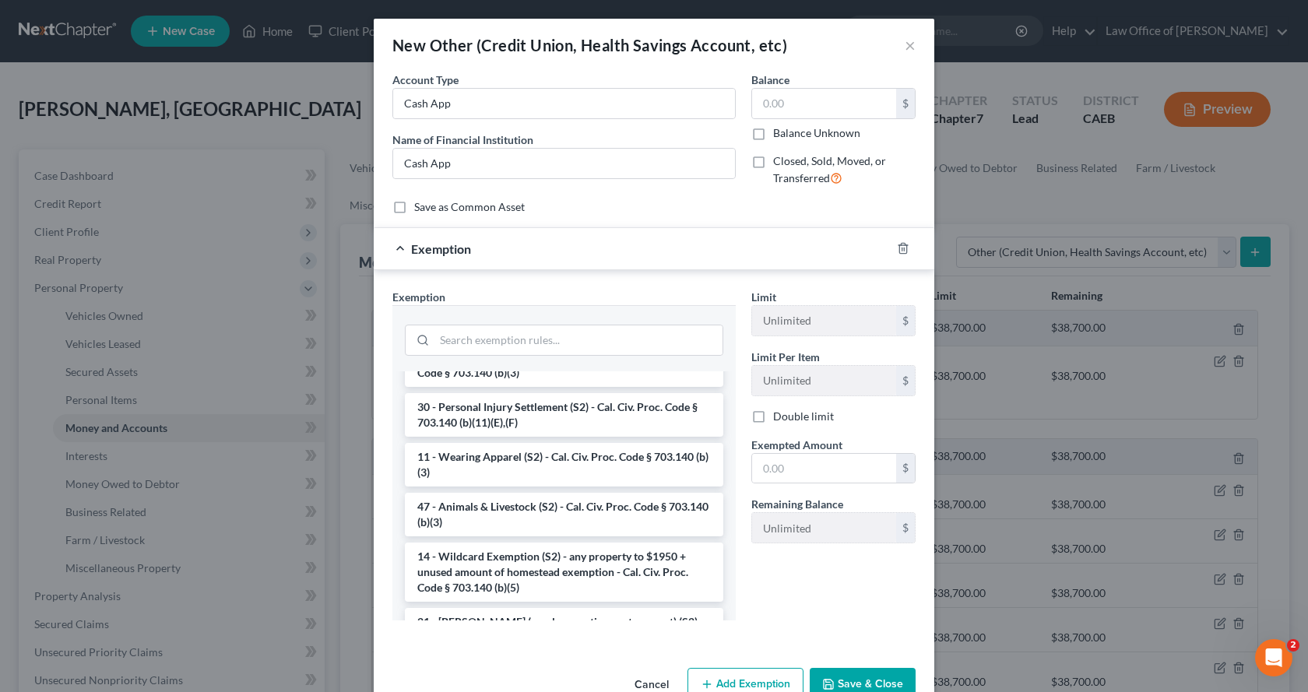
click at [524, 602] on li "14 - Wildcard Exemption (S2) - any property to $1950 + unused amount of homeste…" at bounding box center [564, 572] width 318 height 59
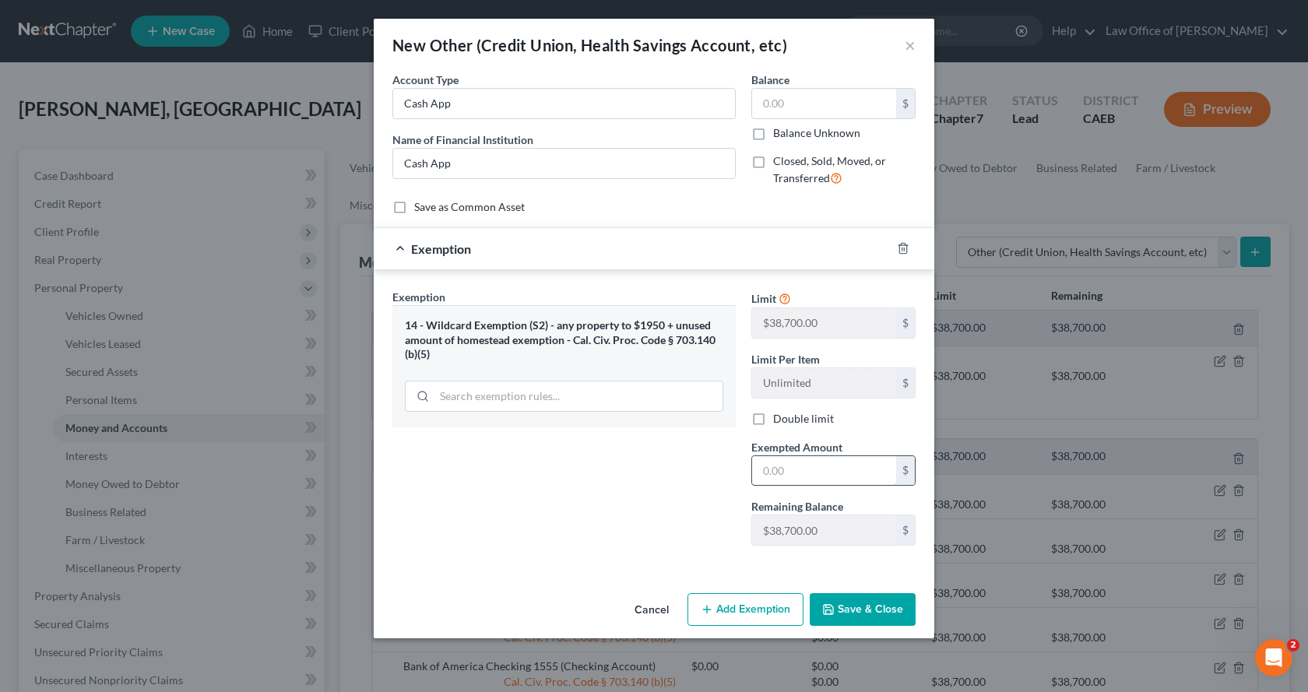
click at [782, 480] on input "text" at bounding box center [824, 471] width 144 height 30
type input "0.00"
click at [894, 616] on button "Save & Close" at bounding box center [863, 609] width 106 height 33
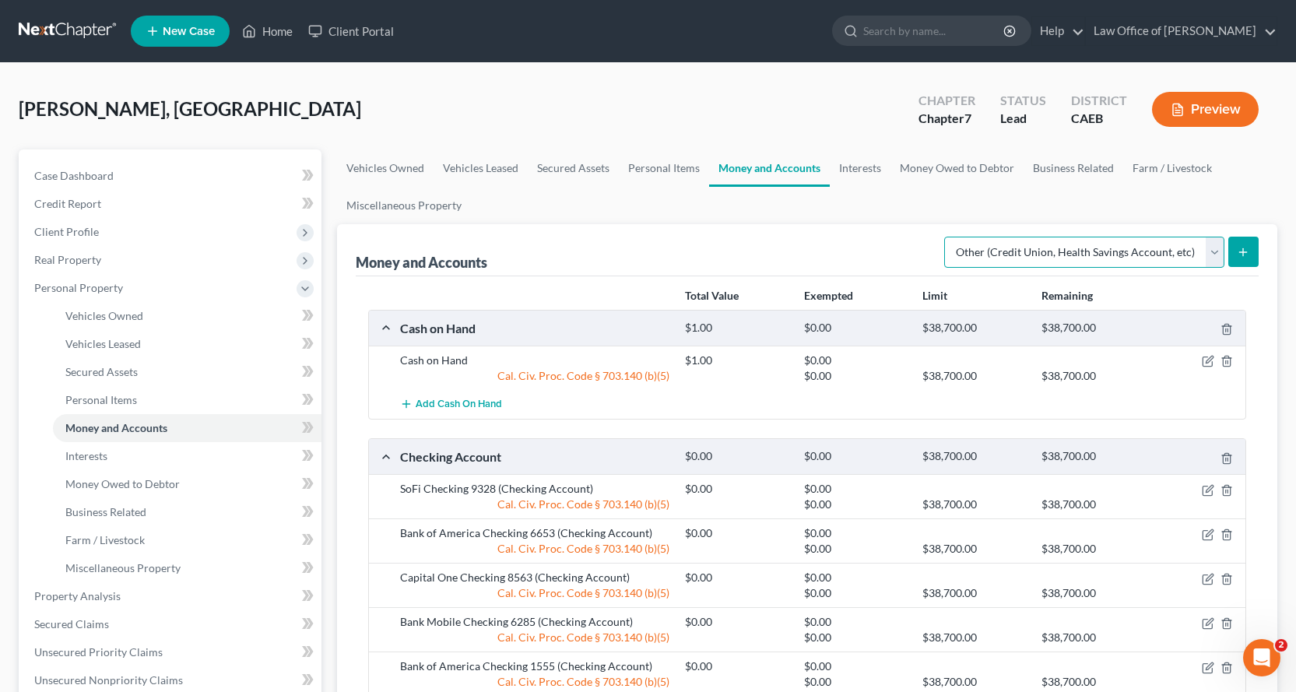
click at [1122, 266] on select "Select Account Type Brokerage Cash on Hand Certificates of Deposit Checking Acc…" at bounding box center [1084, 252] width 280 height 31
select select "savings"
click at [948, 237] on select "Select Account Type Brokerage Cash on Hand Certificates of Deposit Checking Acc…" at bounding box center [1084, 252] width 280 height 31
click at [1242, 260] on button "submit" at bounding box center [1244, 252] width 30 height 30
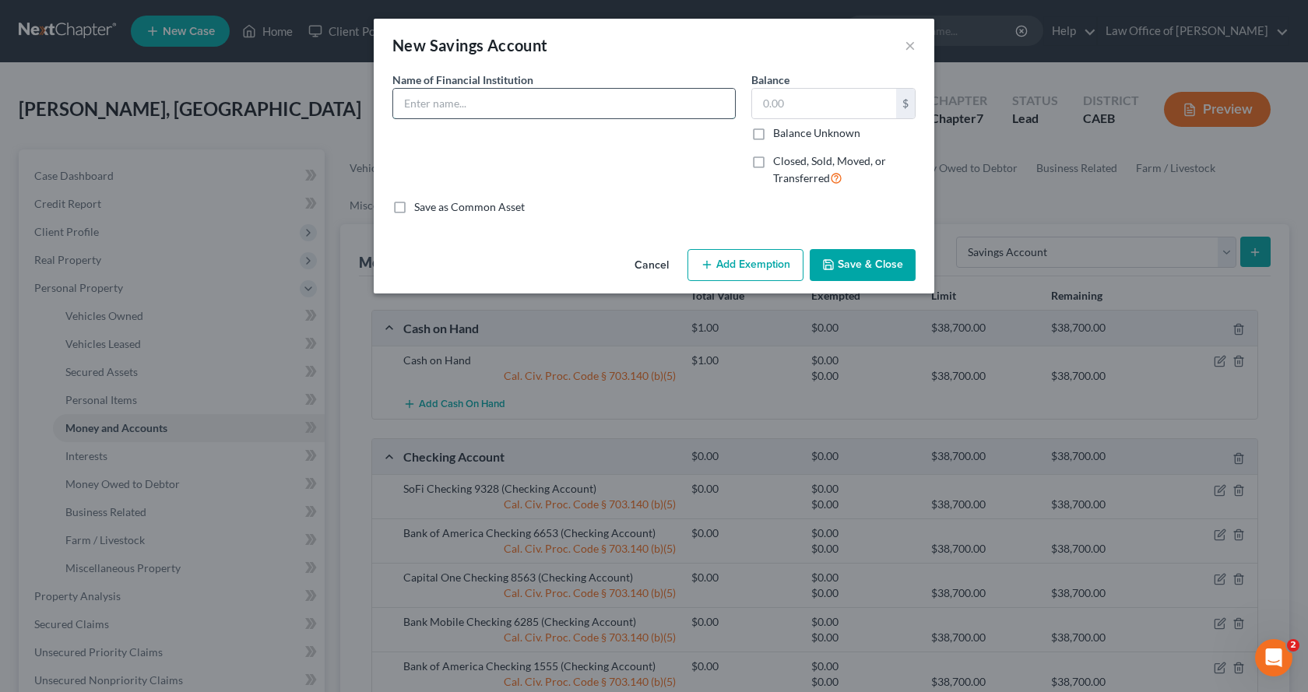
click at [477, 105] on input "text" at bounding box center [564, 104] width 342 height 30
type input "SoFi Savings 2191"
click at [758, 260] on button "Add Exemption" at bounding box center [746, 265] width 116 height 33
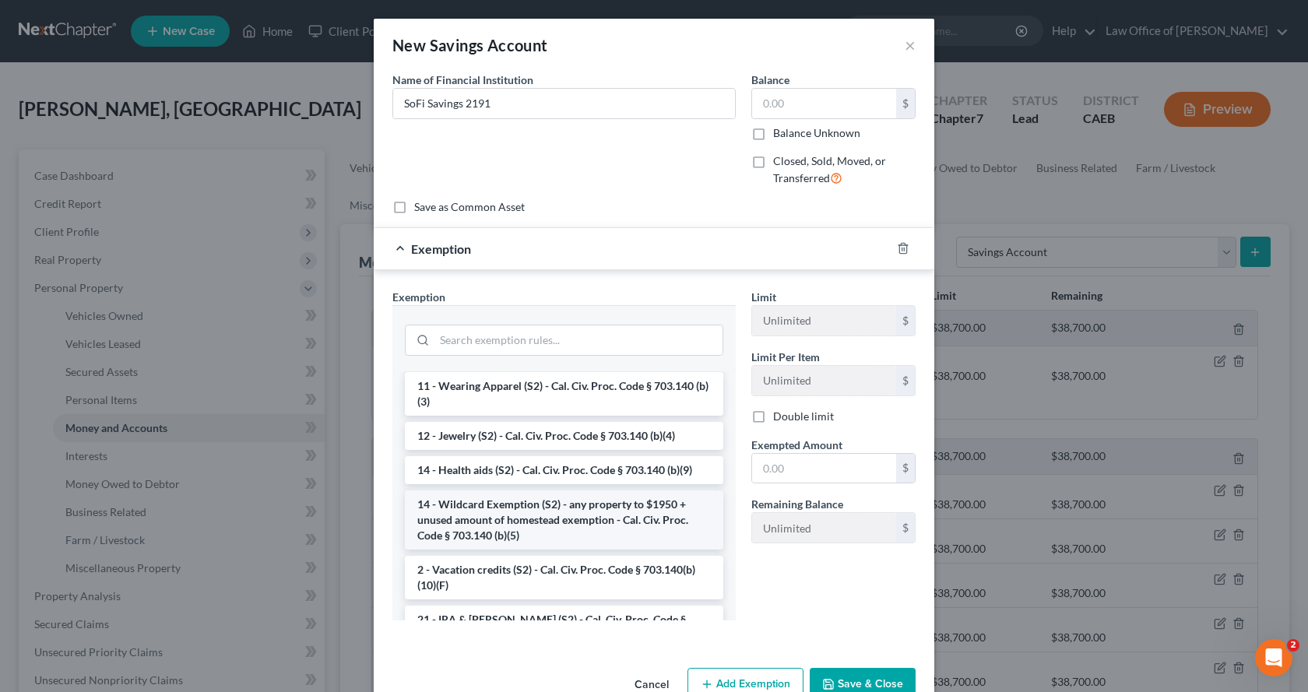
scroll to position [234, 0]
click at [481, 512] on li "14 - Wildcard Exemption (S2) - any property to $1950 + unused amount of homeste…" at bounding box center [564, 519] width 318 height 59
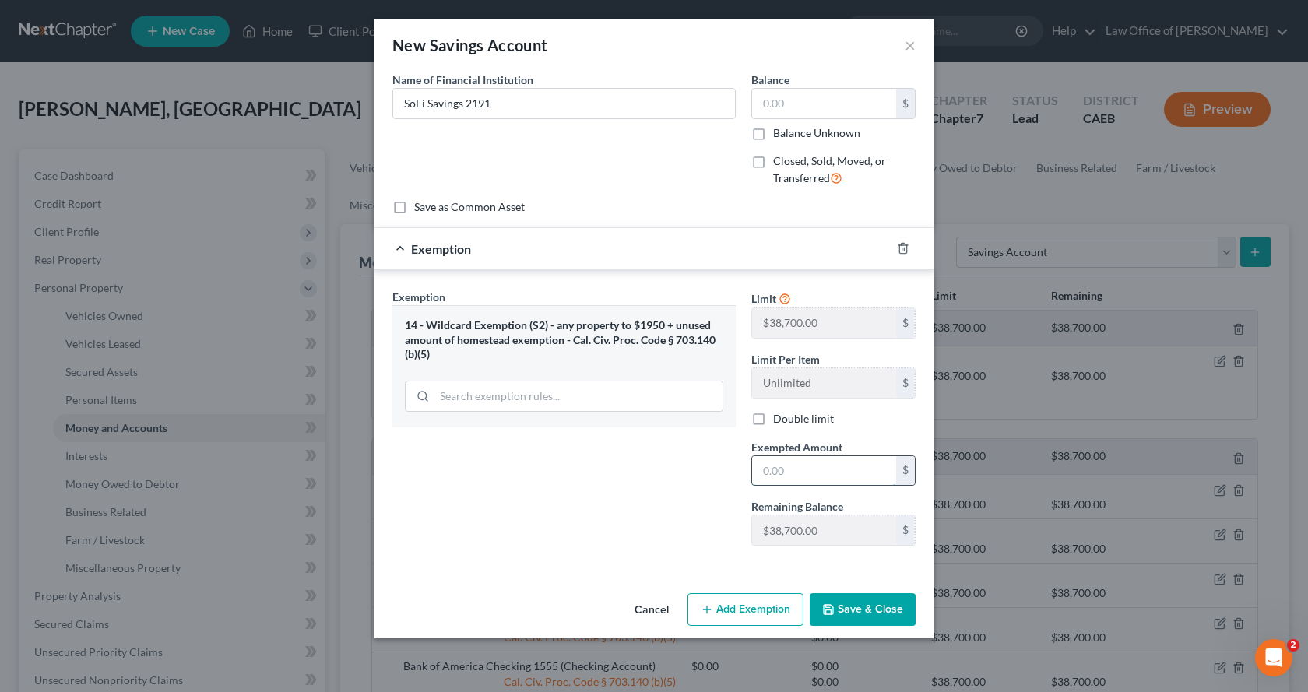
drag, startPoint x: 769, startPoint y: 477, endPoint x: 793, endPoint y: 478, distance: 24.2
click at [769, 477] on input "text" at bounding box center [824, 471] width 144 height 30
type input "0.00"
click at [865, 610] on button "Save & Close" at bounding box center [863, 609] width 106 height 33
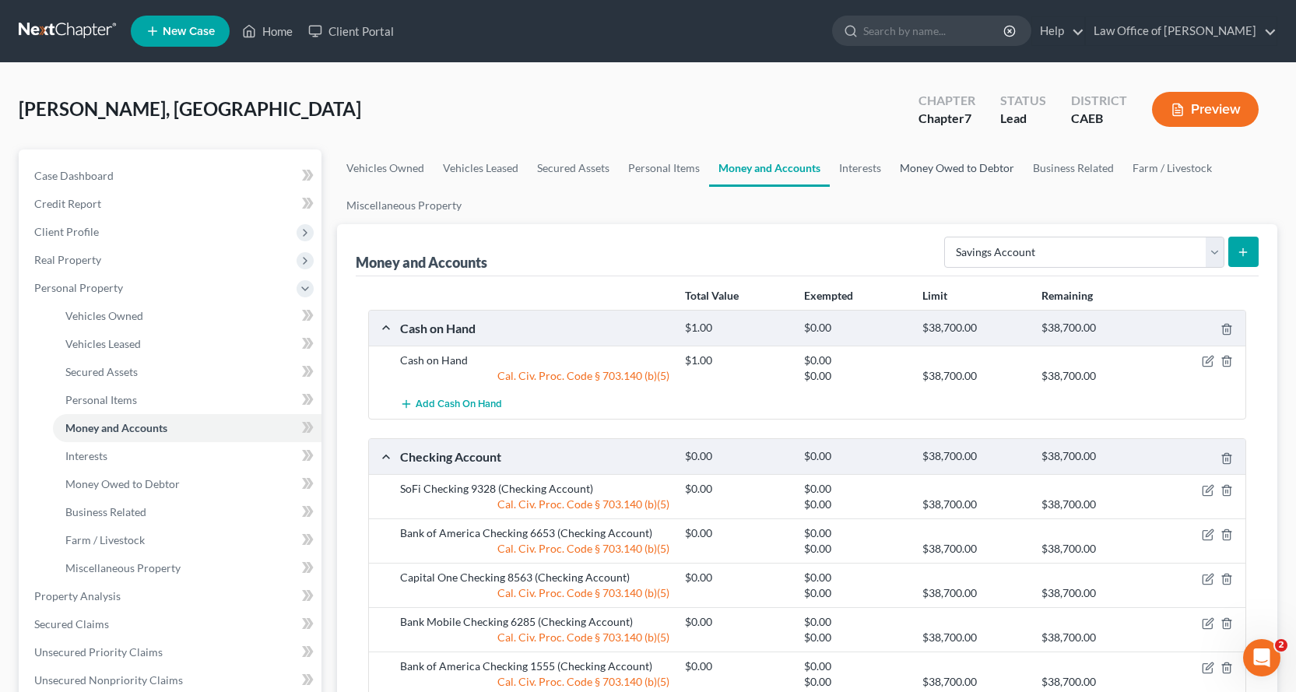
click at [929, 171] on link "Money Owed to Debtor" at bounding box center [957, 167] width 133 height 37
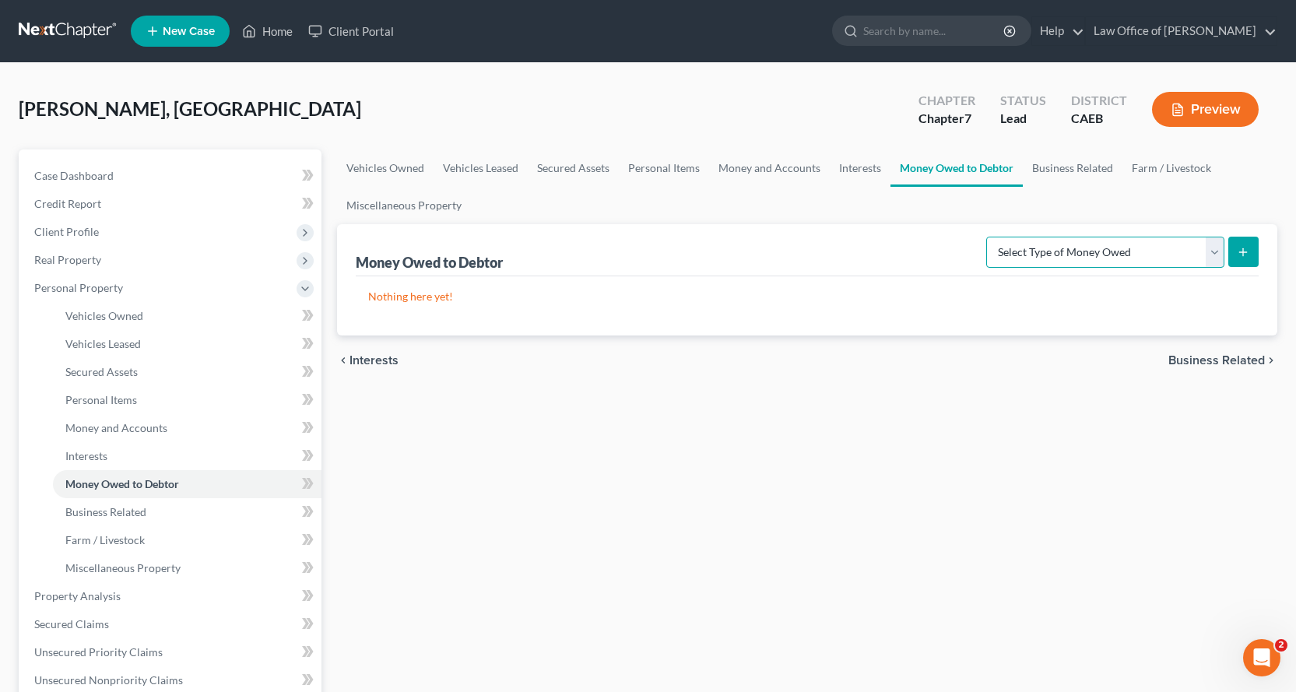
click at [1117, 260] on select "Select Type of Money Owed Accounts Receivable Alimony Child Support Claims Agai…" at bounding box center [1105, 252] width 238 height 31
select select "expected_tax_refund"
click at [989, 237] on select "Select Type of Money Owed Accounts Receivable Alimony Child Support Claims Agai…" at bounding box center [1105, 252] width 238 height 31
click at [1244, 247] on icon "submit" at bounding box center [1243, 252] width 12 height 12
select select "0"
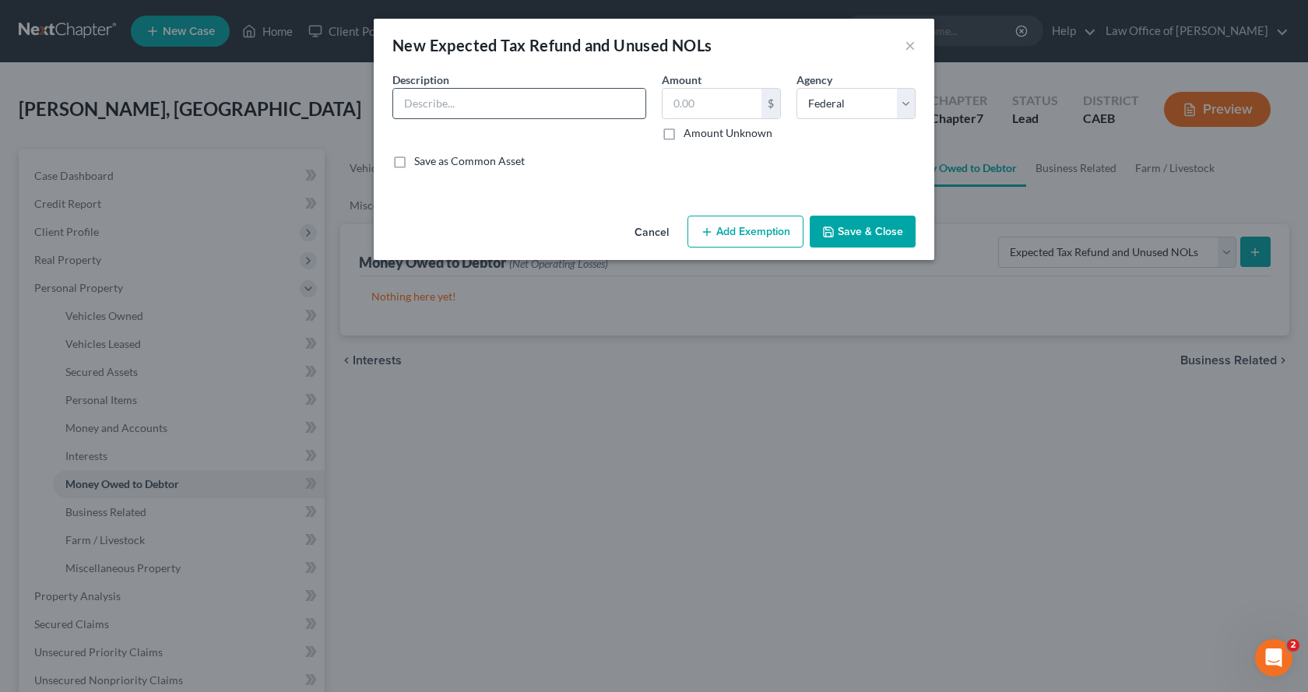
click at [431, 113] on input "text" at bounding box center [519, 104] width 252 height 30
type input "2025 Income Tax Refunds"
click at [684, 135] on label "Amount Unknown" at bounding box center [728, 133] width 89 height 16
click at [690, 135] on input "Amount Unknown" at bounding box center [695, 130] width 10 height 10
checkbox input "true"
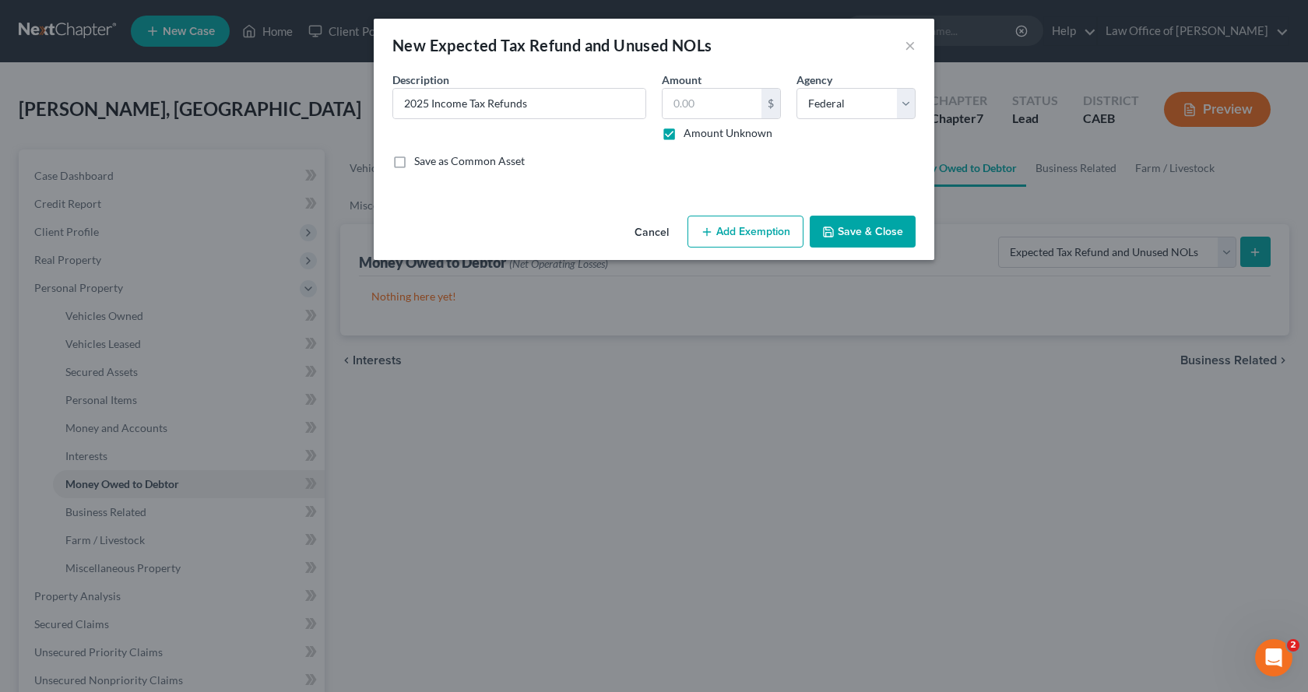
type input "0.00"
click at [729, 238] on button "Add Exemption" at bounding box center [746, 232] width 116 height 33
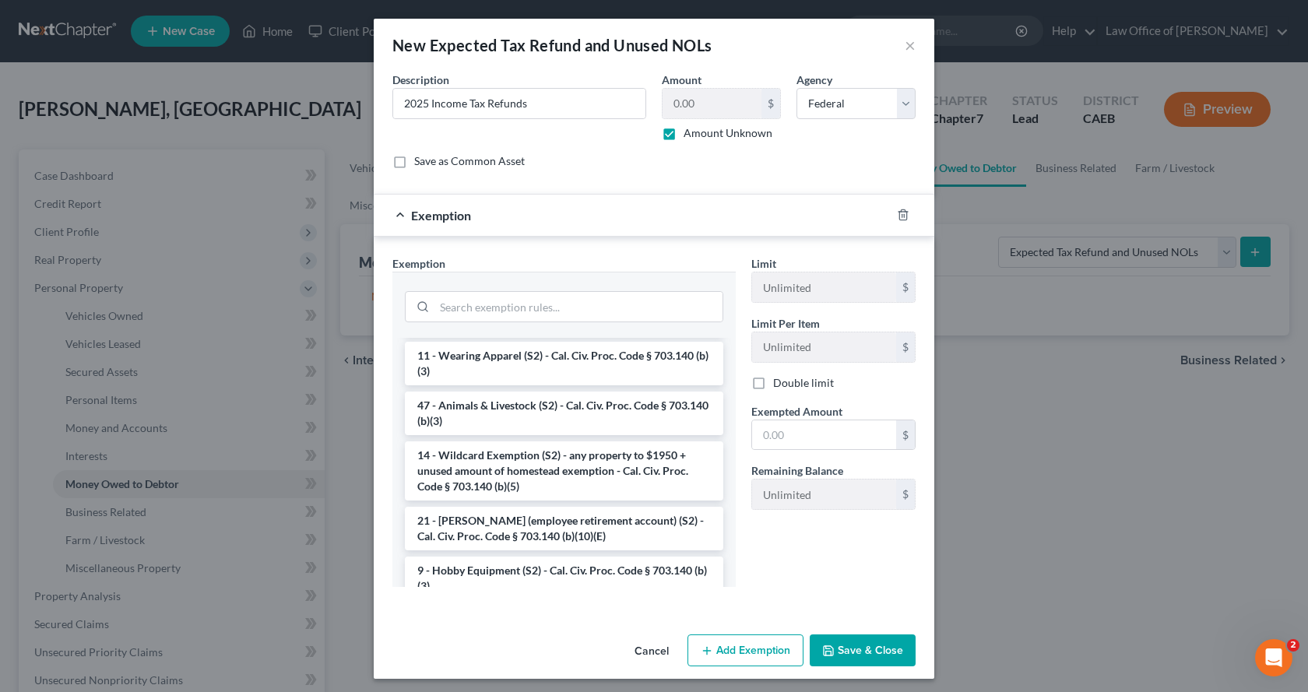
scroll to position [856, 0]
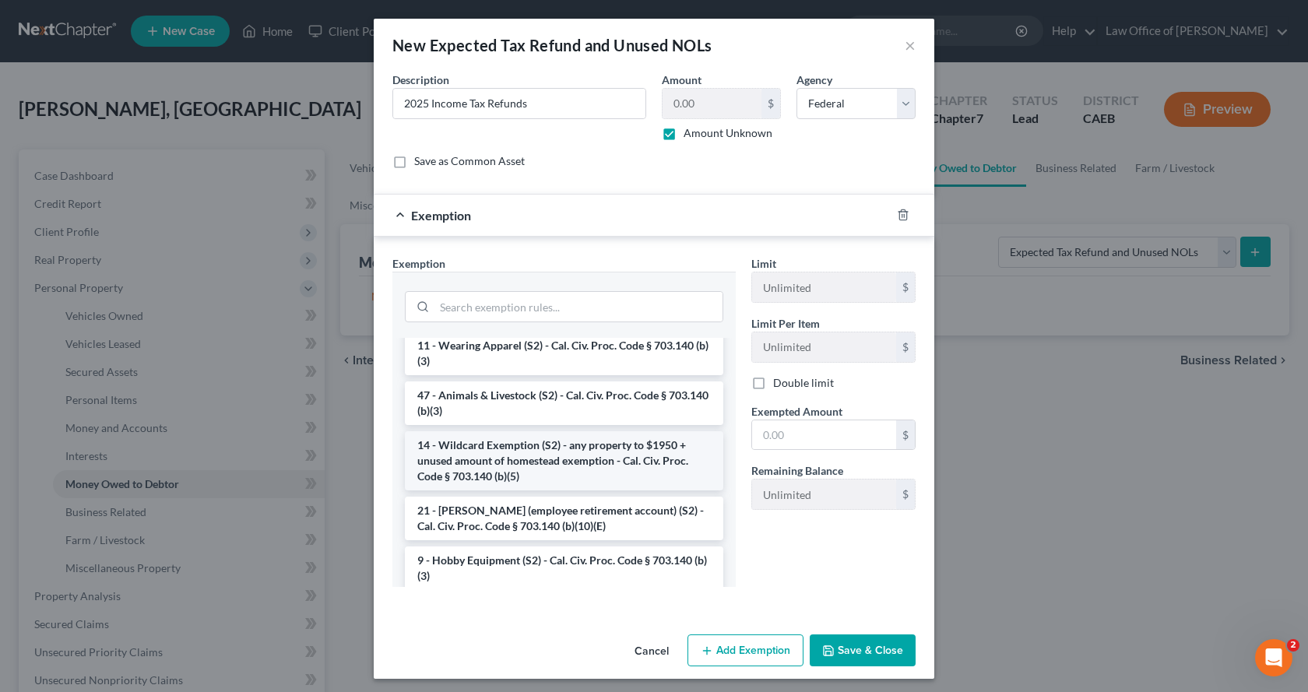
click at [473, 491] on li "14 - Wildcard Exemption (S2) - any property to $1950 + unused amount of homeste…" at bounding box center [564, 460] width 318 height 59
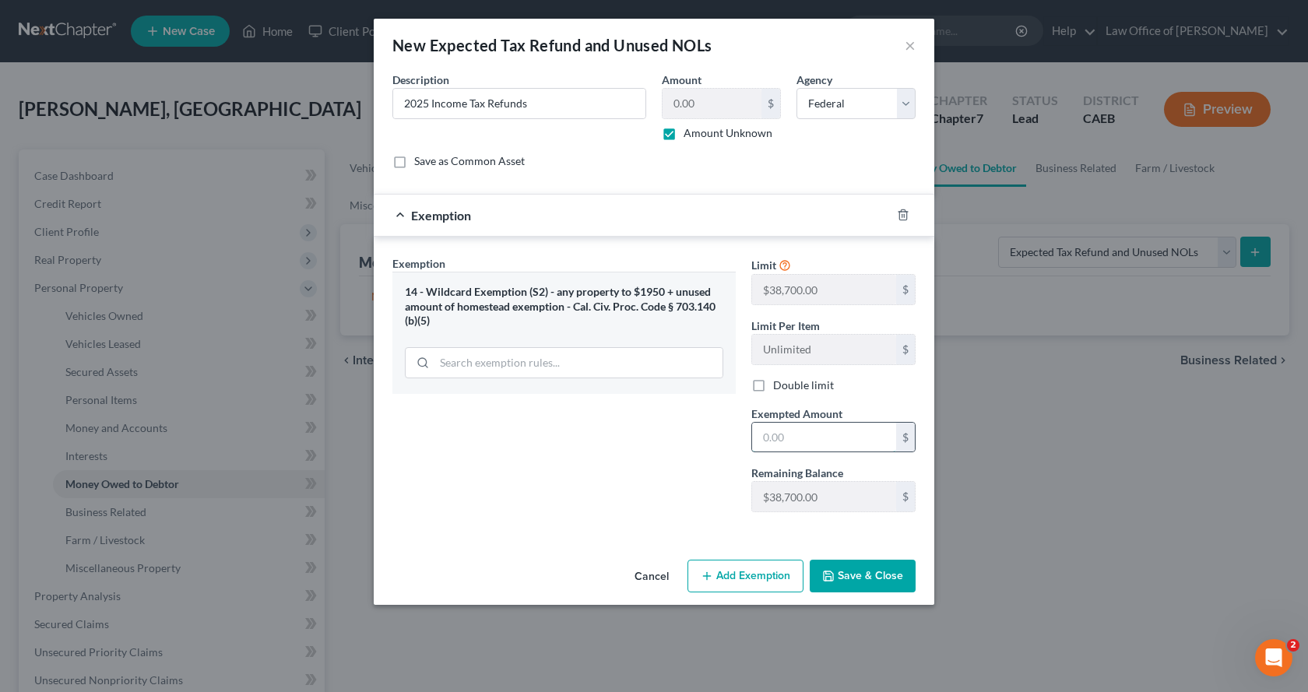
click at [772, 446] on input "text" at bounding box center [824, 438] width 144 height 30
type input "0.00"
click at [851, 578] on button "Save & Close" at bounding box center [863, 576] width 106 height 33
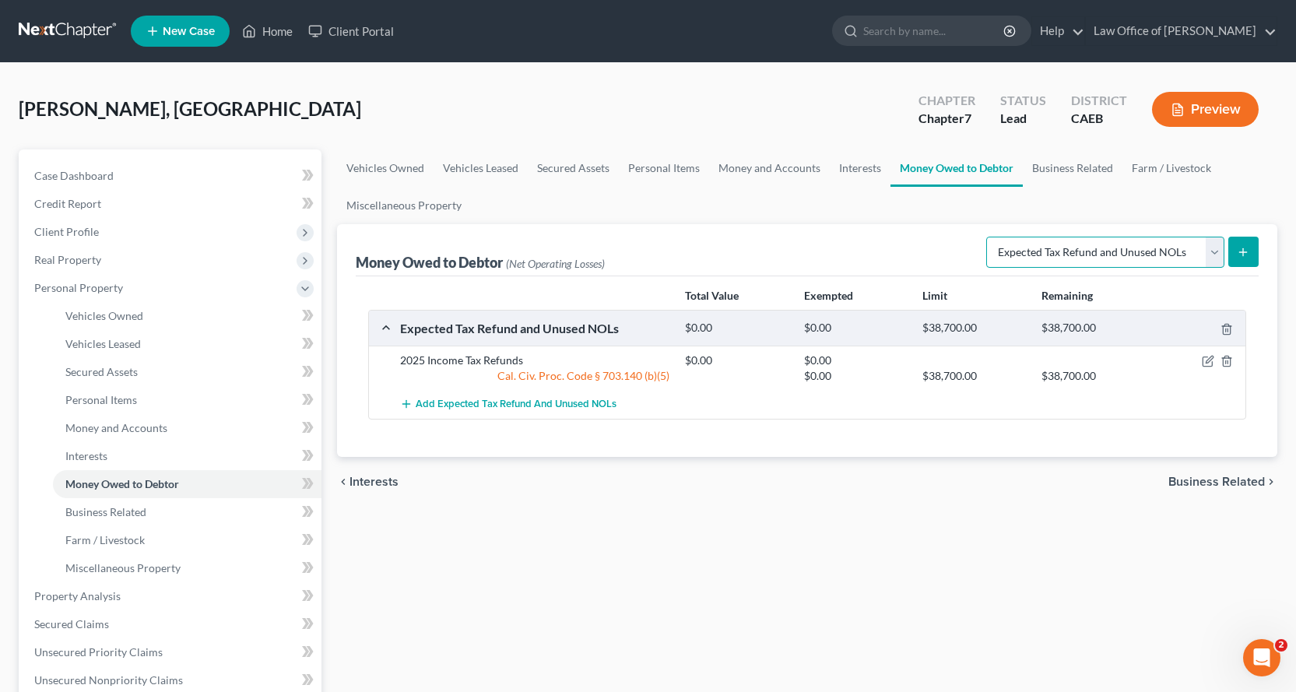
click at [1115, 256] on select "Select Type of Money Owed Accounts Receivable Alimony Child Support Claims Agai…" at bounding box center [1105, 252] width 238 height 31
select select "unpaid_wages"
click at [989, 237] on select "Select Type of Money Owed Accounts Receivable Alimony Child Support Claims Agai…" at bounding box center [1105, 252] width 238 height 31
click at [1246, 255] on icon "submit" at bounding box center [1243, 252] width 12 height 12
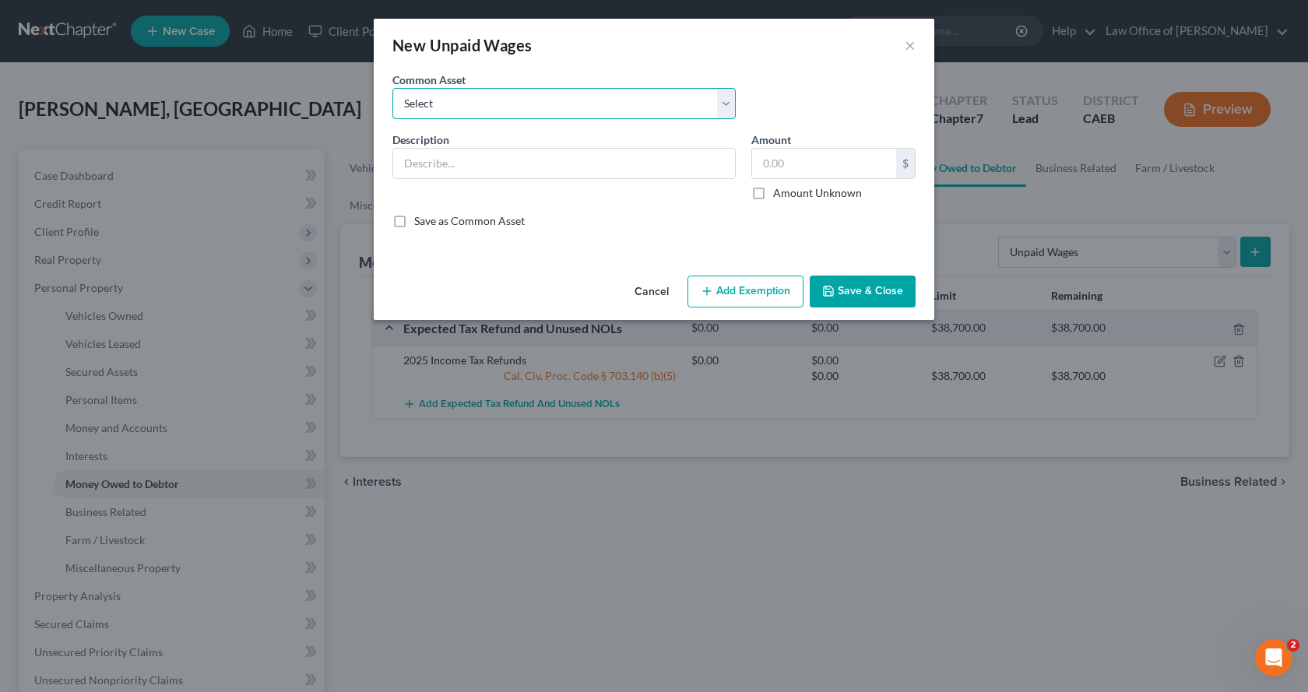
click at [491, 93] on select "Select Accrued Earnings Accrued Holiday Pay $________ Accrued Cumulative Time O…" at bounding box center [563, 103] width 343 height 31
select select "4"
click at [392, 88] on select "Select Accrued Earnings Accrued Holiday Pay $________ Accrued Cumulative Time O…" at bounding box center [563, 103] width 343 height 31
type input "Accrued Earnings $______"
click at [776, 290] on button "Add Exemption" at bounding box center [746, 292] width 116 height 33
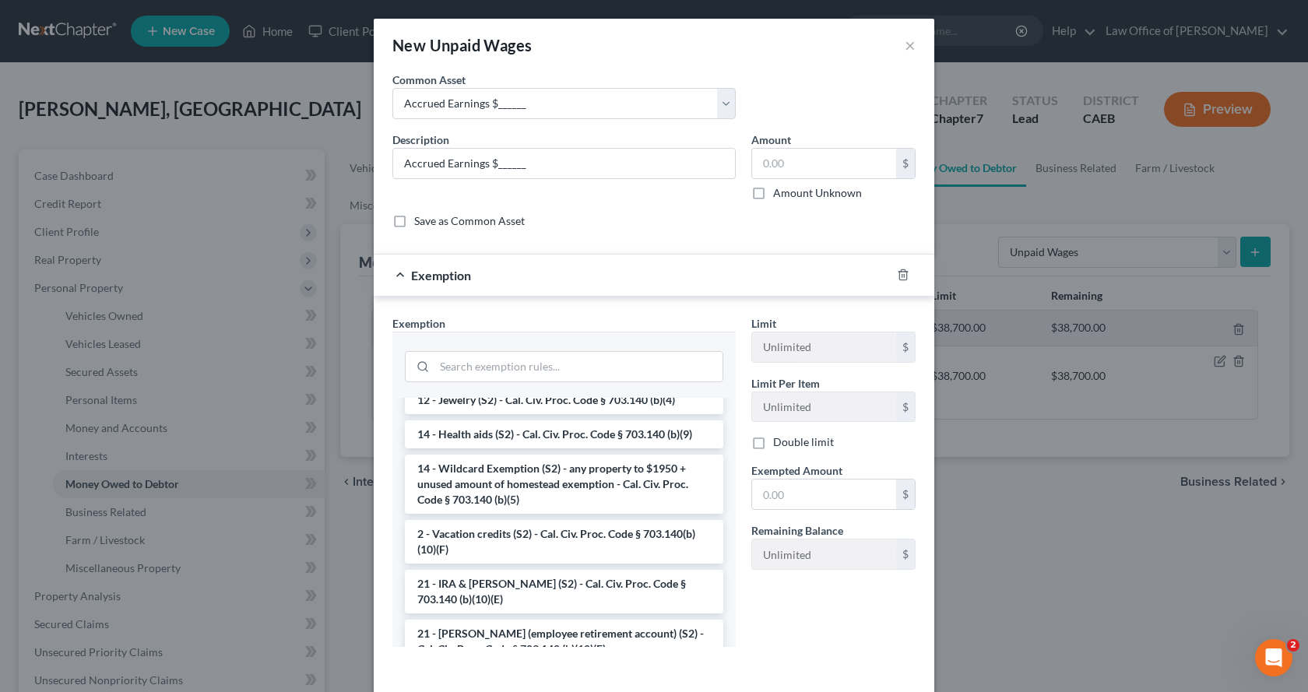
scroll to position [311, 0]
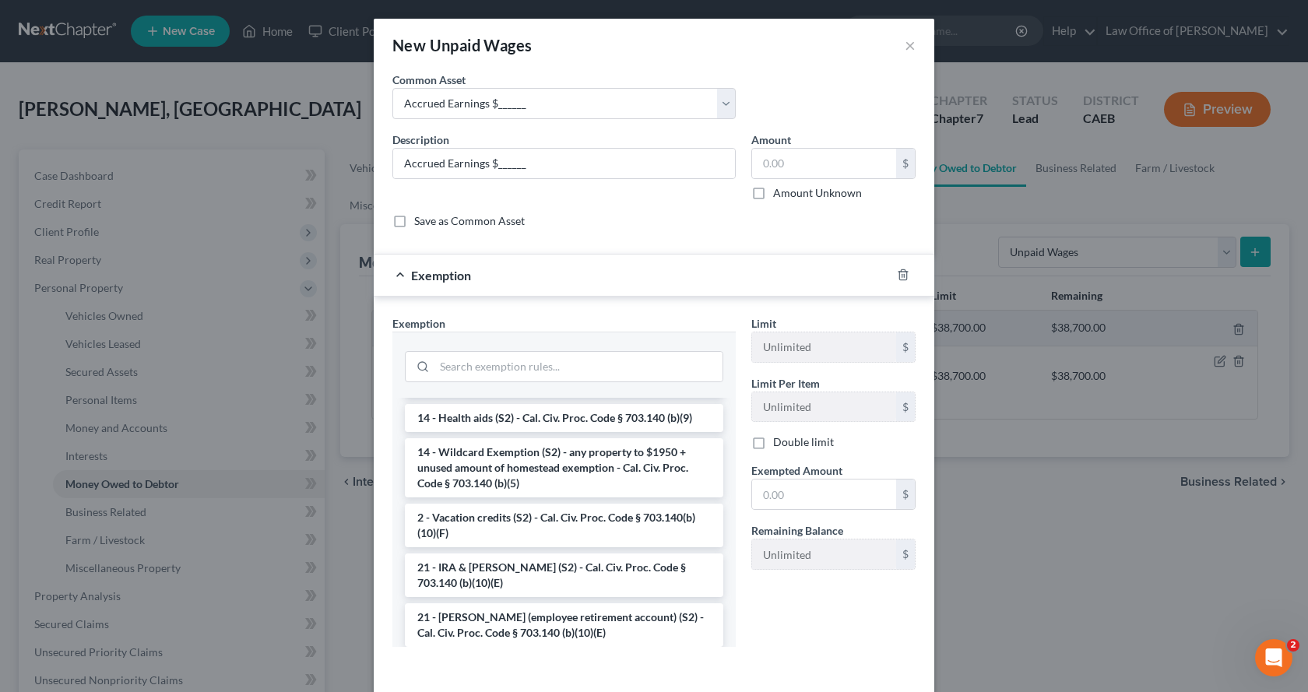
click at [481, 468] on li "14 - Wildcard Exemption (S2) - any property to $1950 + unused amount of homeste…" at bounding box center [564, 467] width 318 height 59
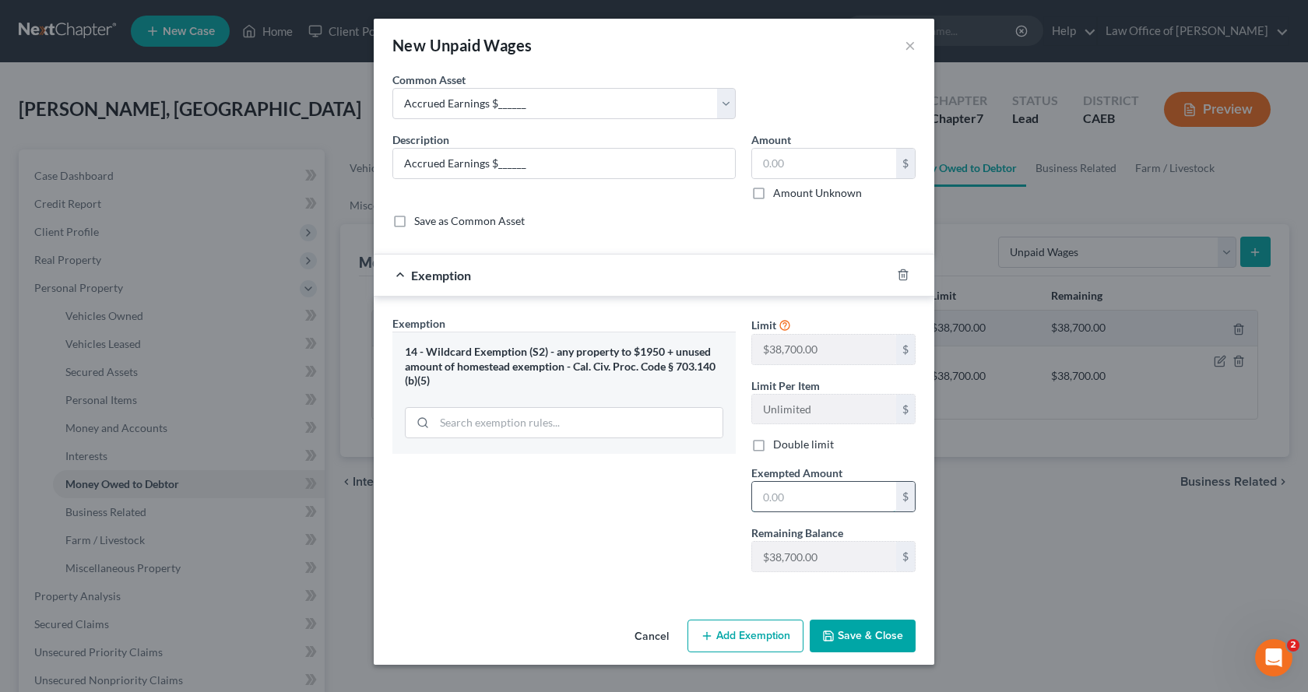
click at [819, 494] on input "text" at bounding box center [824, 497] width 144 height 30
type input "0.00"
click at [869, 637] on button "Save & Close" at bounding box center [863, 636] width 106 height 33
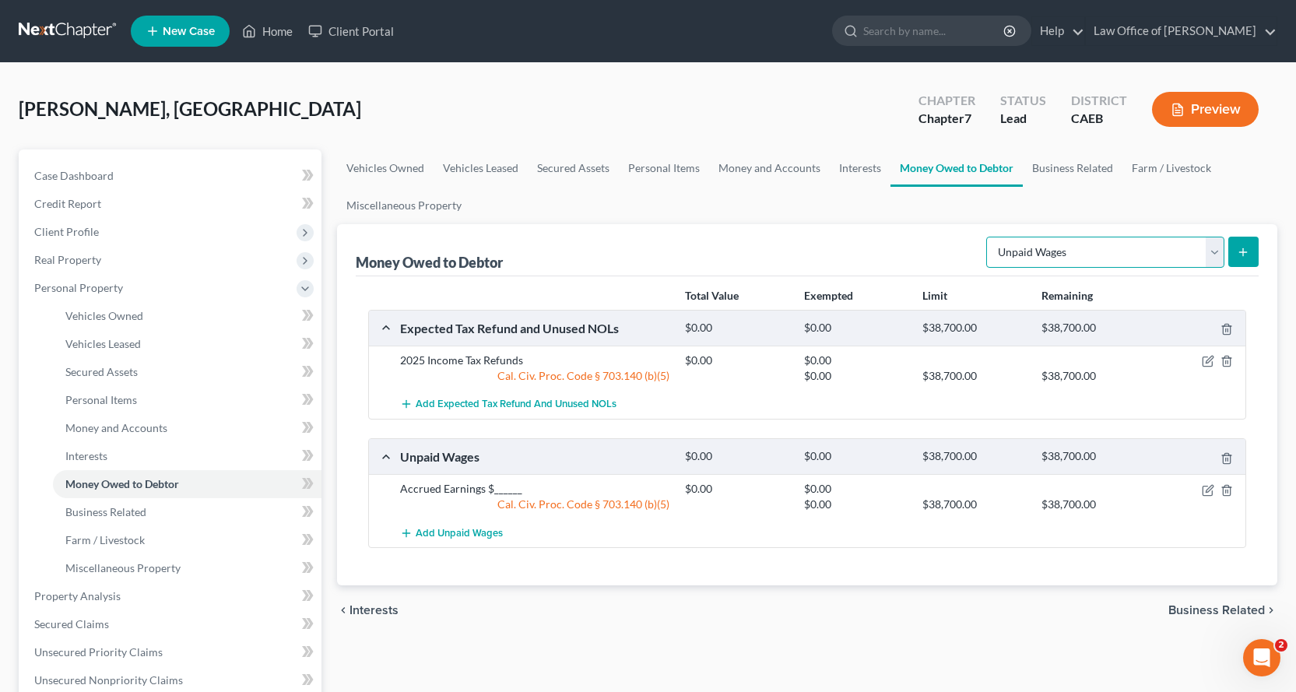
click at [1062, 254] on select "Select Type of Money Owed Accounts Receivable Alimony Child Support Claims Agai…" at bounding box center [1105, 252] width 238 height 31
select select "sick_or_vacation_pay"
click at [989, 237] on select "Select Type of Money Owed Accounts Receivable Alimony Child Support Claims Agai…" at bounding box center [1105, 252] width 238 height 31
click at [1251, 252] on button "submit" at bounding box center [1244, 252] width 30 height 30
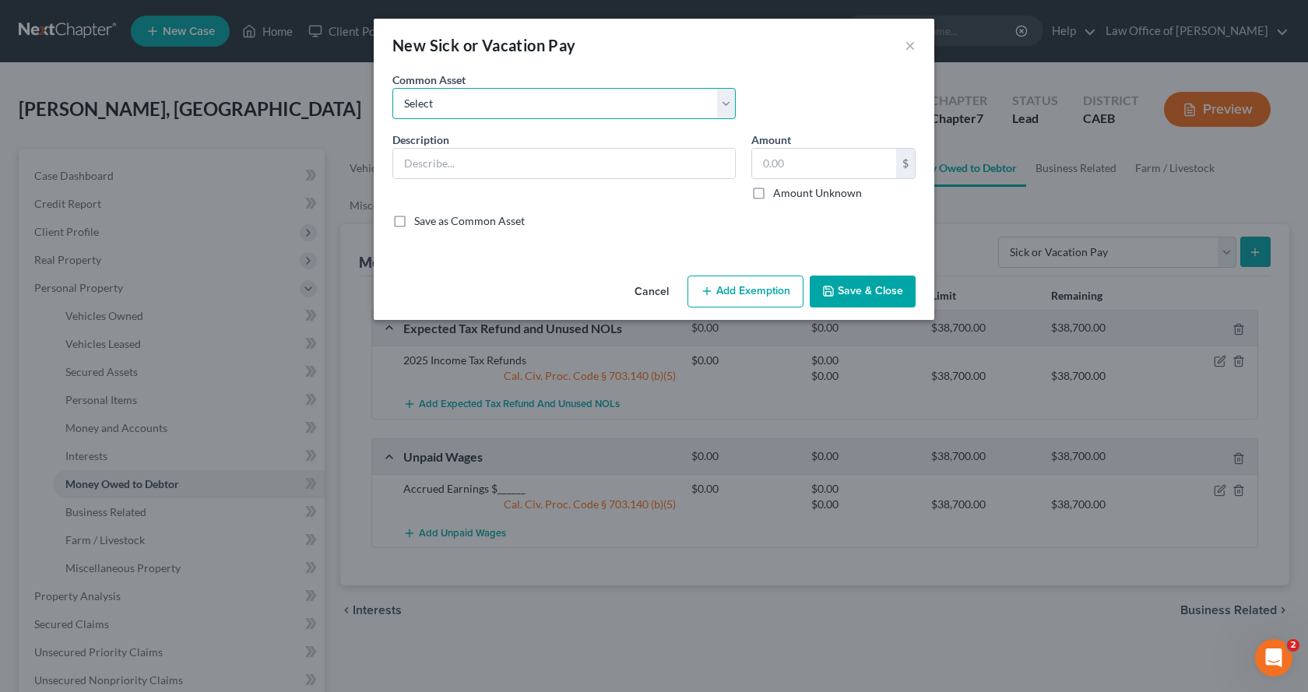
click at [485, 105] on select "Select Accrued PTO $________ Accrued Sick Pay $______" at bounding box center [563, 103] width 343 height 31
select select "0"
click at [392, 88] on select "Select Accrued PTO $________ Accrued Sick Pay $______" at bounding box center [563, 103] width 343 height 31
type input "Accrued PTO $________"
click at [768, 296] on button "Add Exemption" at bounding box center [746, 292] width 116 height 33
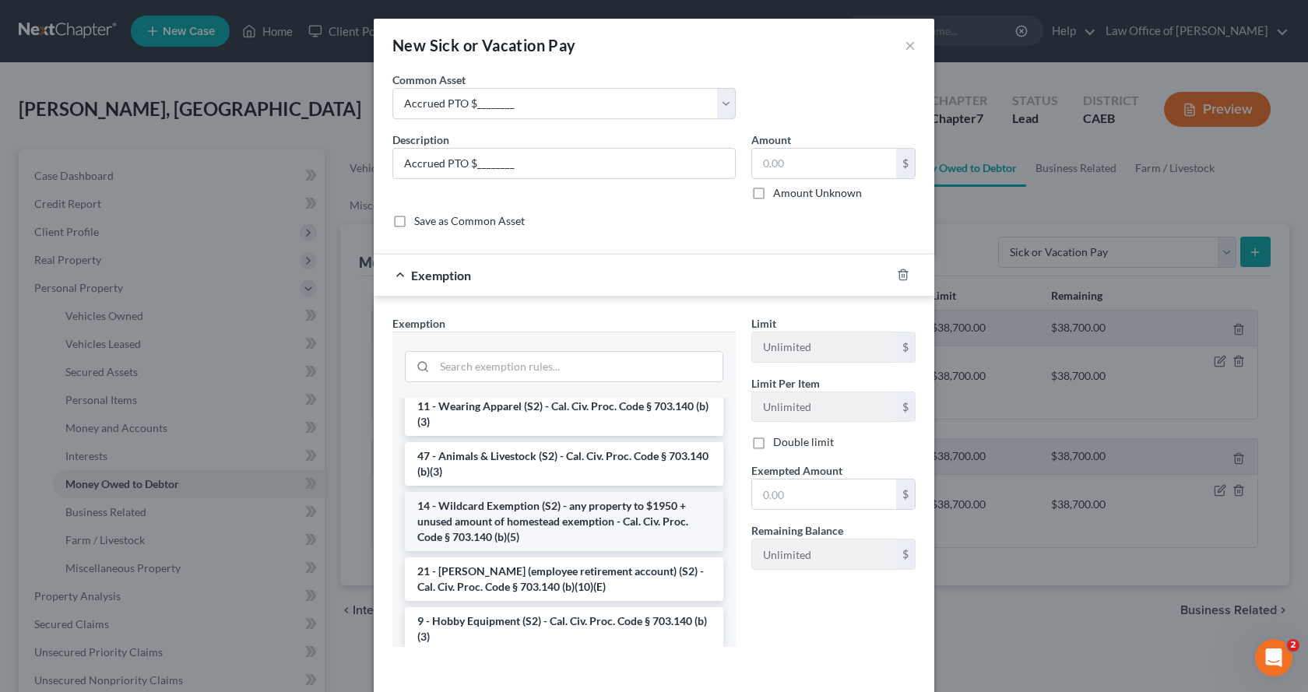
scroll to position [856, 0]
click at [496, 550] on li "14 - Wildcard Exemption (S2) - any property to $1950 + unused amount of homeste…" at bounding box center [564, 520] width 318 height 59
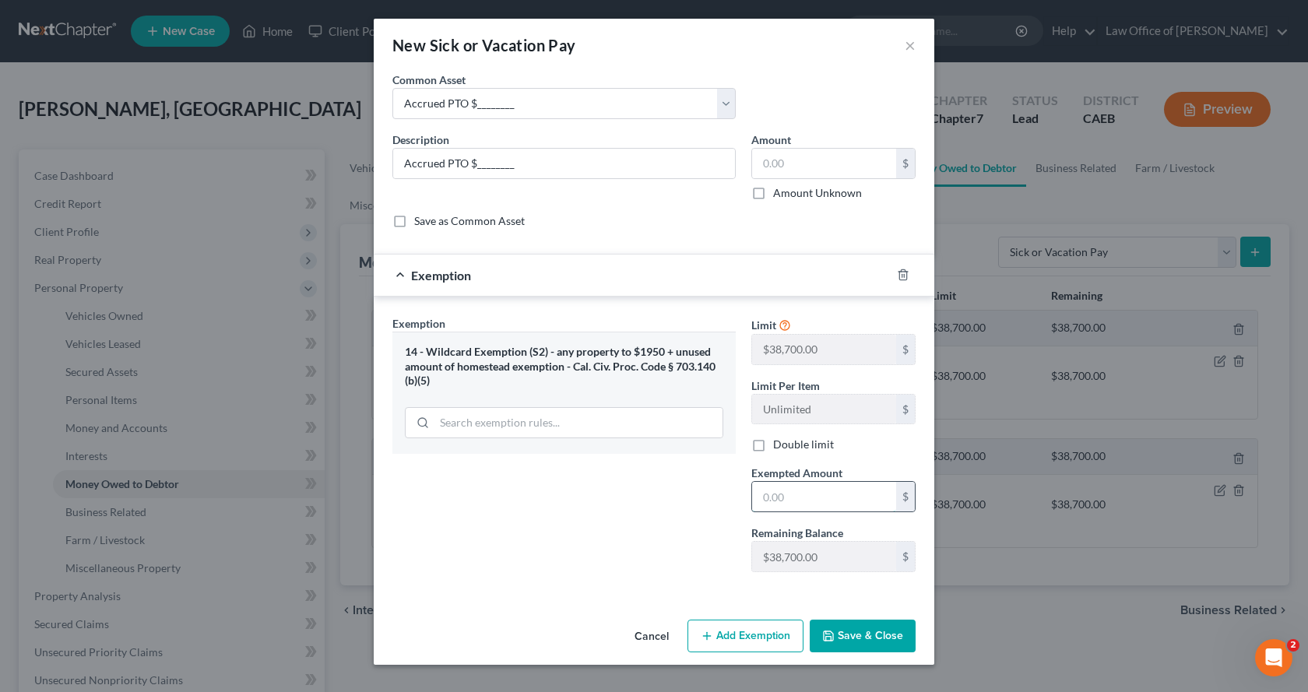
click at [823, 500] on input "text" at bounding box center [824, 497] width 144 height 30
type input "0.00"
click at [865, 639] on button "Save & Close" at bounding box center [863, 636] width 106 height 33
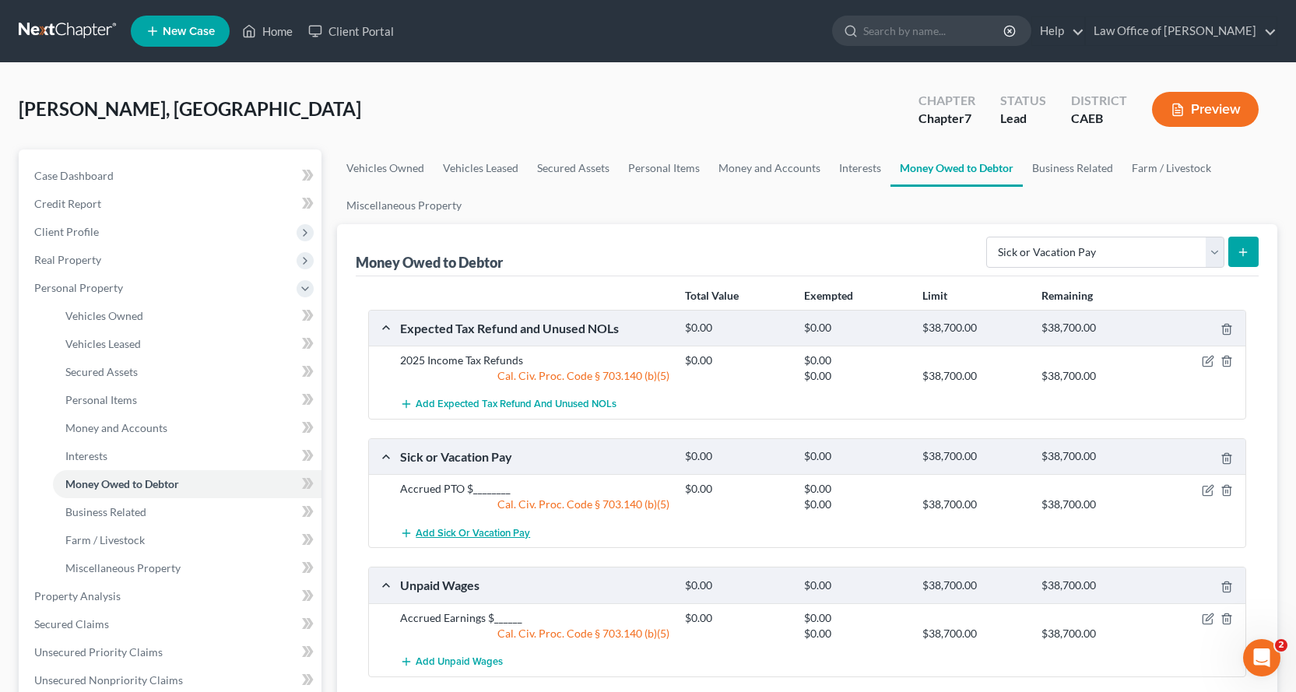
click at [469, 525] on button "Add Sick or Vacation Pay" at bounding box center [465, 533] width 130 height 29
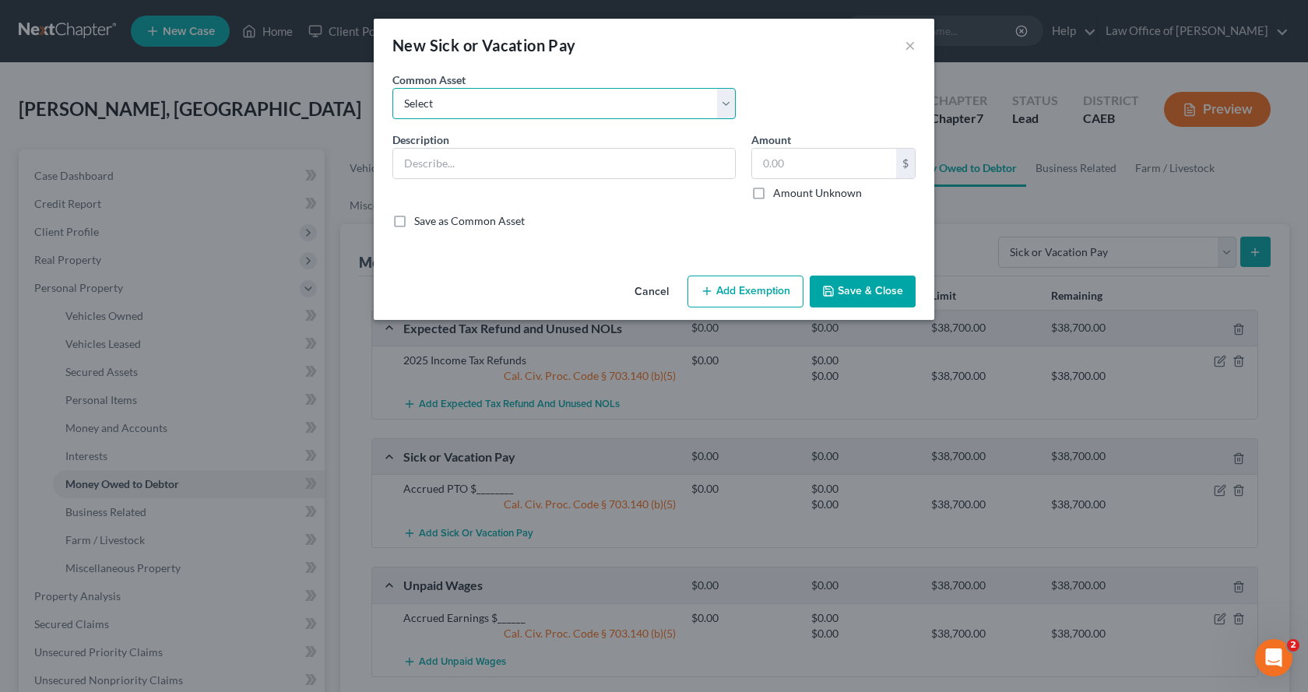
click at [410, 101] on select "Select Accrued PTO $________ Accrued Sick Pay $______" at bounding box center [563, 103] width 343 height 31
select select "1"
click at [392, 88] on select "Select Accrued PTO $________ Accrued Sick Pay $______" at bounding box center [563, 103] width 343 height 31
type input "Accrued Sick Pay $______"
click at [764, 297] on button "Add Exemption" at bounding box center [746, 292] width 116 height 33
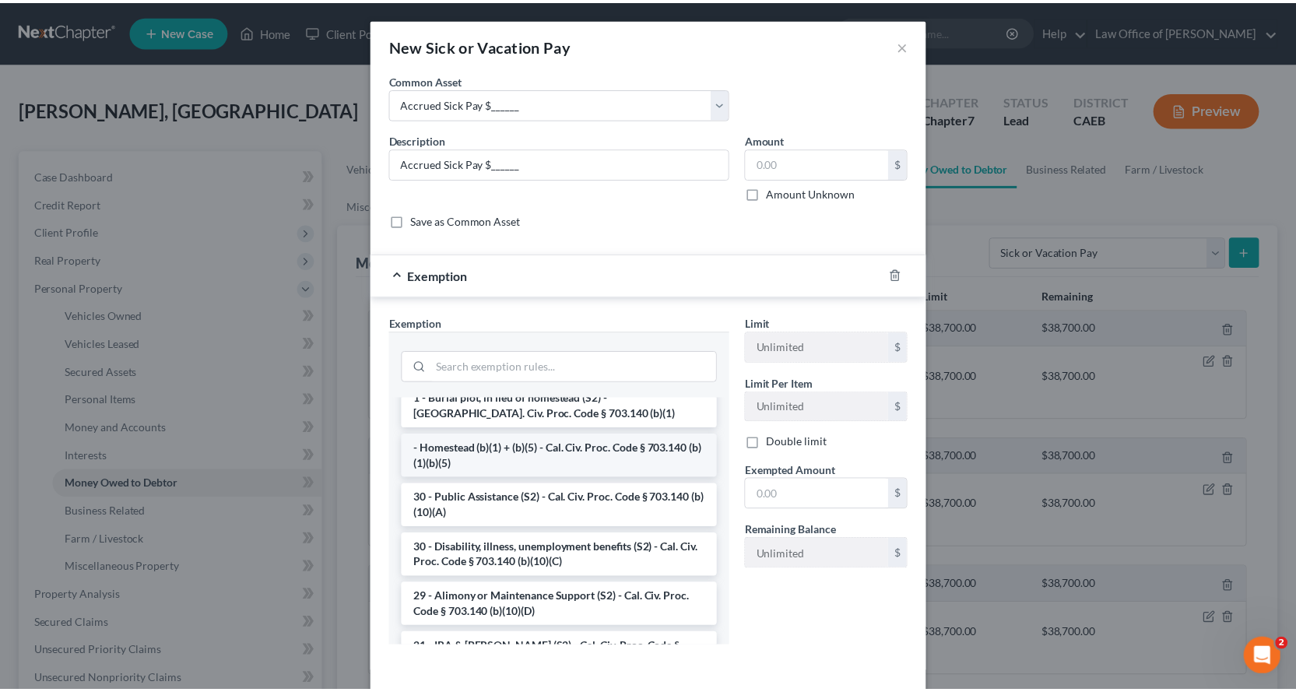
scroll to position [234, 0]
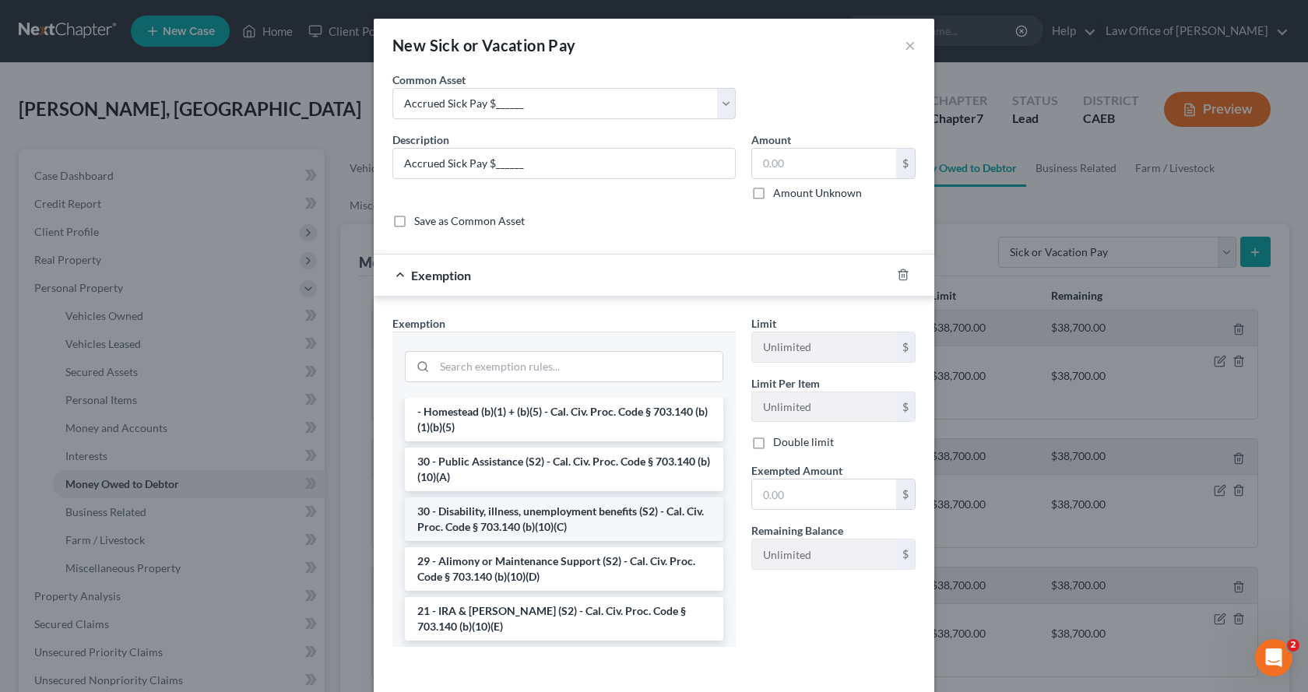
click at [469, 515] on li "30 - Disability, illness, unemployment benefits (S2) - Cal. Civ. Proc. Code § 7…" at bounding box center [564, 520] width 318 height 44
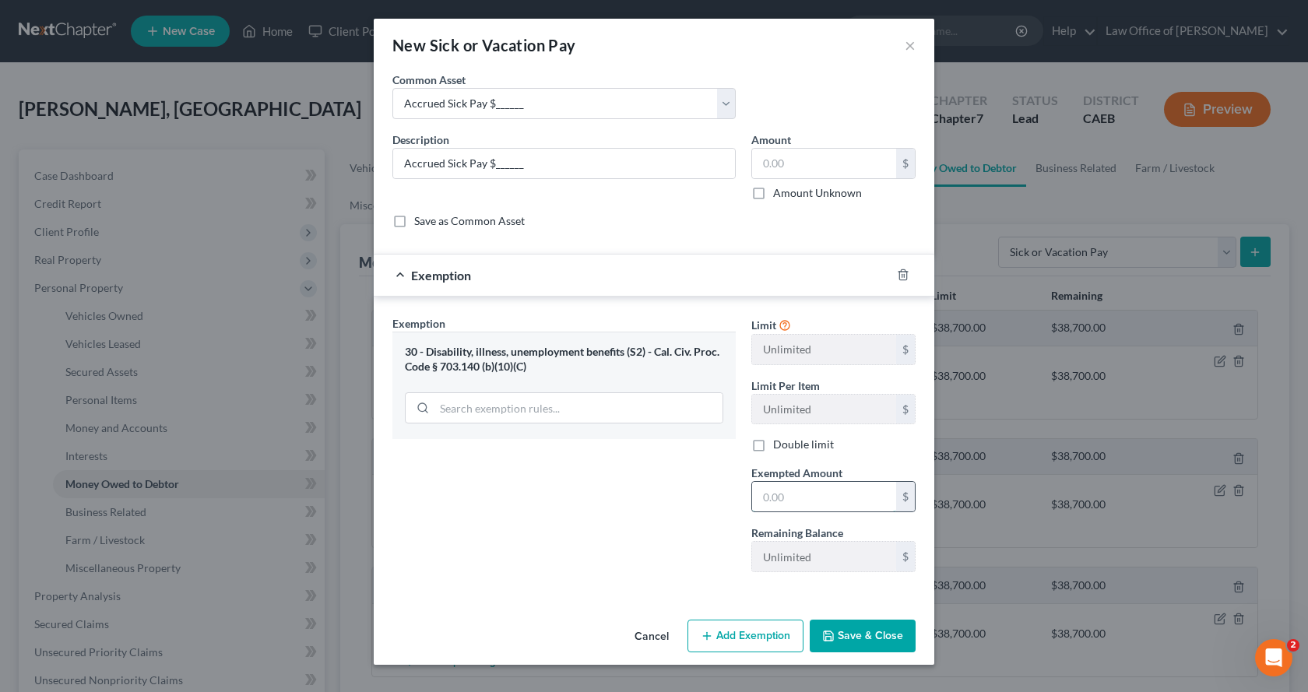
click at [799, 508] on input "text" at bounding box center [824, 497] width 144 height 30
type input "0.00"
click at [892, 633] on button "Save & Close" at bounding box center [863, 636] width 106 height 33
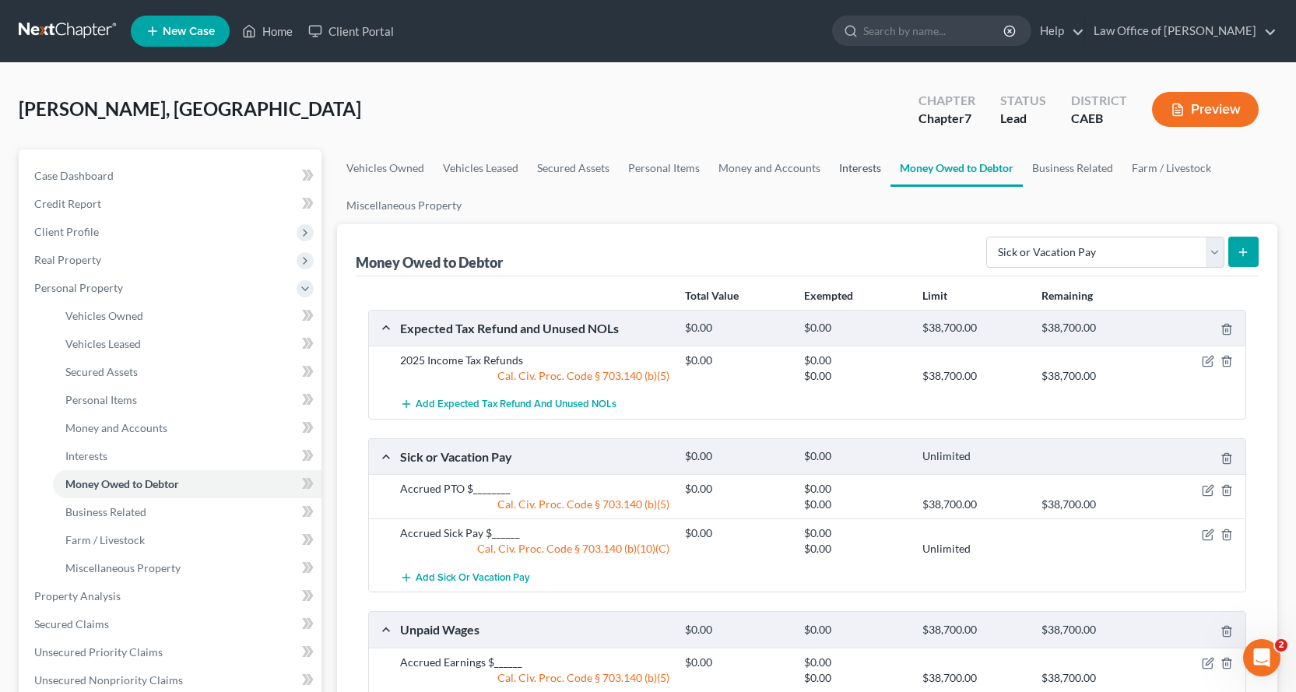
click at [848, 170] on link "Interests" at bounding box center [860, 167] width 61 height 37
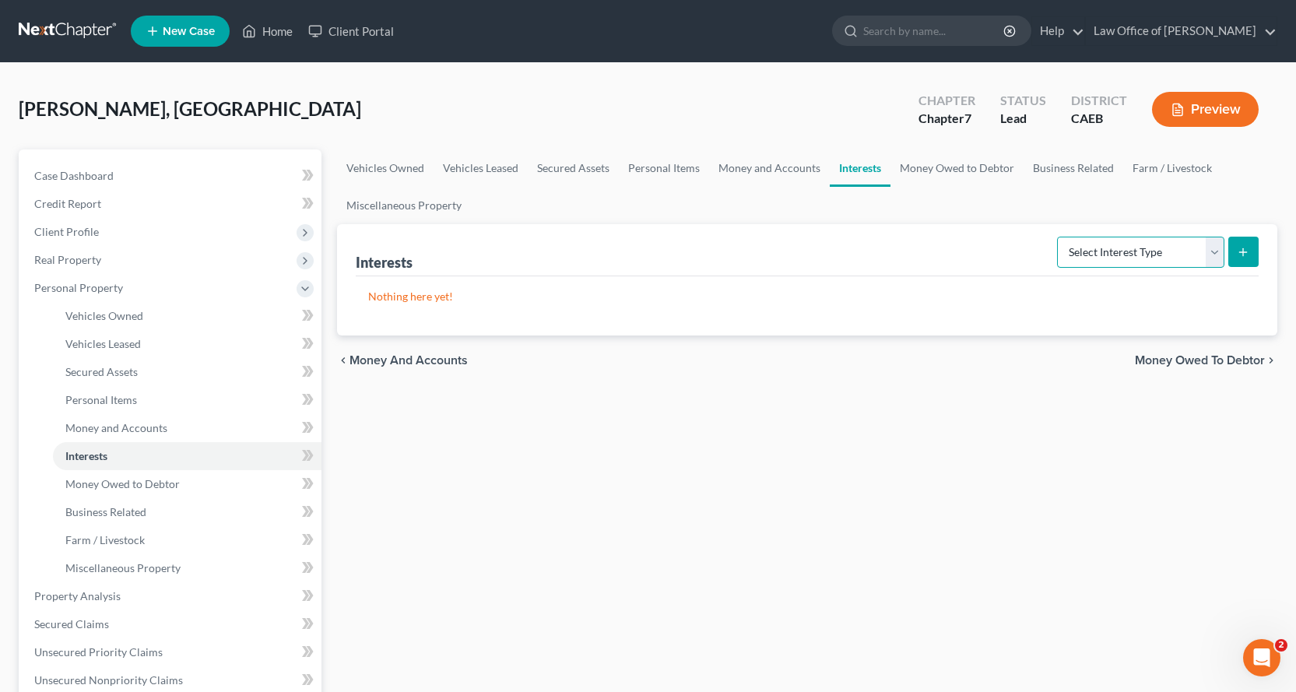
click at [1128, 262] on select "Select Interest Type 401K Annuity Bond Education IRA Government Bond Government…" at bounding box center [1140, 252] width 167 height 31
select select "term_life_insurance"
click at [1059, 237] on select "Select Interest Type 401K Annuity Bond Education IRA Government Bond Government…" at bounding box center [1140, 252] width 167 height 31
click at [1236, 251] on button "submit" at bounding box center [1244, 252] width 30 height 30
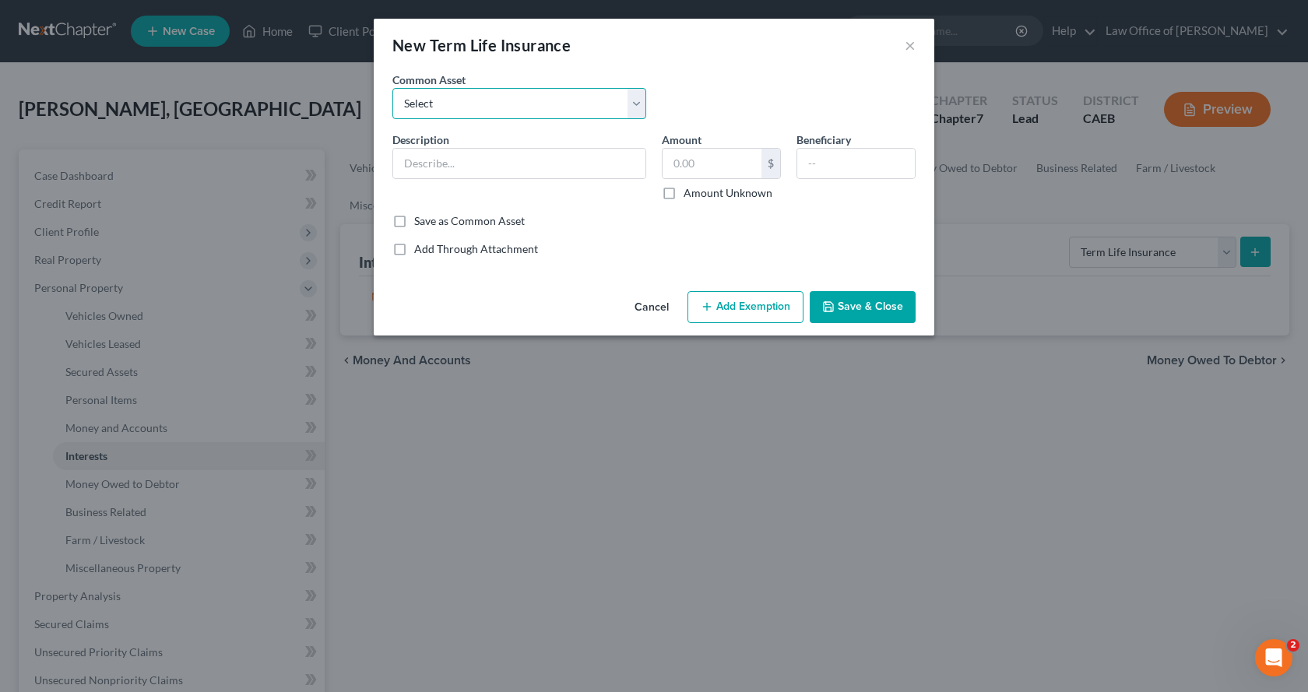
click at [474, 104] on select "Select AD&D Ins through Employer - [GEOGRAPHIC_DATA]" at bounding box center [519, 103] width 254 height 31
click at [438, 162] on input "text" at bounding box center [519, 164] width 252 height 30
type input "Vehicle Ins. - Progressive"
click at [691, 170] on input "text" at bounding box center [712, 164] width 99 height 30
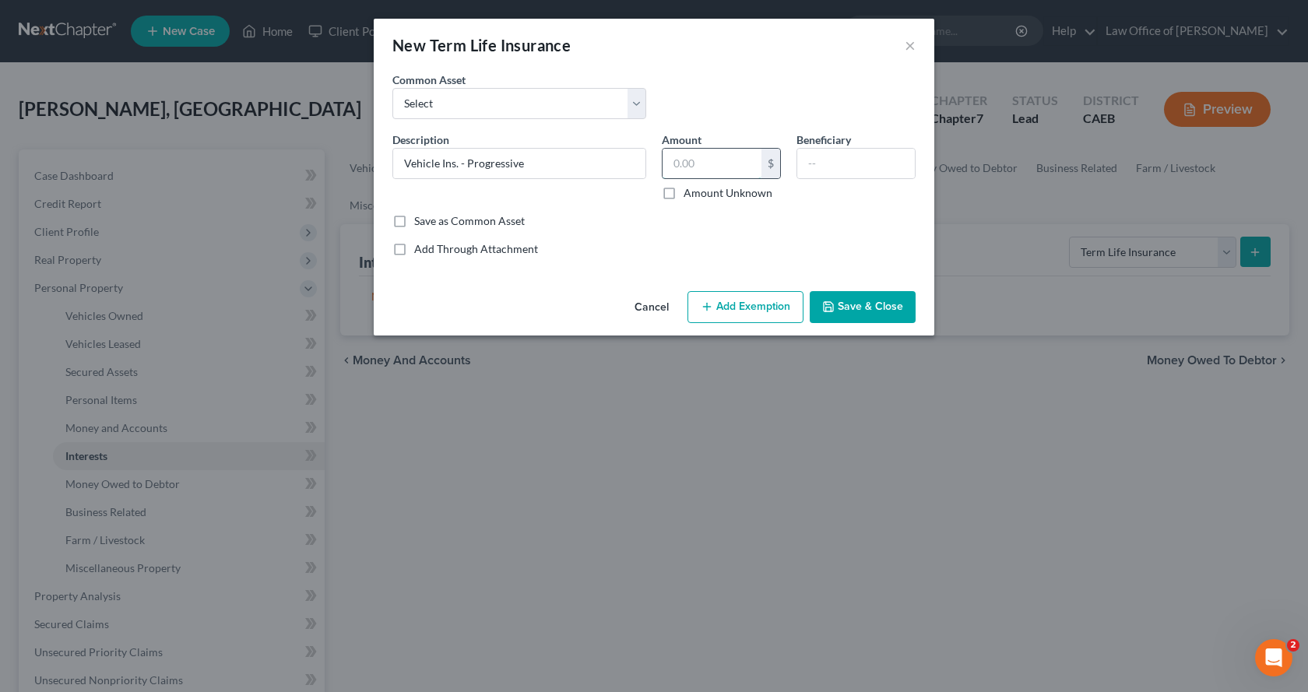
type input "0.00"
click at [874, 309] on button "Save & Close" at bounding box center [863, 307] width 106 height 33
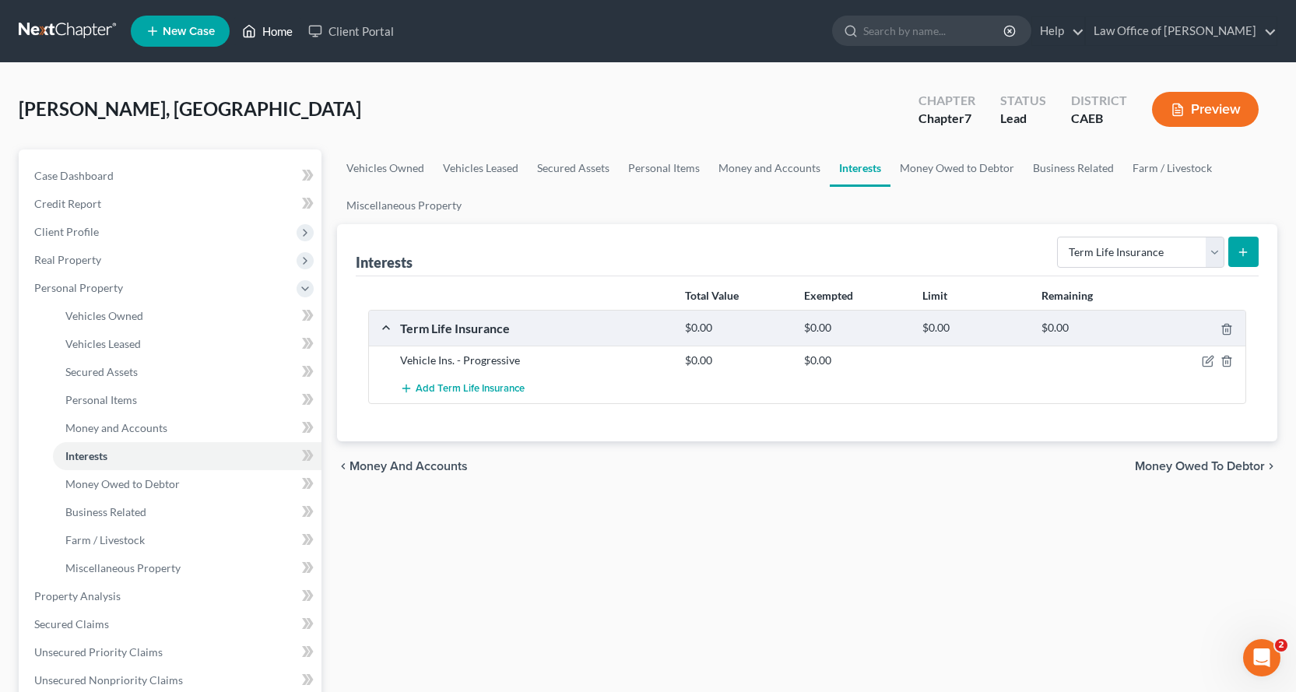
click at [289, 20] on link "Home" at bounding box center [267, 31] width 66 height 28
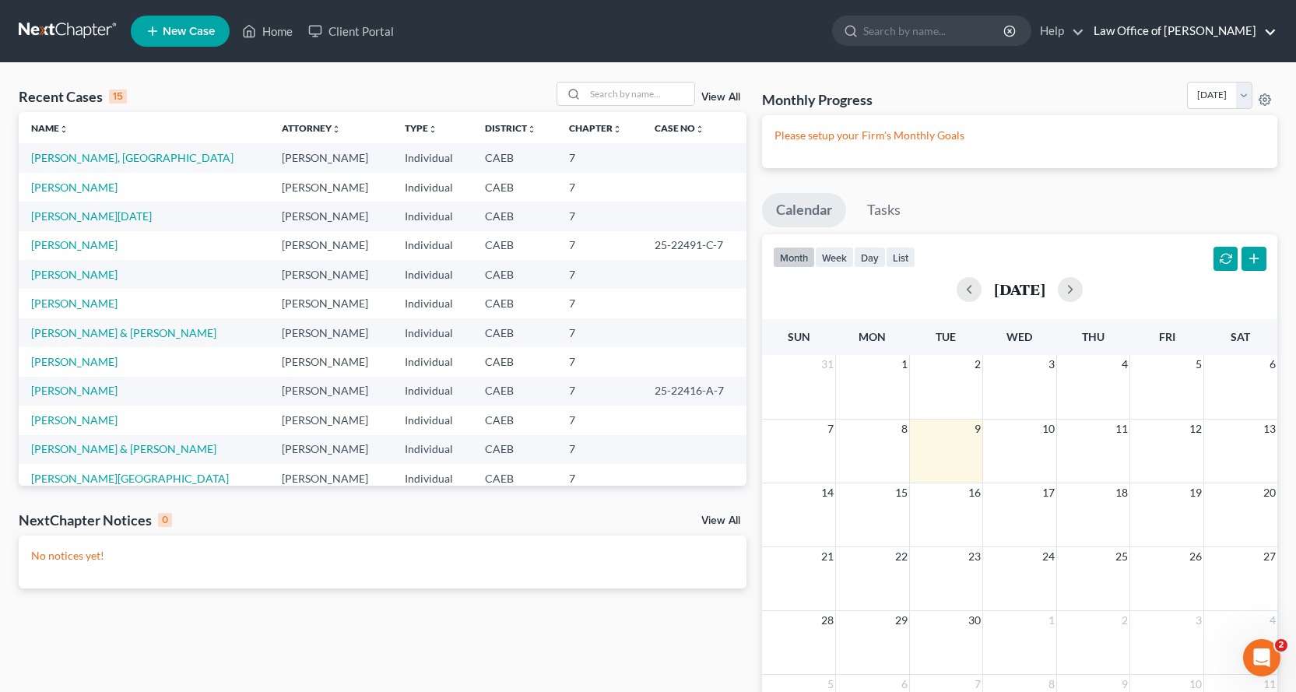
click at [1222, 32] on link "Law Office of [PERSON_NAME]" at bounding box center [1181, 31] width 191 height 28
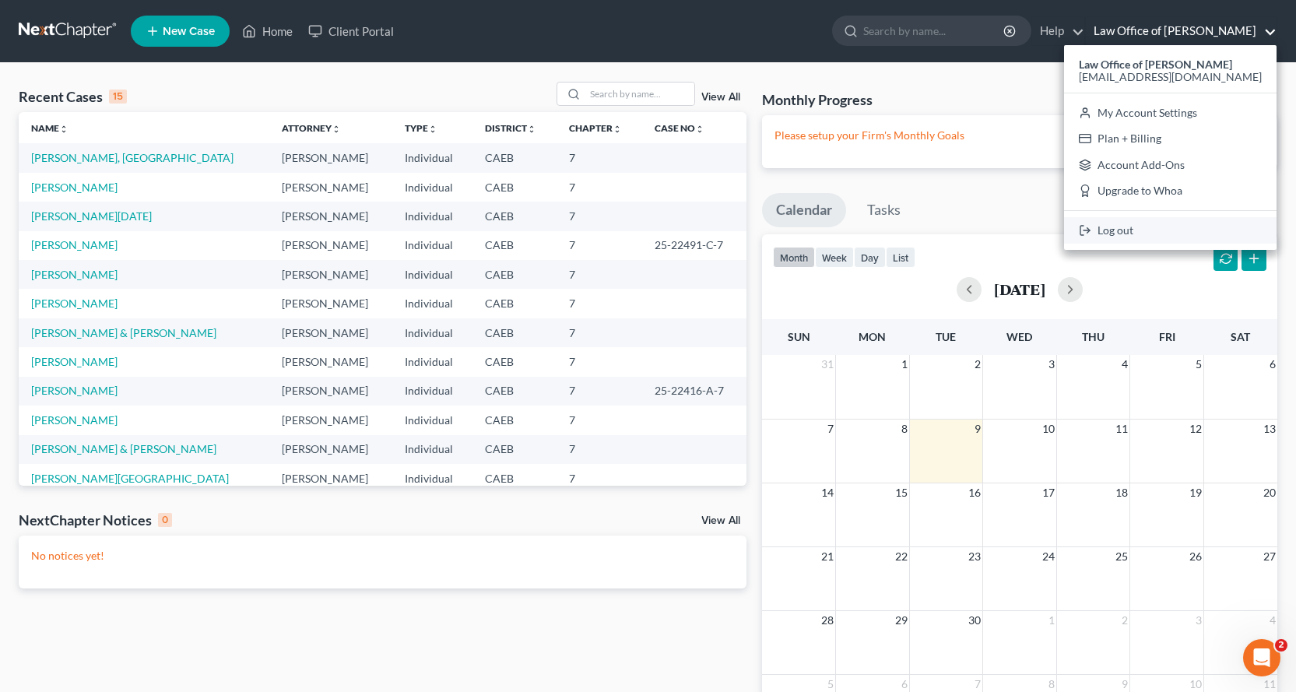
click at [1169, 237] on link "Log out" at bounding box center [1170, 230] width 213 height 26
